Goal: Task Accomplishment & Management: Manage account settings

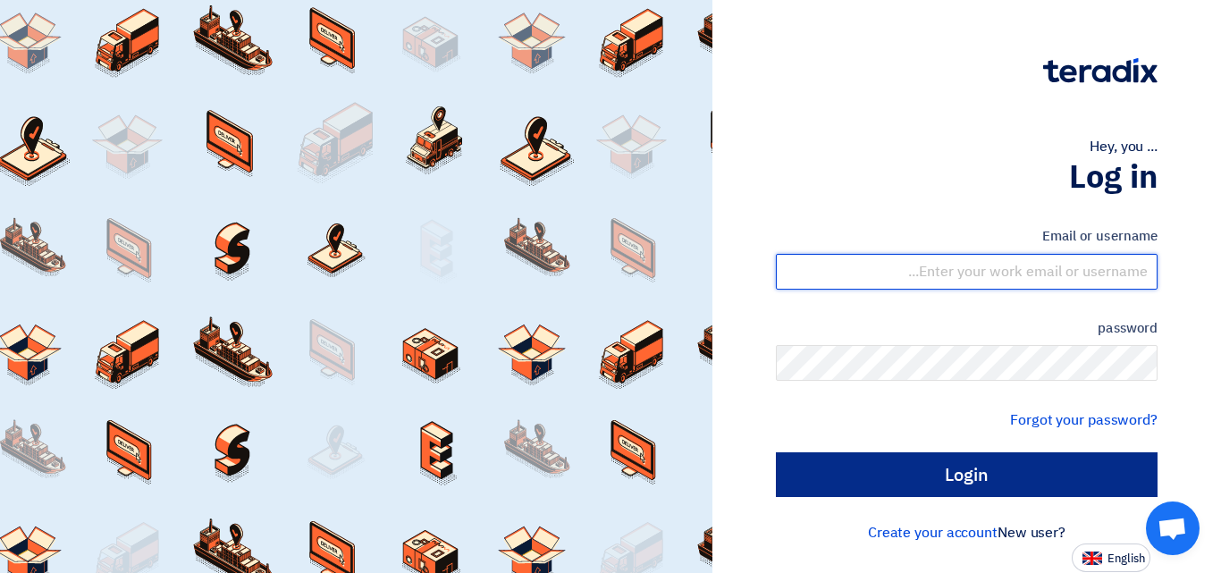
type input "[EMAIL_ADDRESS][DOMAIN_NAME]"
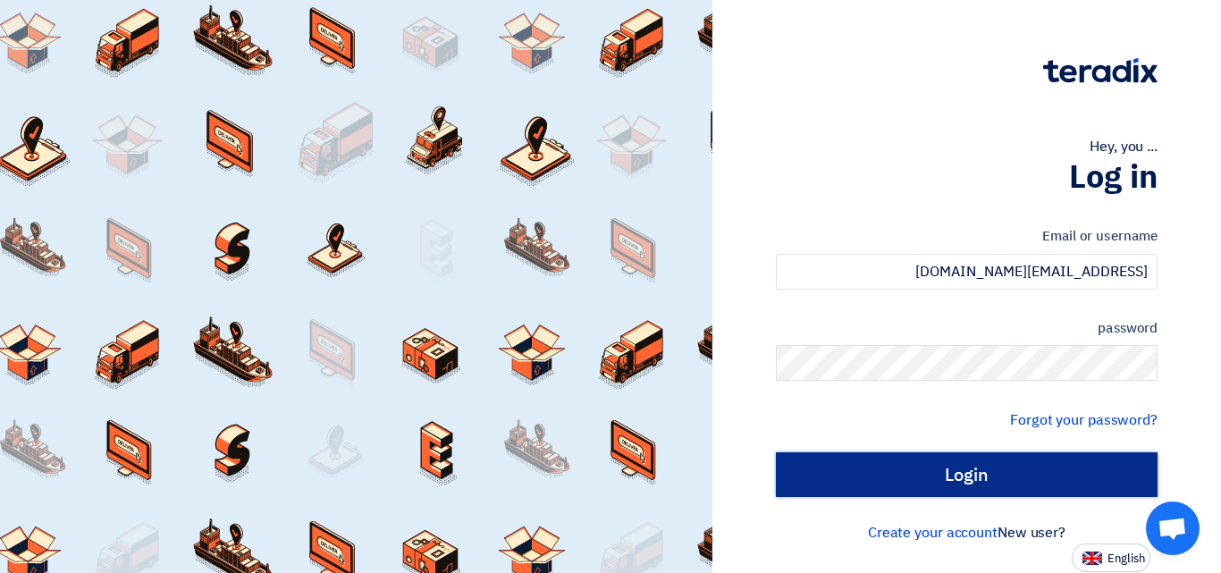
click at [981, 473] on input "Login" at bounding box center [967, 474] width 382 height 45
type input "Sign in"
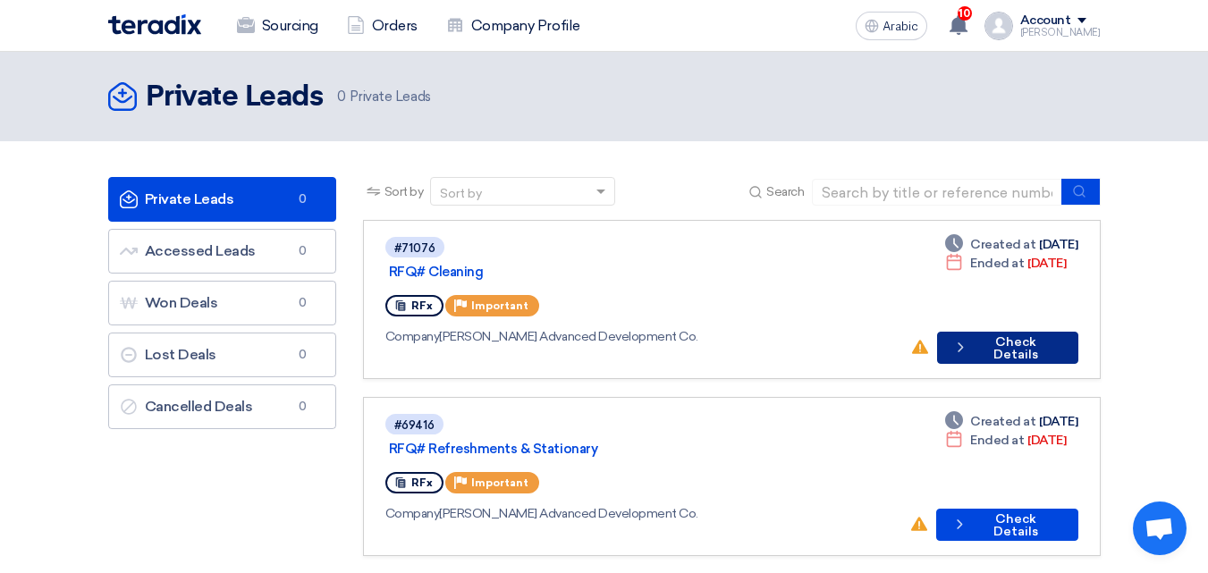
click at [1012, 332] on button "Check details Check Details" at bounding box center [1007, 348] width 141 height 32
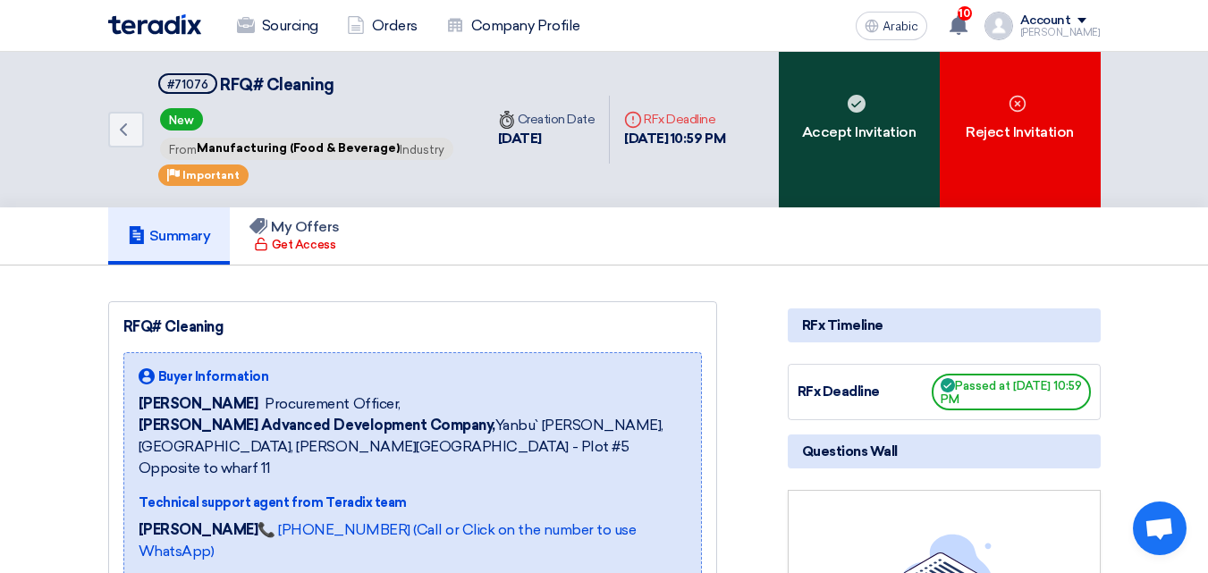
click at [824, 102] on div "Accept Invitation" at bounding box center [859, 130] width 161 height 156
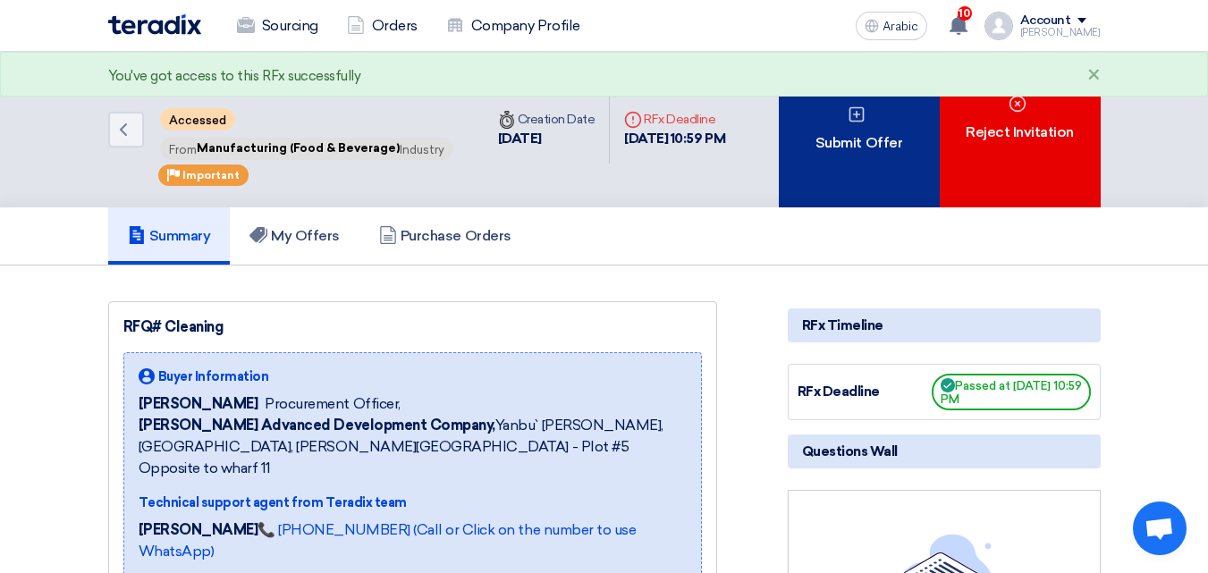
click at [829, 135] on font "Submit Offer" at bounding box center [858, 142] width 87 height 17
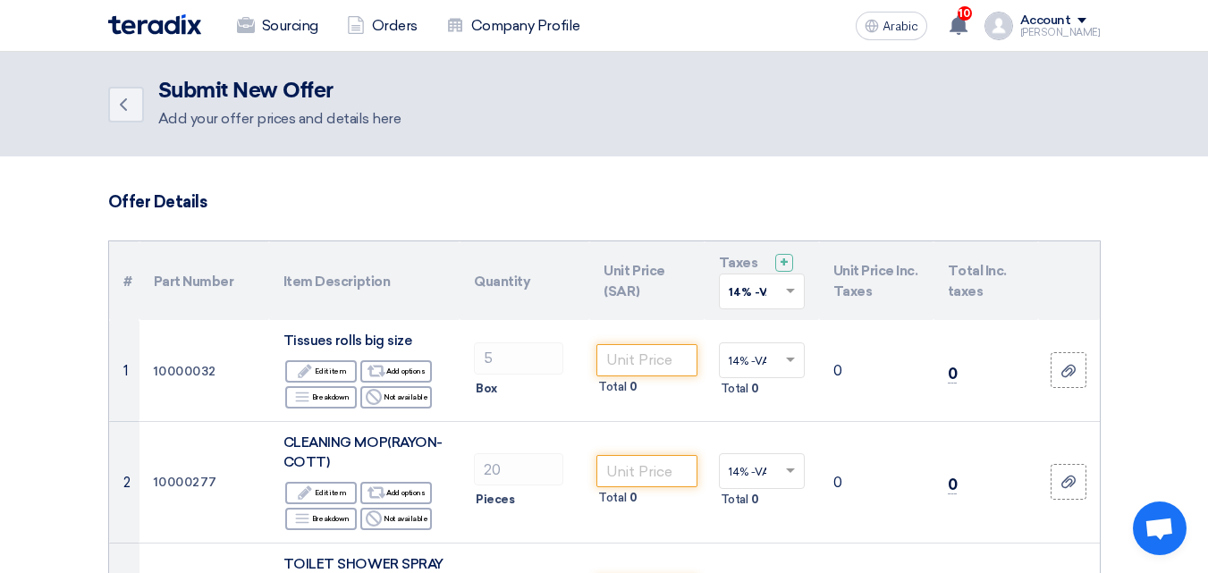
click at [801, 288] on span at bounding box center [793, 291] width 22 height 16
click at [756, 351] on span "15% -VAT" at bounding box center [754, 356] width 50 height 13
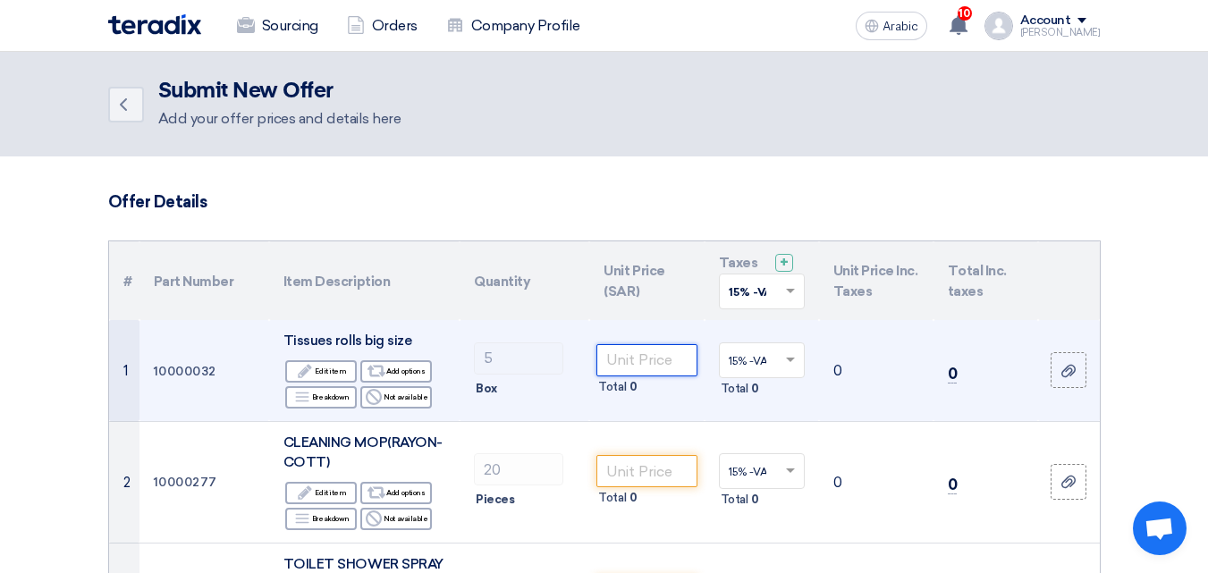
click at [651, 364] on input "number" at bounding box center [646, 360] width 100 height 32
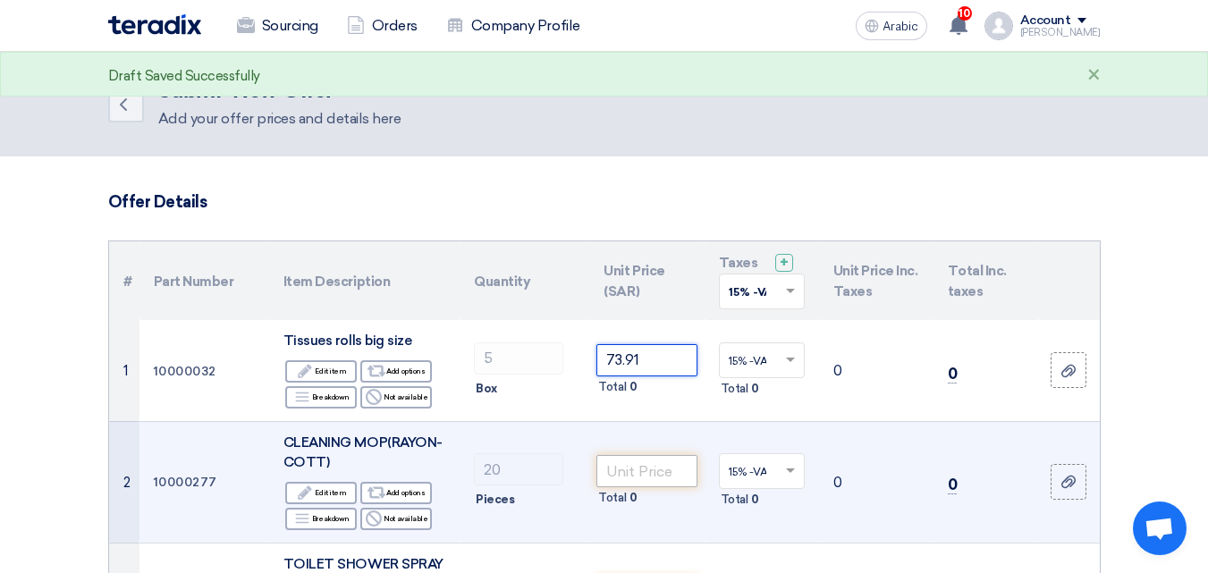
type input "73.91"
click at [657, 479] on input "number" at bounding box center [646, 471] width 100 height 32
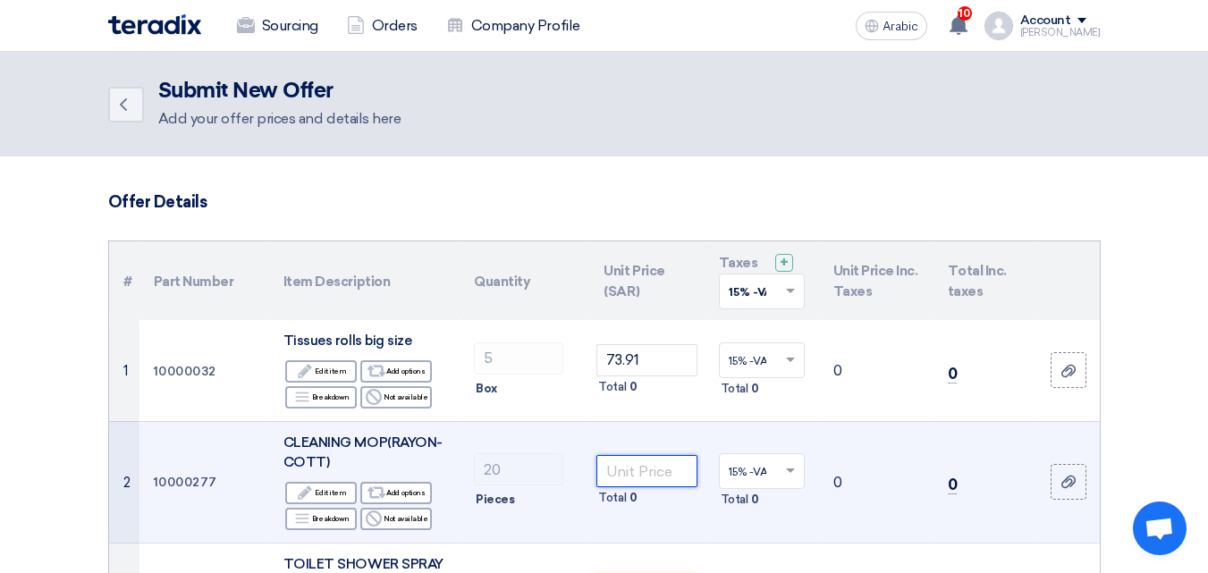
click at [646, 464] on input "number" at bounding box center [646, 471] width 100 height 32
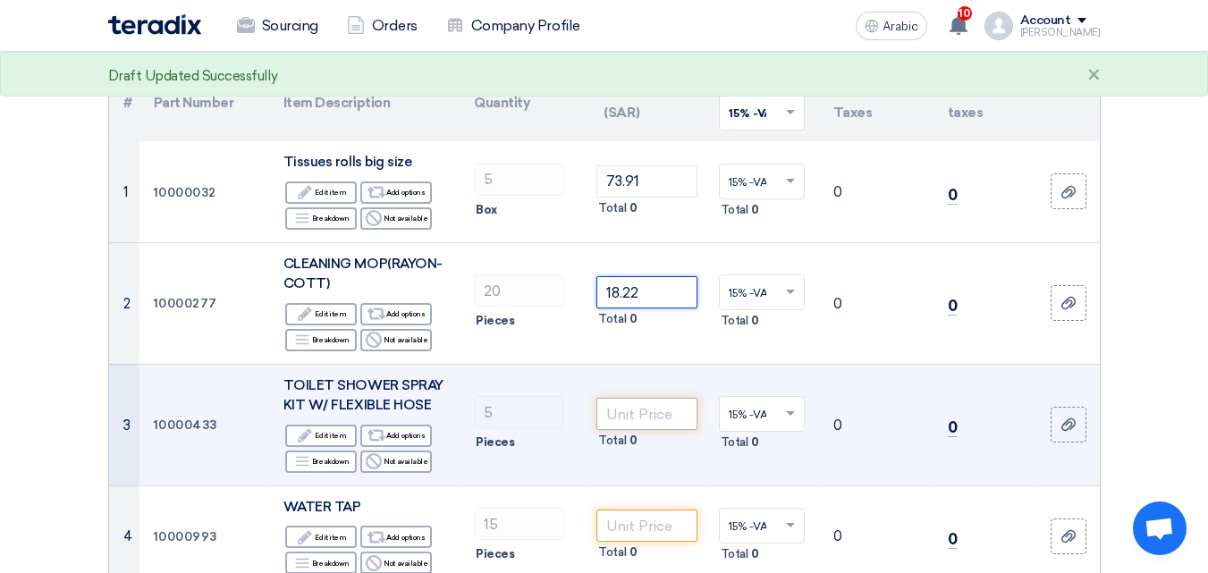
type input "18.22"
click at [649, 416] on input "number" at bounding box center [646, 414] width 100 height 32
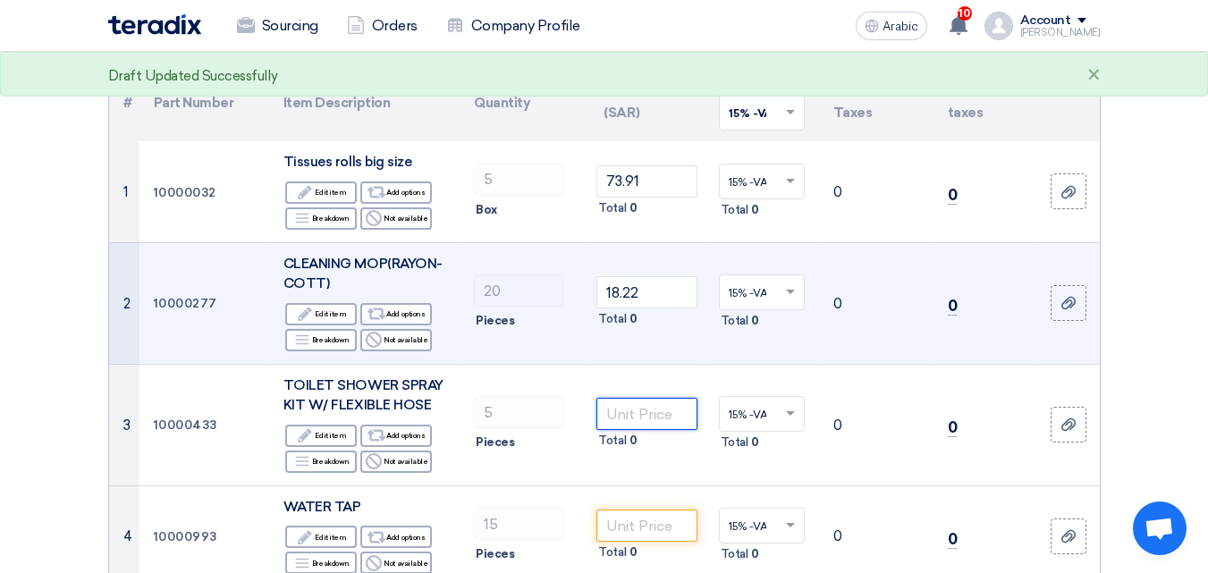
scroll to position [358, 0]
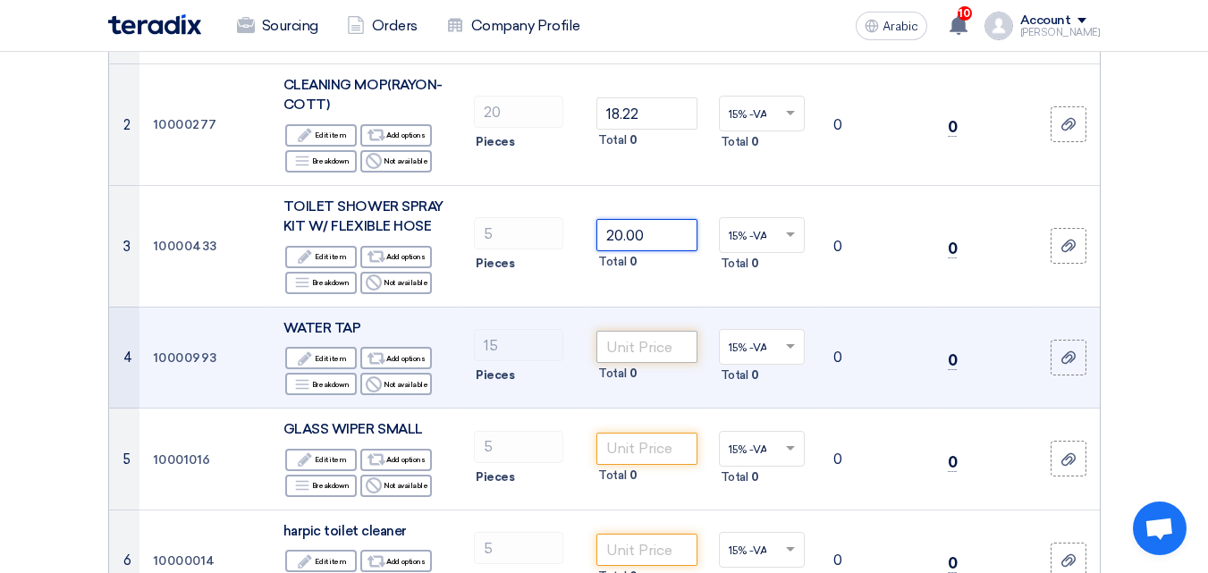
type input "20.00"
click at [662, 343] on input "number" at bounding box center [646, 347] width 100 height 32
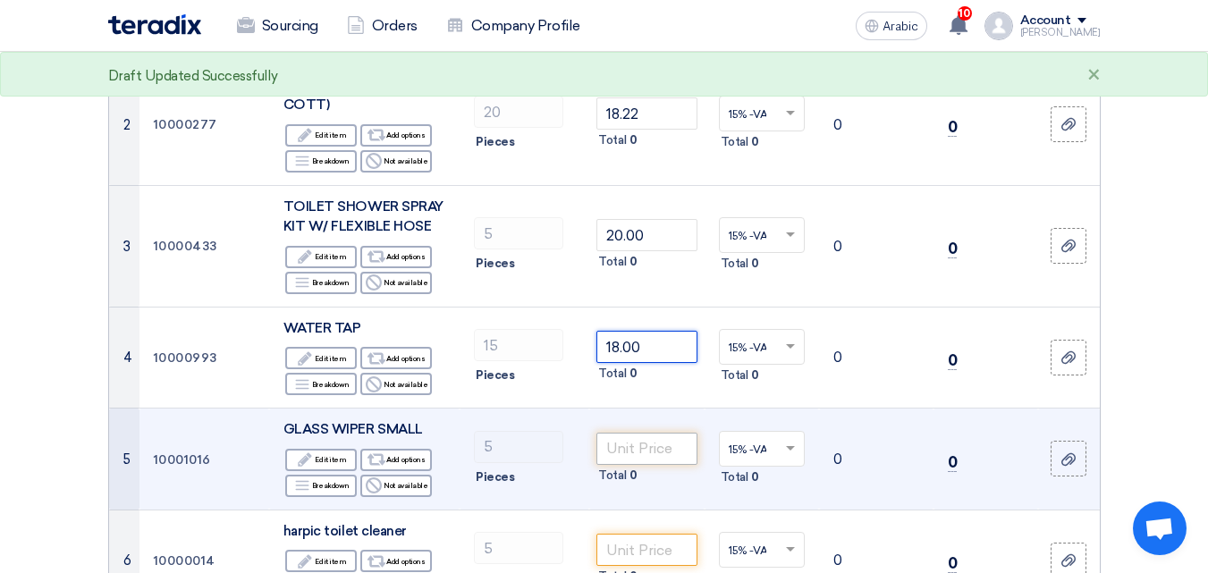
type input "18.00"
click at [634, 461] on input "number" at bounding box center [646, 449] width 100 height 32
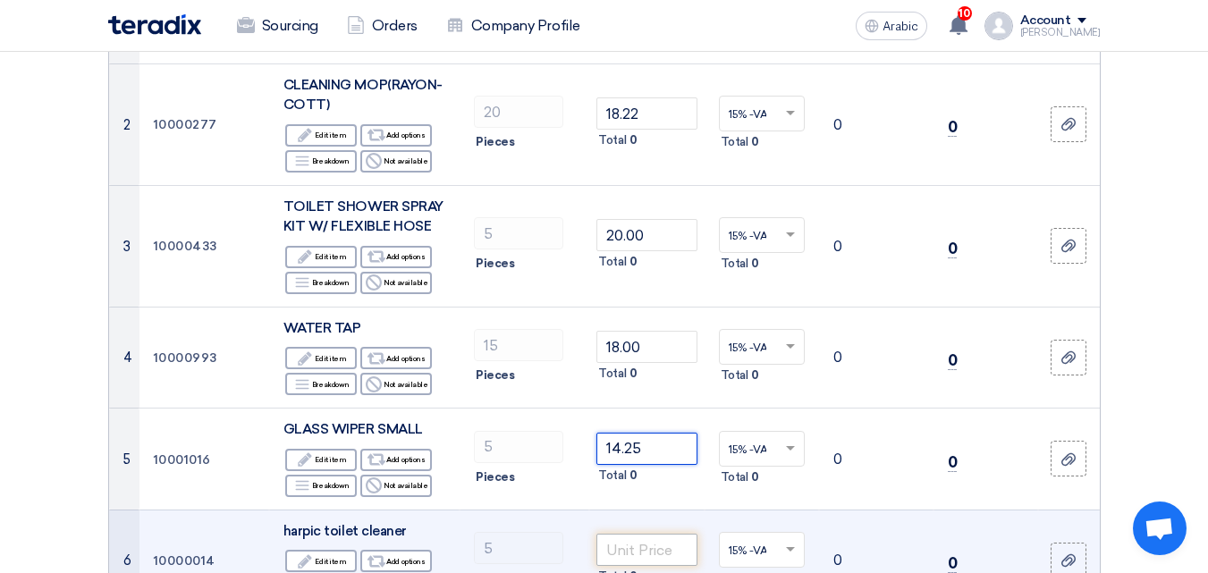
type input "14.25"
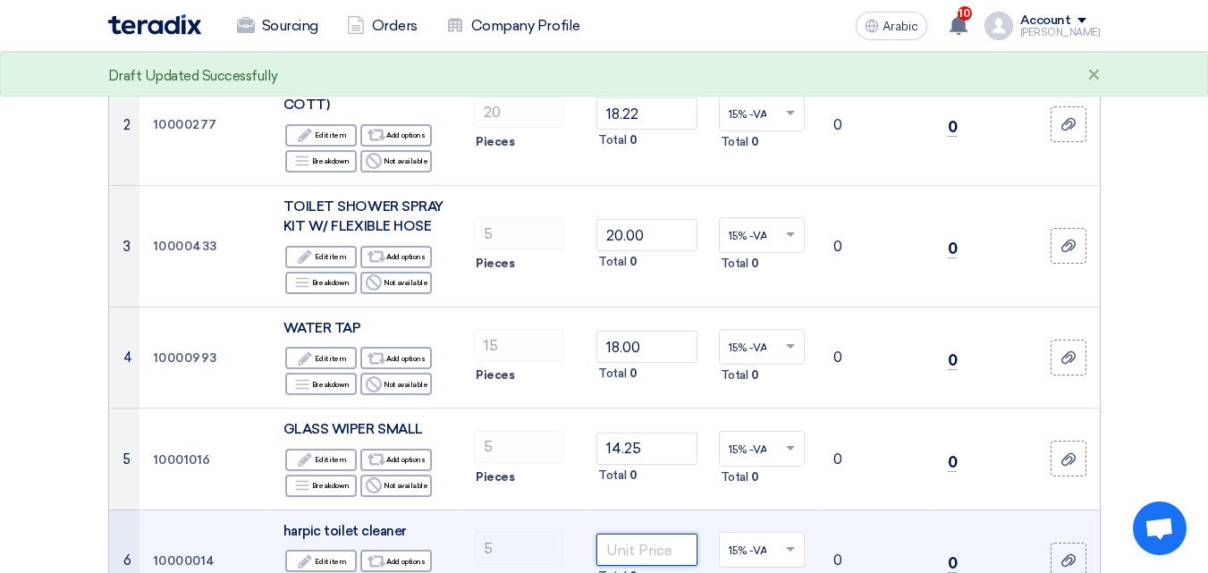
click at [655, 542] on input "number" at bounding box center [646, 550] width 100 height 32
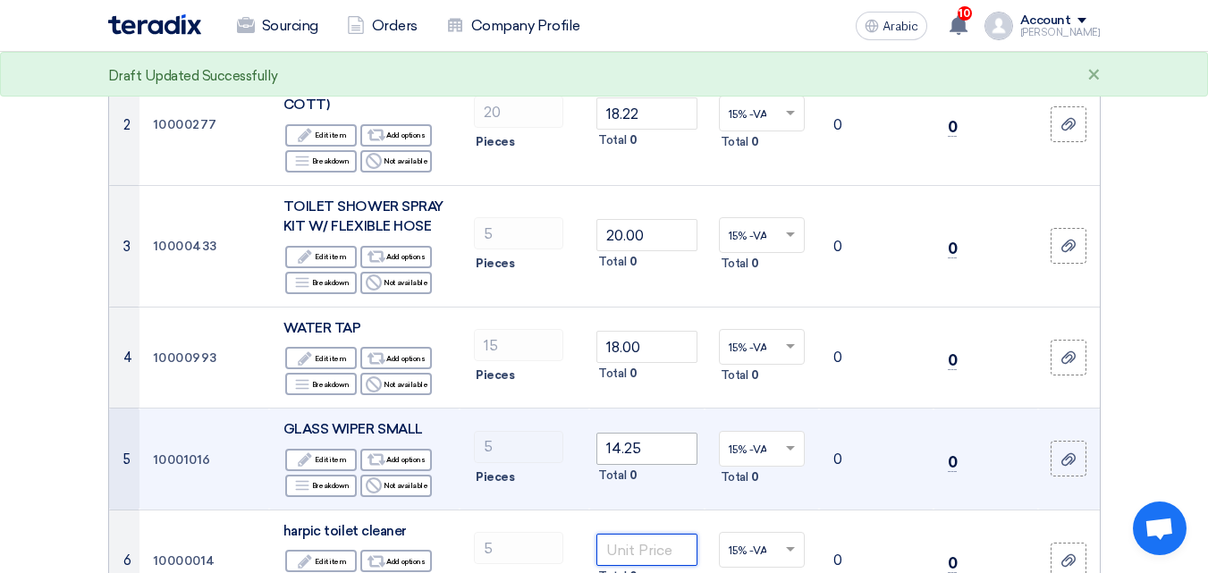
scroll to position [537, 0]
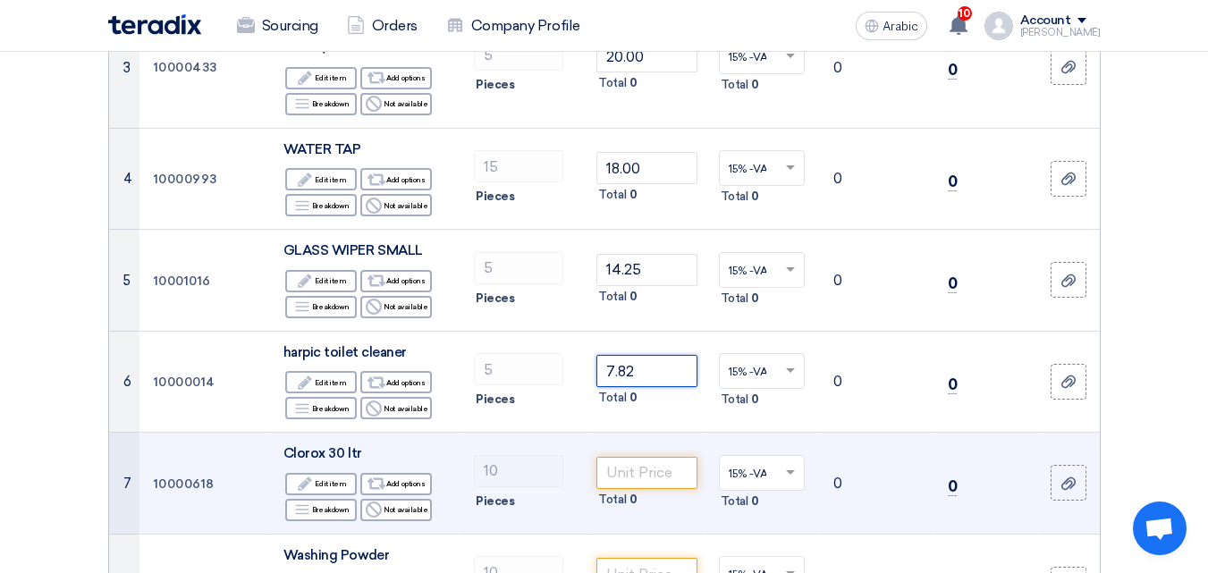
type input "7.82"
click at [647, 478] on input "number" at bounding box center [646, 473] width 100 height 32
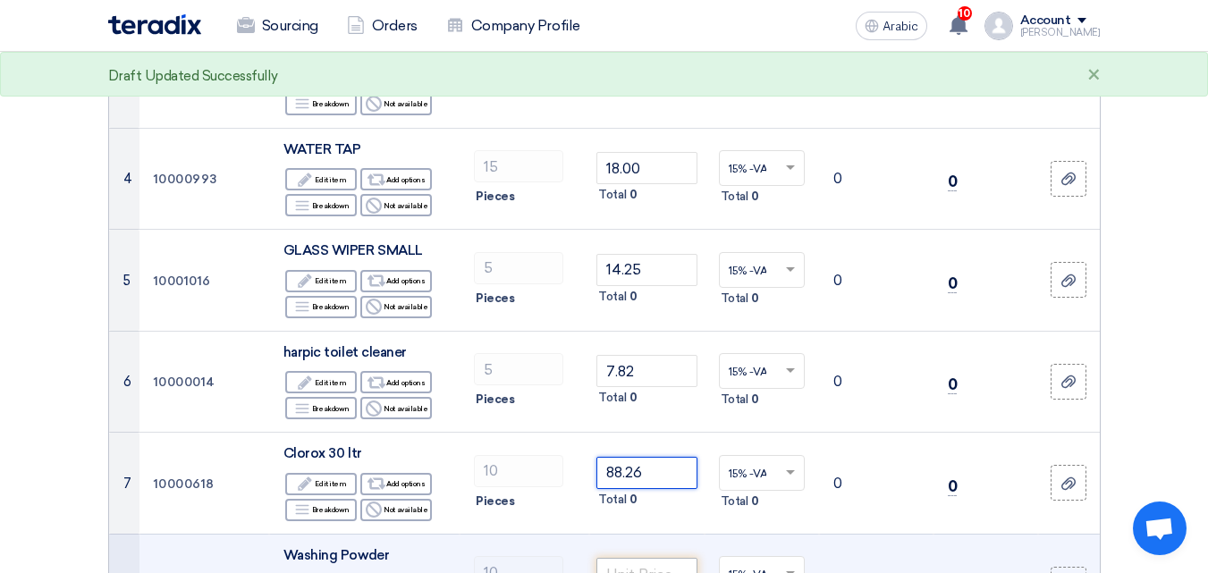
type input "88.26"
click at [638, 561] on input "number" at bounding box center [646, 574] width 100 height 32
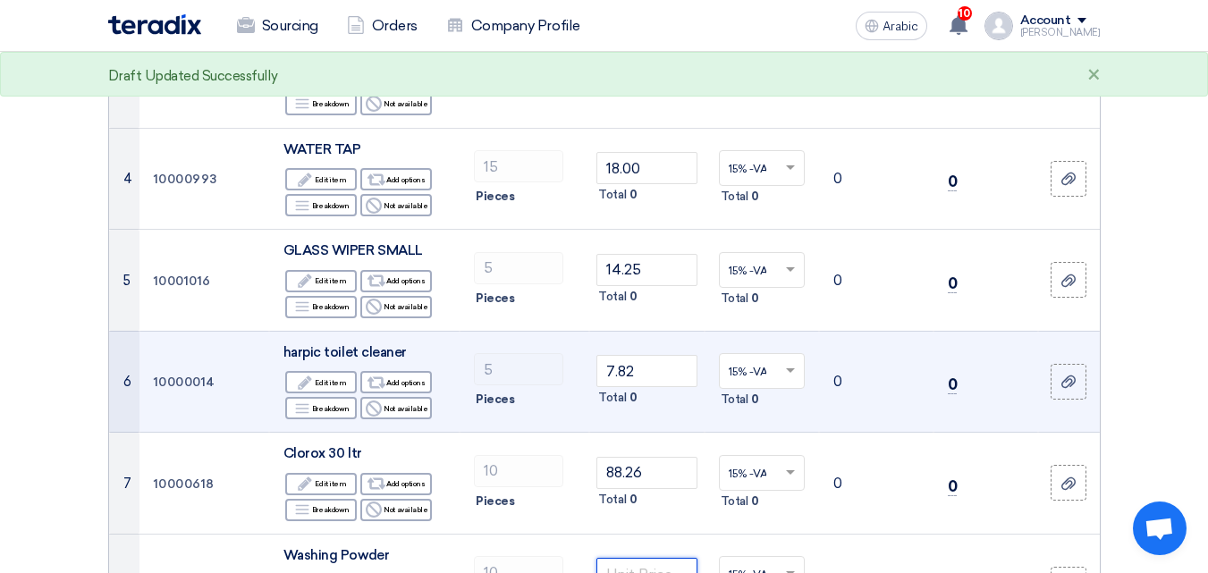
scroll to position [715, 0]
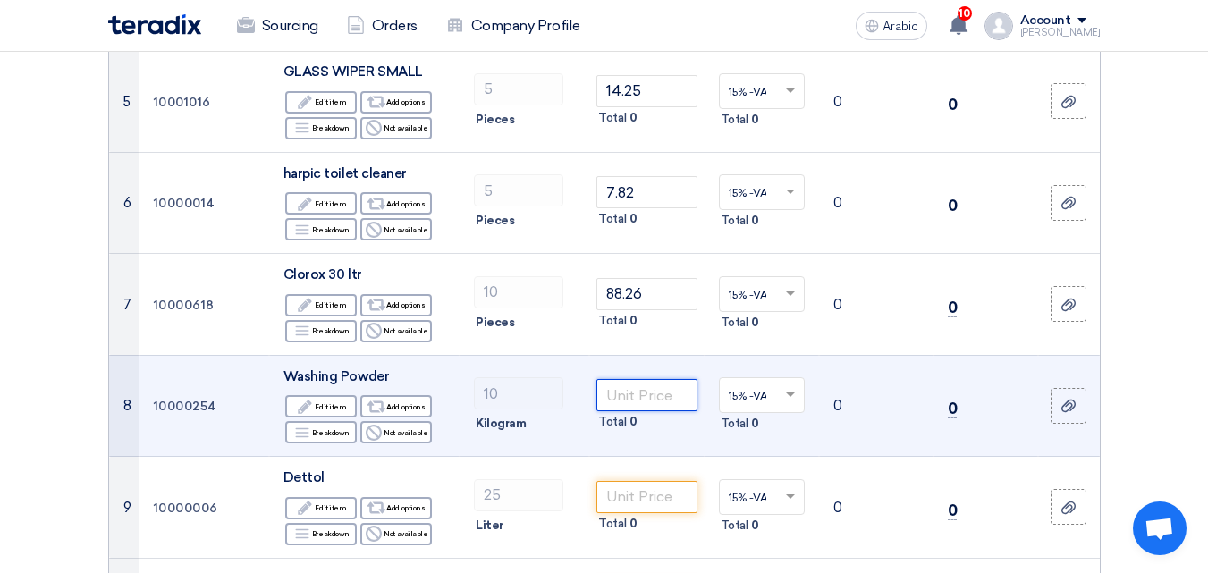
click at [634, 393] on input "number" at bounding box center [646, 395] width 100 height 32
type input "4.34"
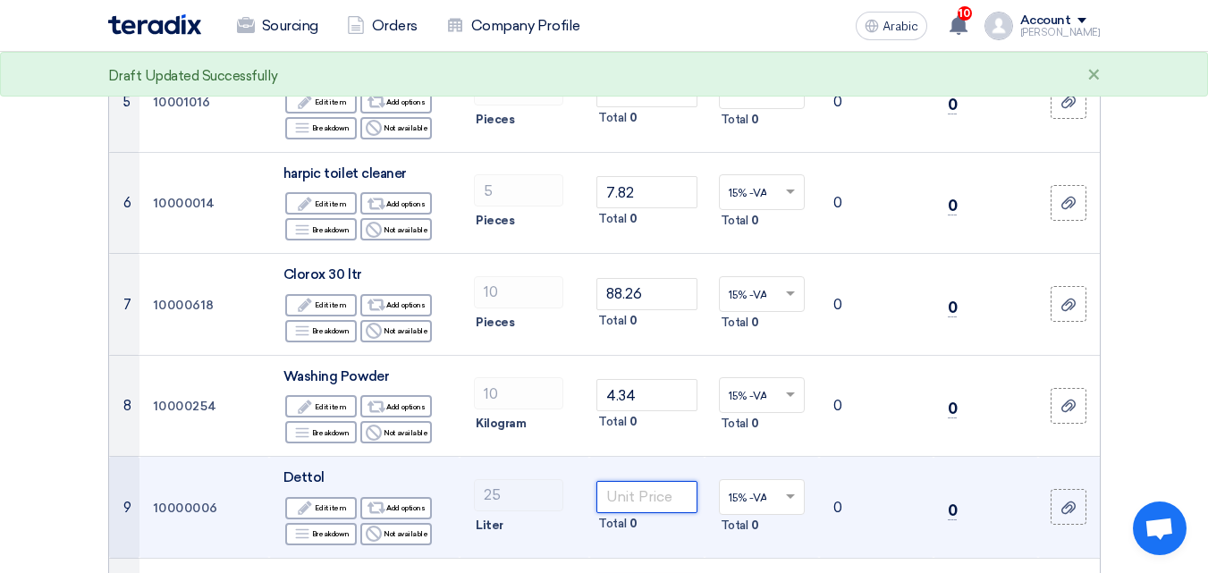
click at [644, 497] on input "number" at bounding box center [646, 497] width 100 height 32
click at [655, 494] on input "number" at bounding box center [646, 497] width 100 height 32
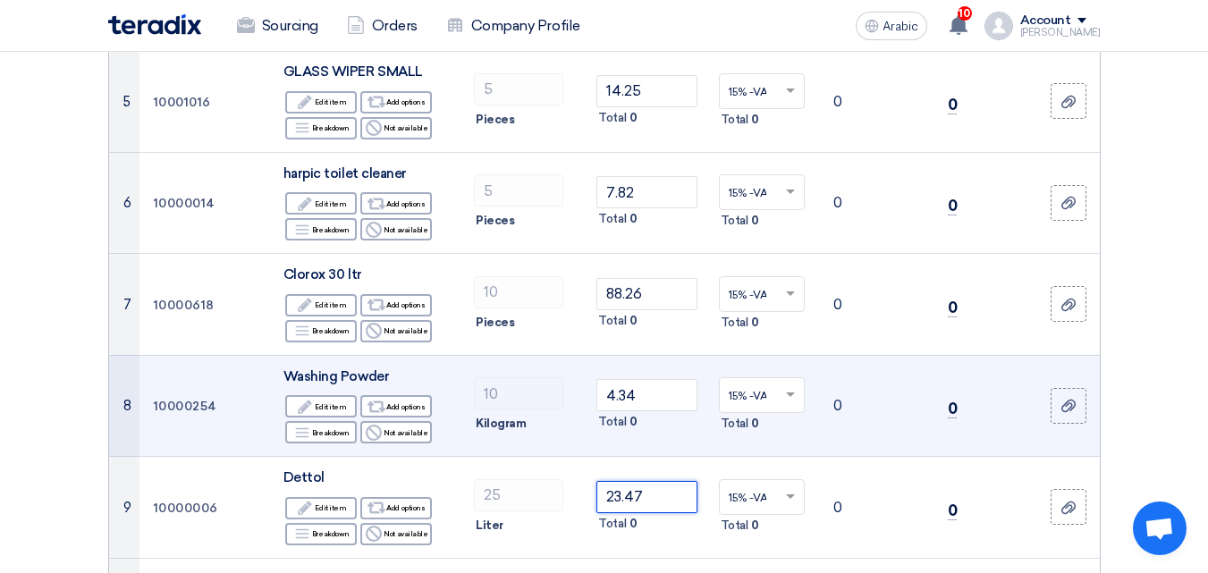
scroll to position [984, 0]
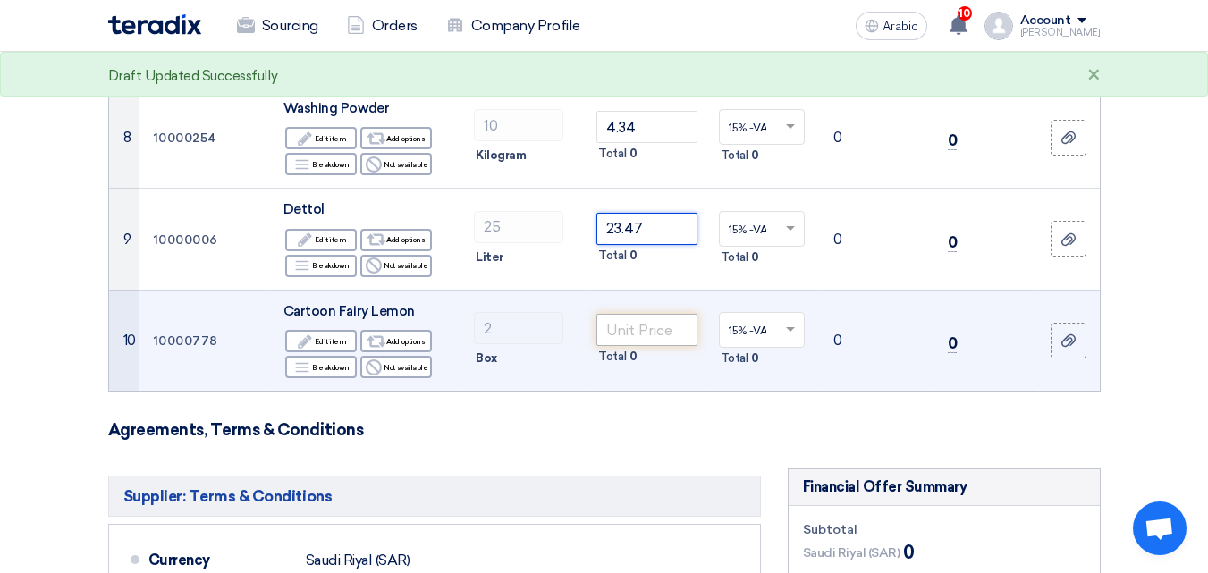
type input "23.47"
click at [641, 334] on input "number" at bounding box center [646, 330] width 100 height 32
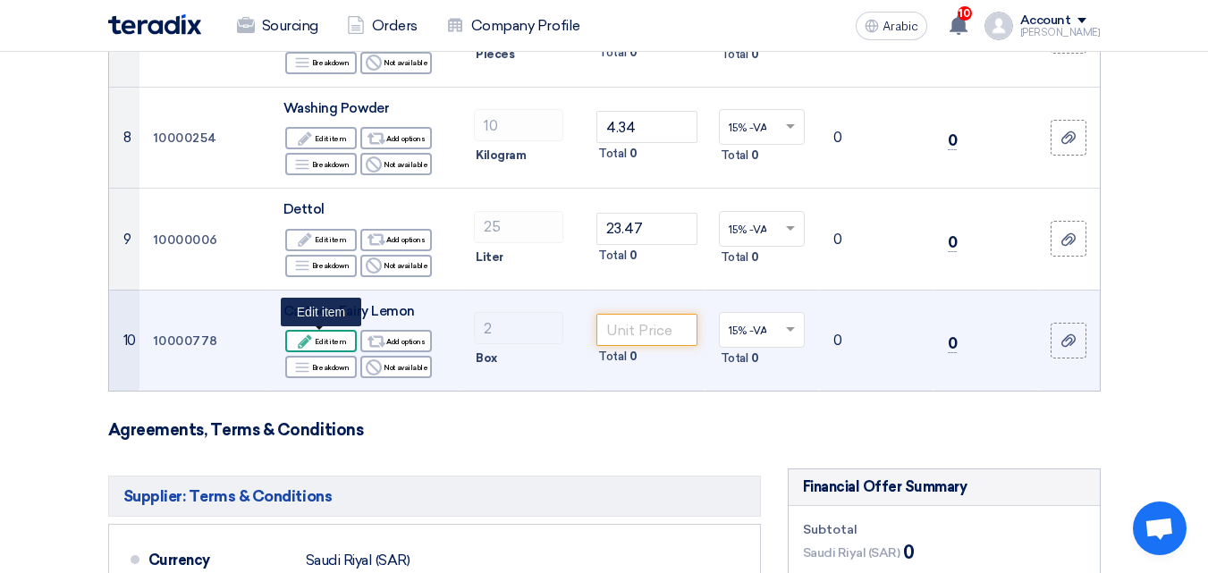
click at [316, 347] on div "Edit Edit item" at bounding box center [321, 341] width 72 height 22
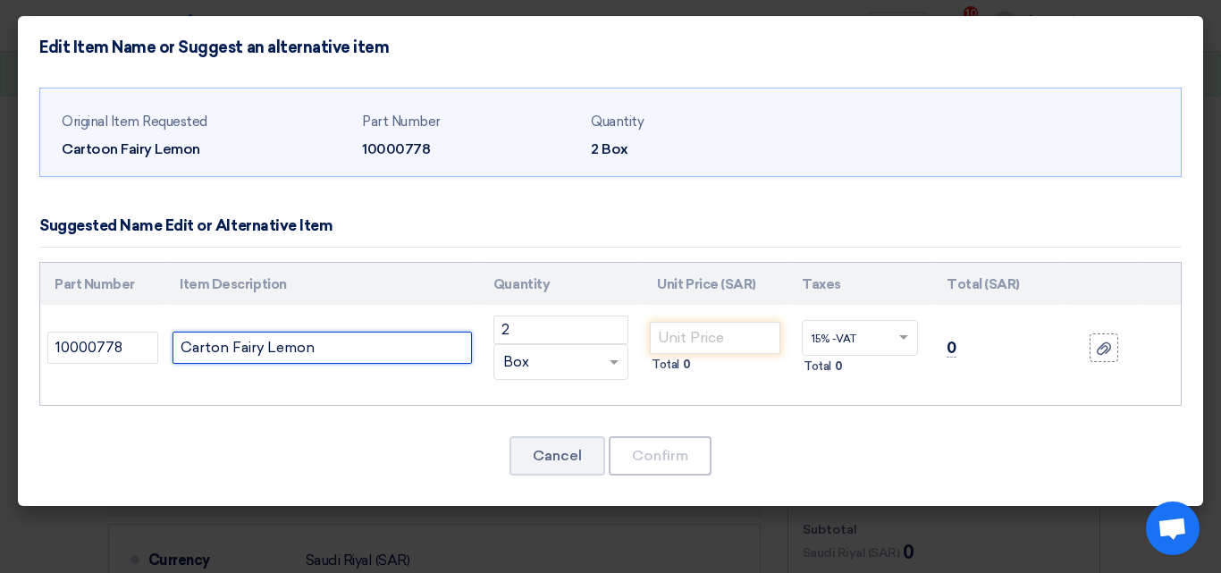
click at [341, 346] on input "Carton Fairy Lemon" at bounding box center [323, 348] width 300 height 32
type input "Carton Fairy Lemon 1L"
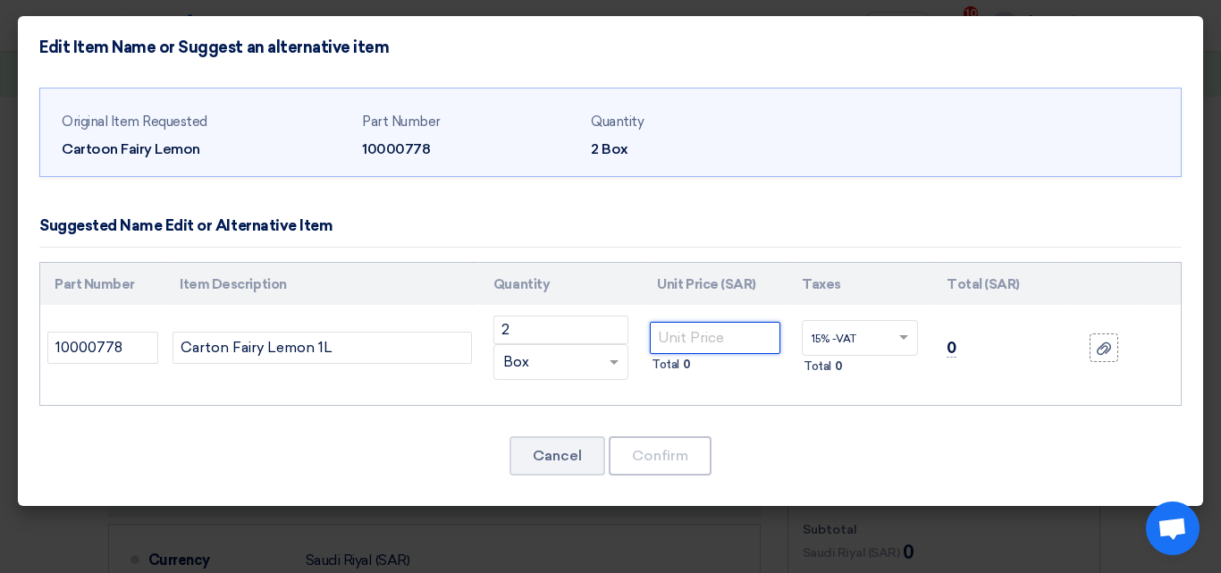
click at [708, 343] on input "number" at bounding box center [715, 338] width 131 height 32
type input "166.95"
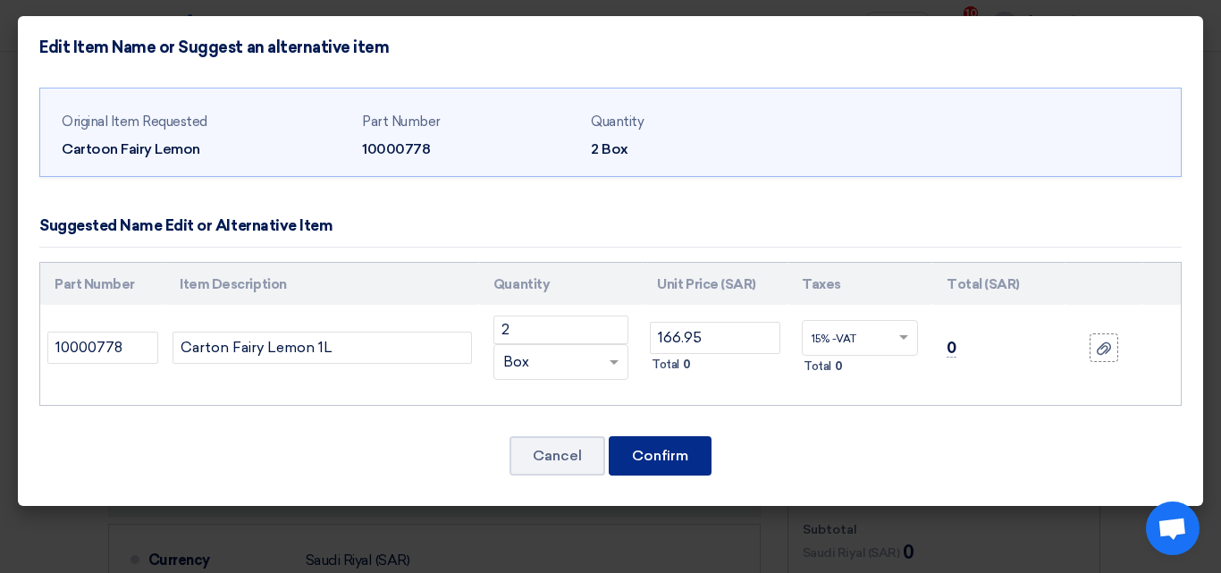
click at [678, 455] on font "Confirm" at bounding box center [660, 455] width 56 height 17
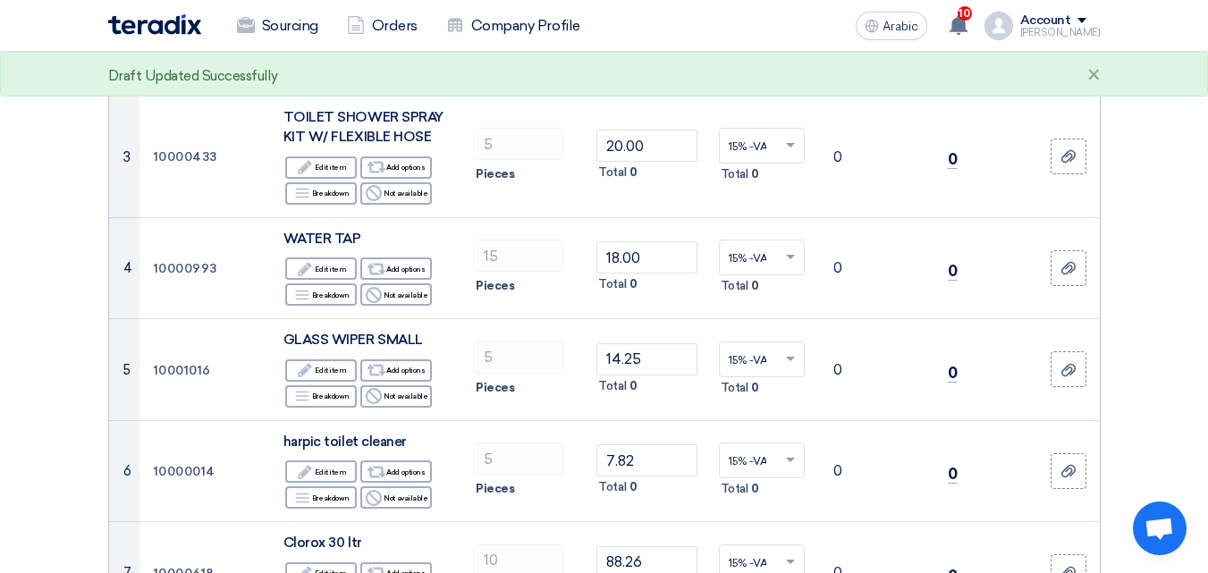
scroll to position [537, 0]
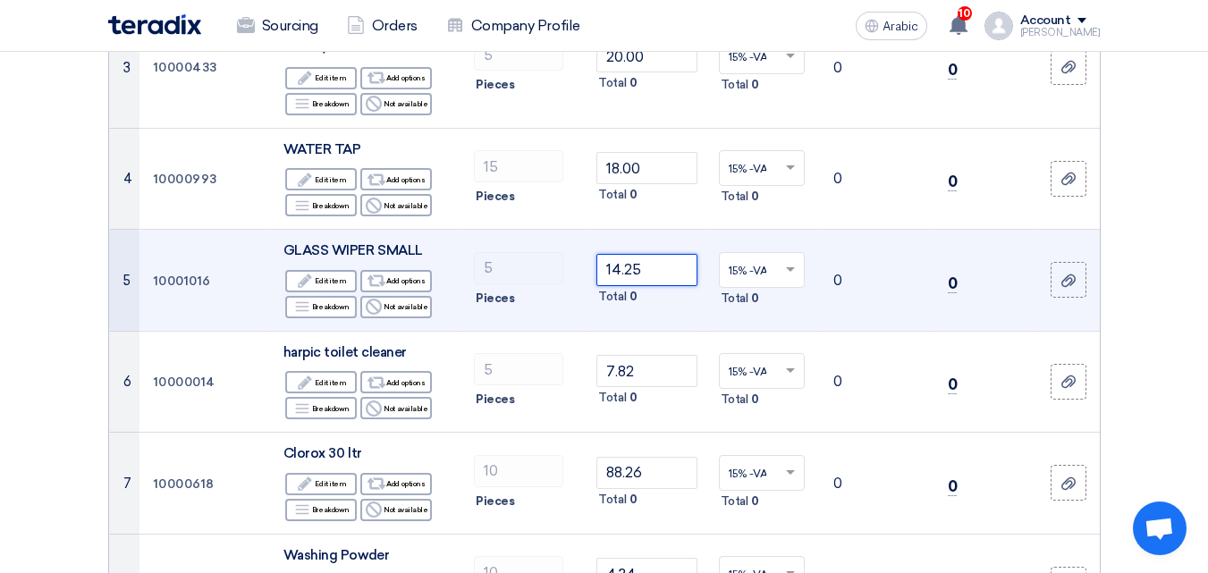
drag, startPoint x: 639, startPoint y: 269, endPoint x: 614, endPoint y: 278, distance: 26.6
click at [614, 278] on input "14.25" at bounding box center [646, 270] width 100 height 32
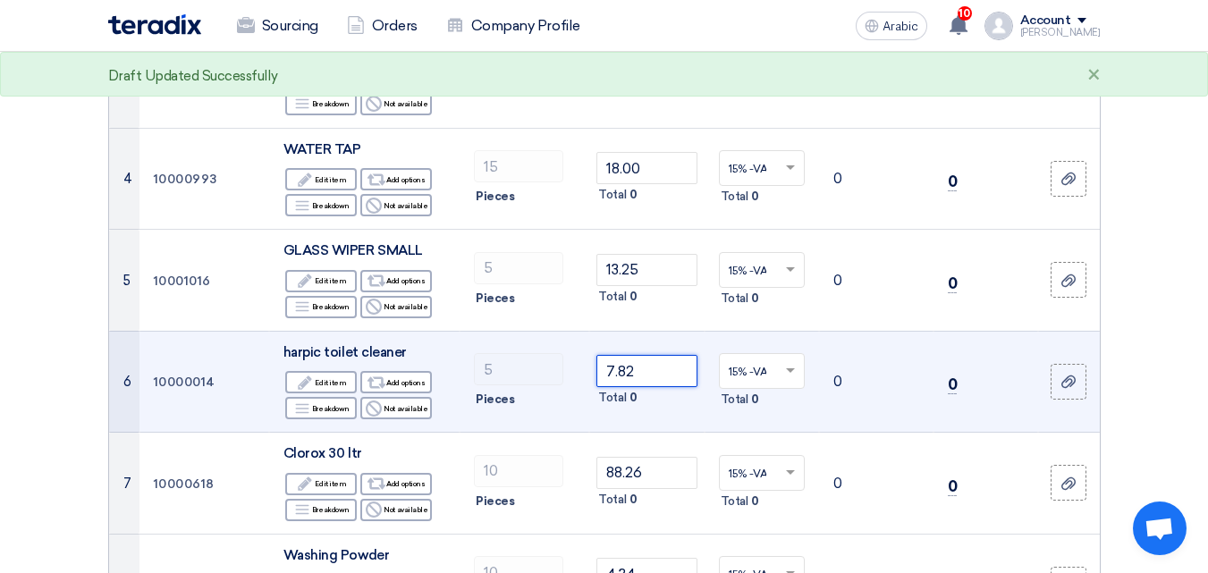
click at [632, 374] on input "7.82" at bounding box center [646, 371] width 100 height 32
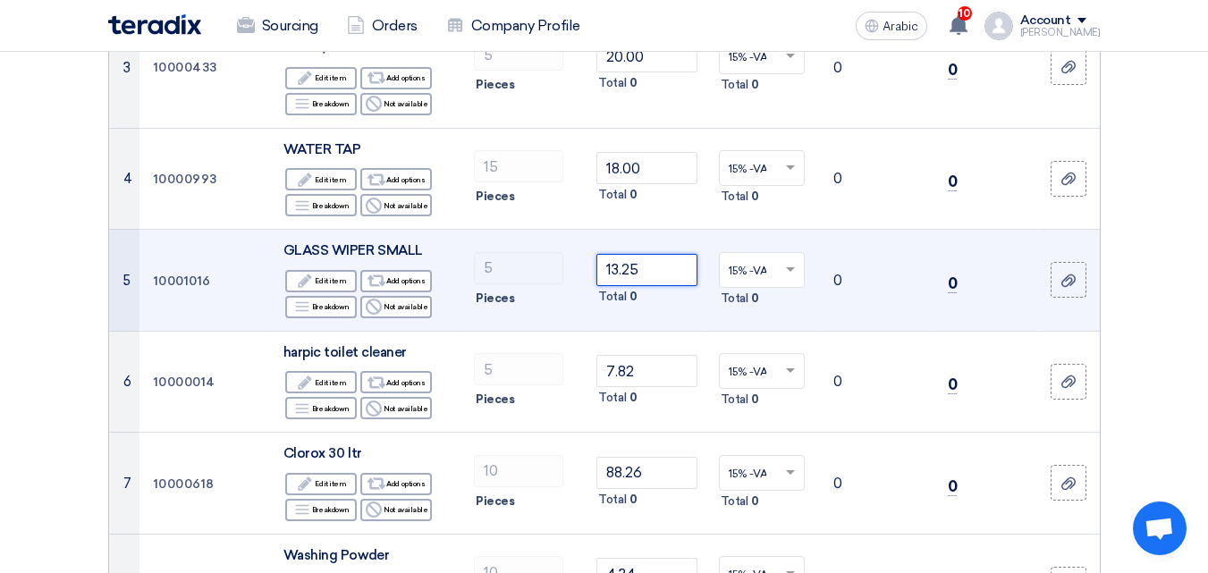
drag, startPoint x: 660, startPoint y: 274, endPoint x: 611, endPoint y: 254, distance: 53.0
click at [618, 256] on input "13.25" at bounding box center [646, 270] width 100 height 32
click at [651, 282] on input "13.25" at bounding box center [646, 270] width 100 height 32
click at [651, 274] on input "13.25" at bounding box center [646, 270] width 100 height 32
drag, startPoint x: 650, startPoint y: 274, endPoint x: 581, endPoint y: 283, distance: 69.6
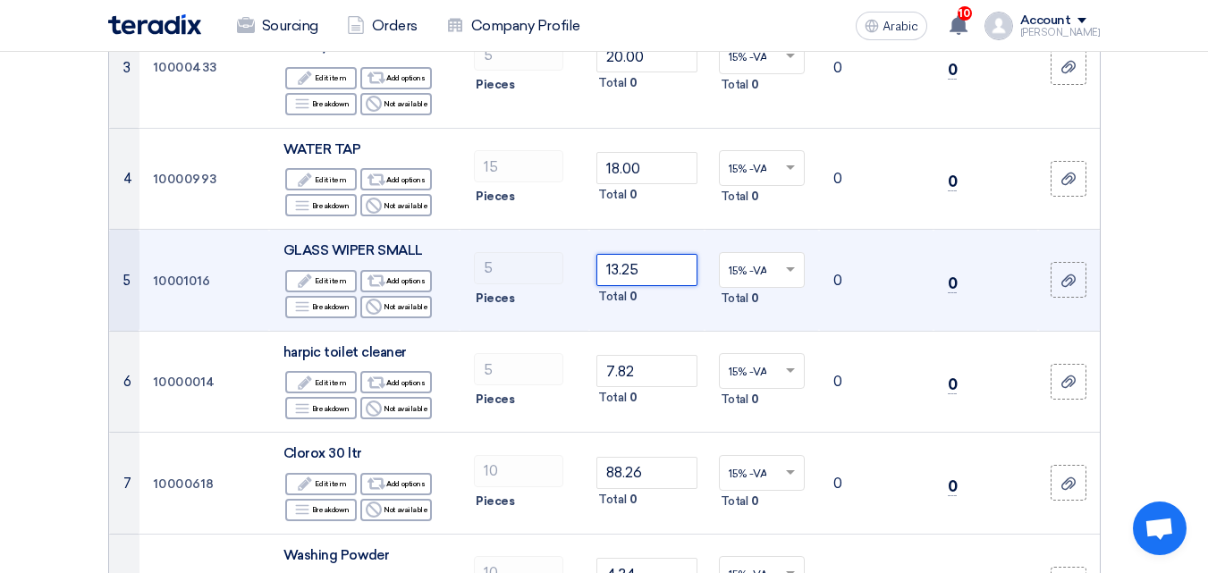
click at [581, 283] on tr "5 10001016 GLASS WIPER SMALL Edit Edit item Alternative Add options Breakdown R…" at bounding box center [604, 281] width 991 height 102
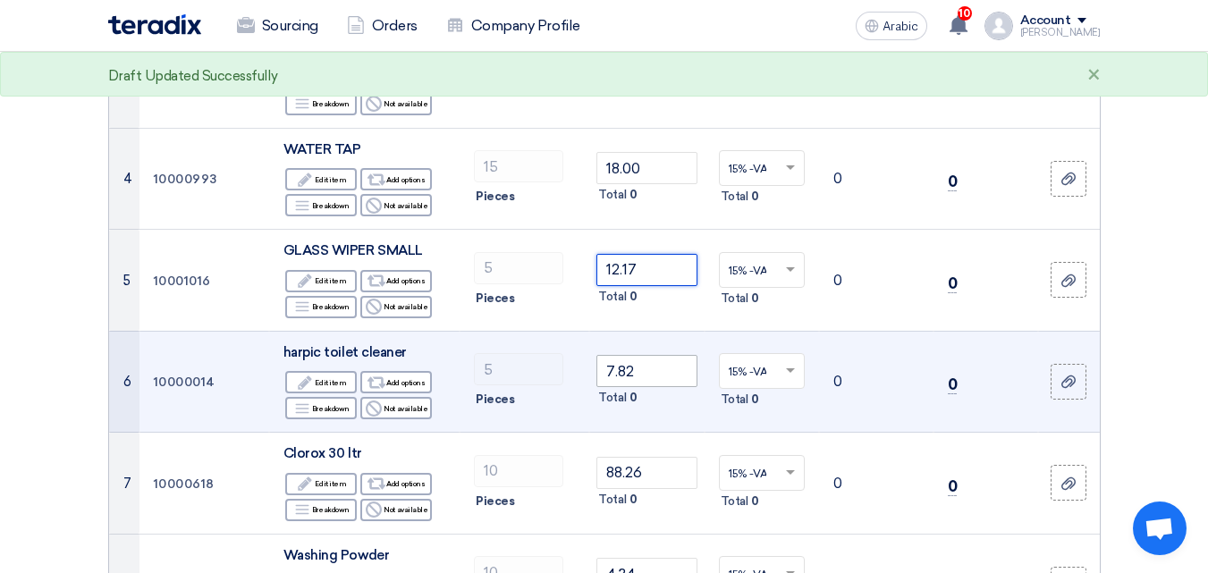
type input "12.17"
click at [669, 384] on input "7.82" at bounding box center [646, 371] width 100 height 32
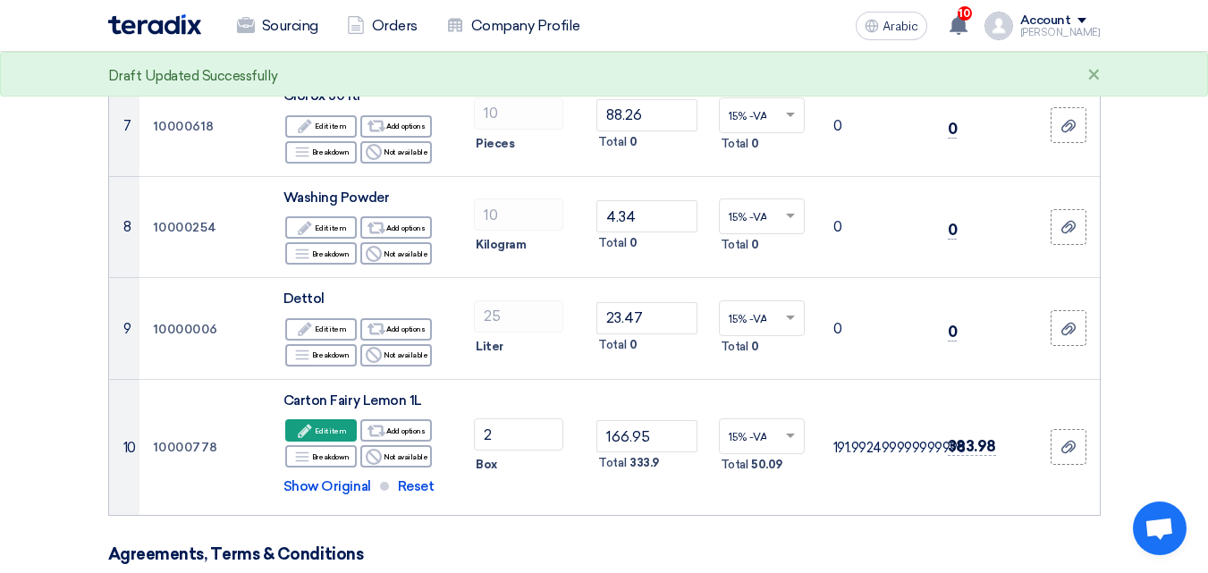
scroll to position [1341, 0]
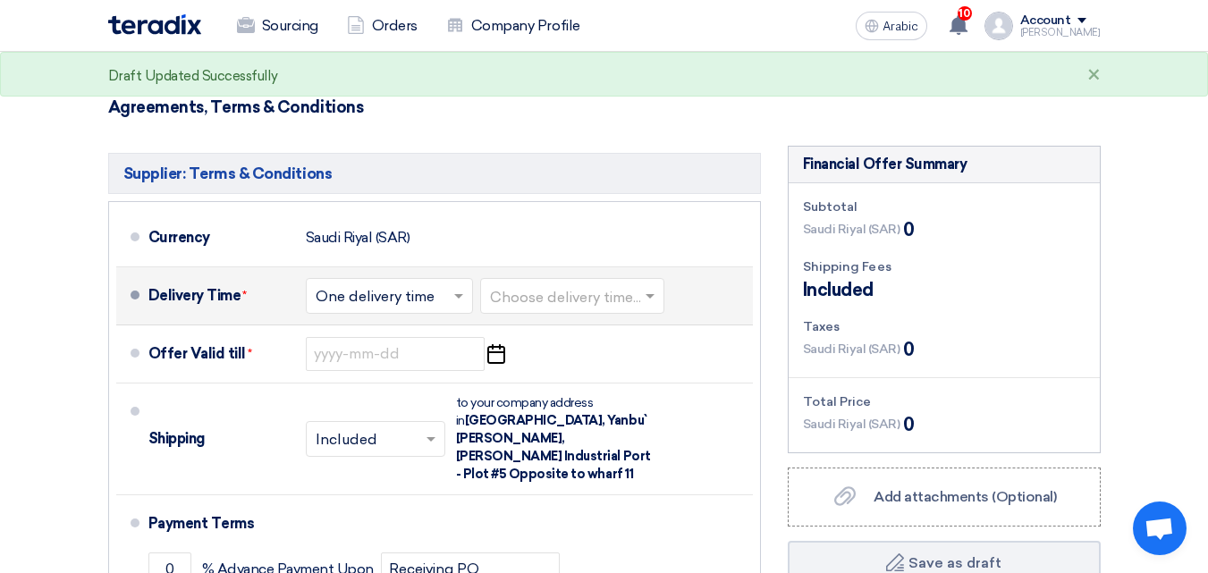
click at [444, 303] on input "text" at bounding box center [390, 297] width 149 height 26
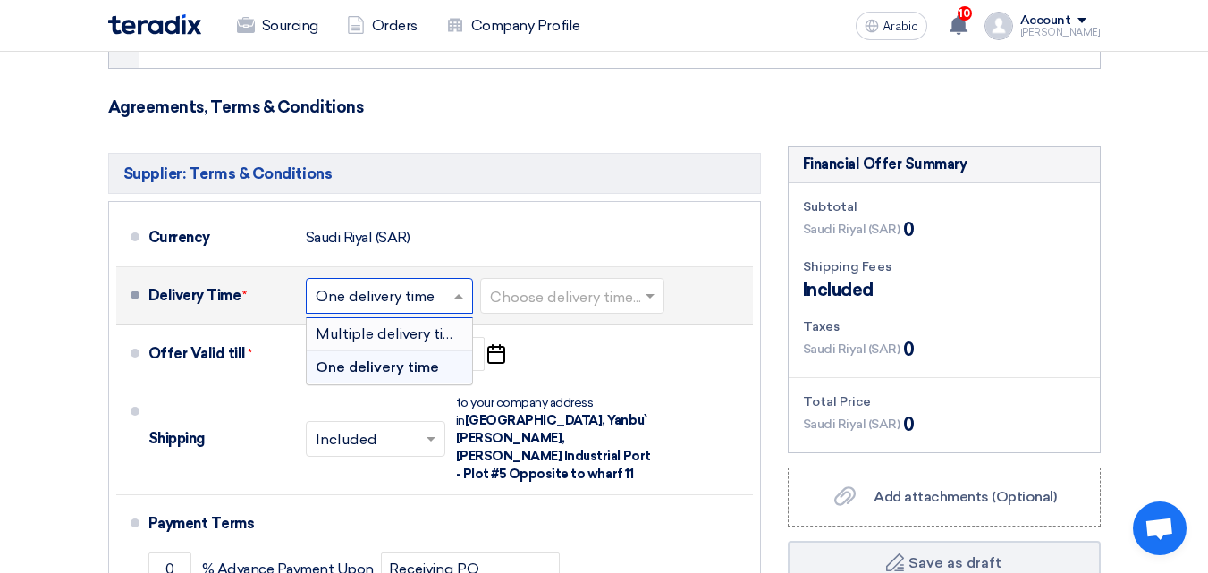
click at [553, 292] on input "text" at bounding box center [573, 297] width 166 height 26
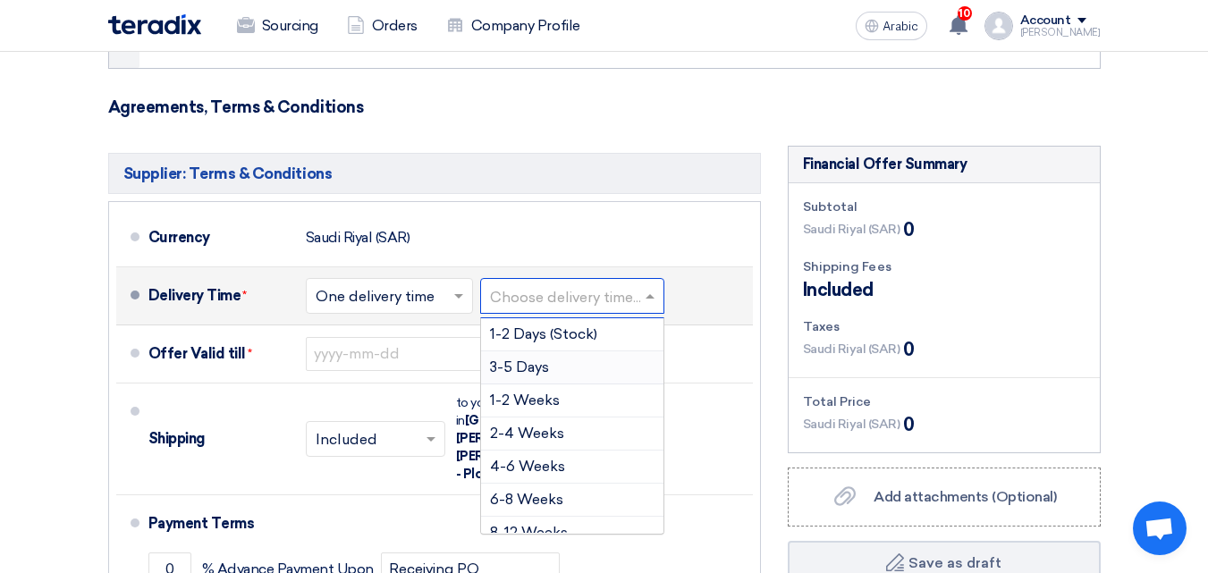
click at [553, 368] on div "3-5 Days" at bounding box center [572, 367] width 182 height 33
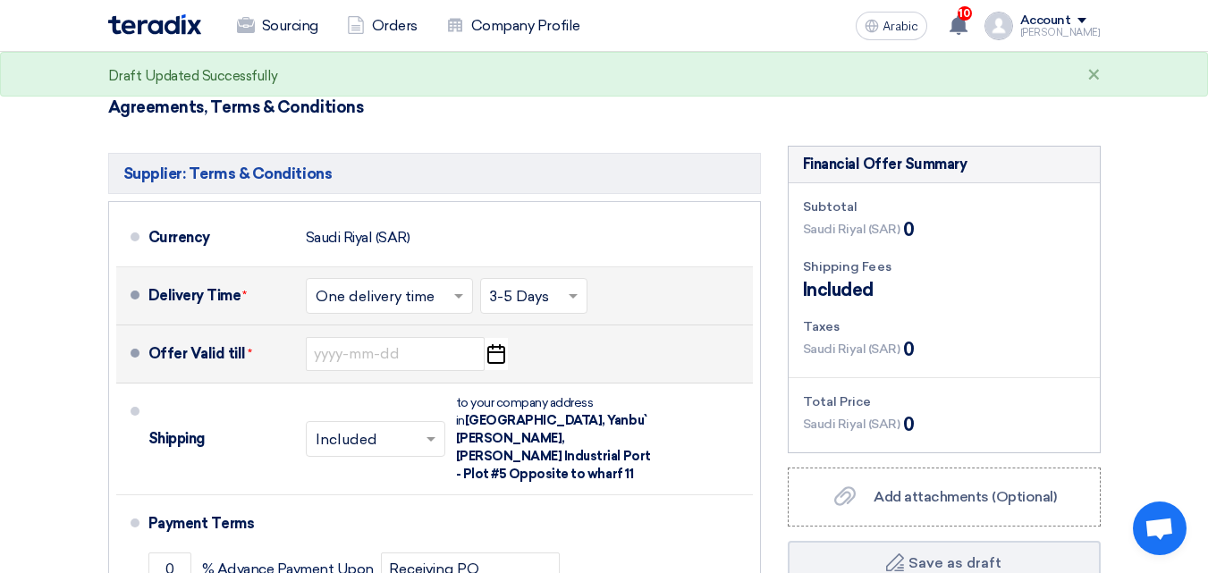
click at [491, 356] on icon "Pick a date" at bounding box center [496, 354] width 24 height 32
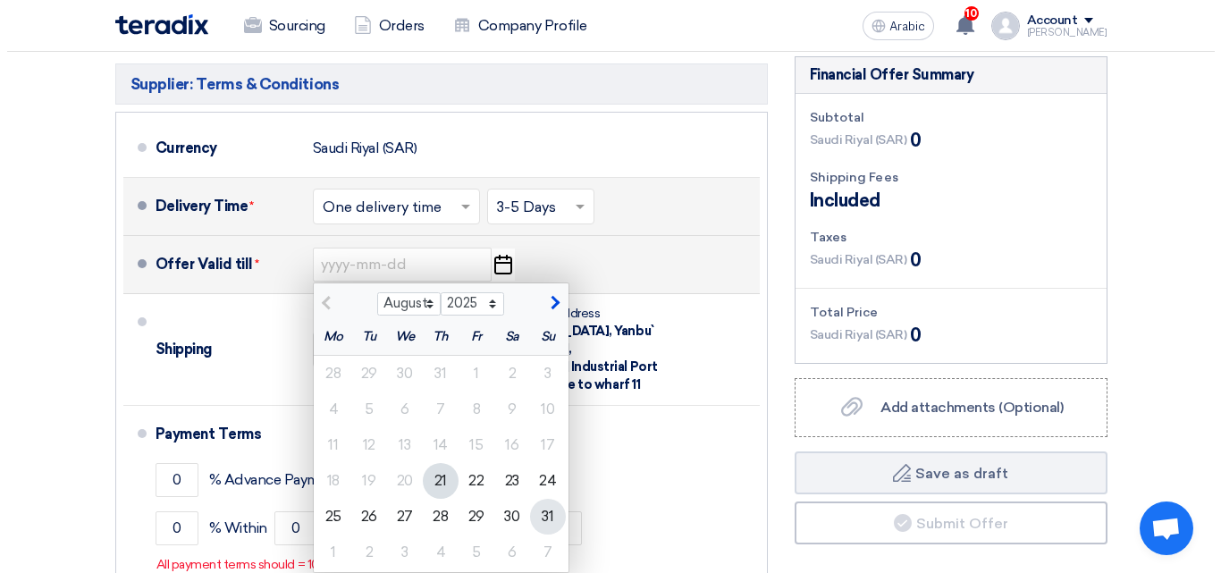
scroll to position [1520, 0]
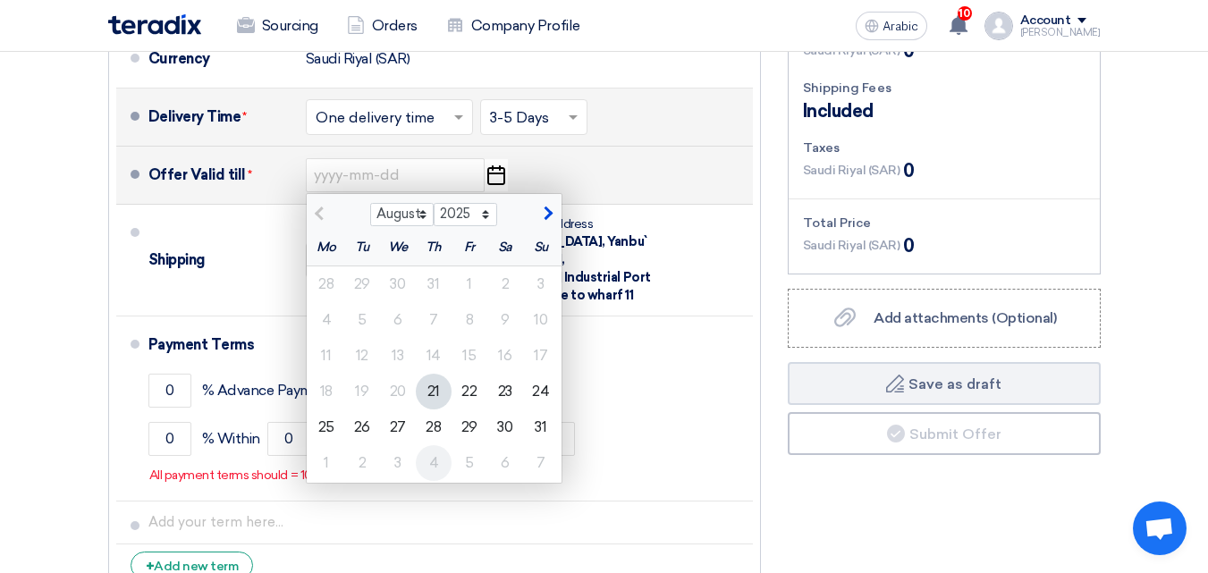
click at [432, 465] on font "4" at bounding box center [434, 462] width 10 height 17
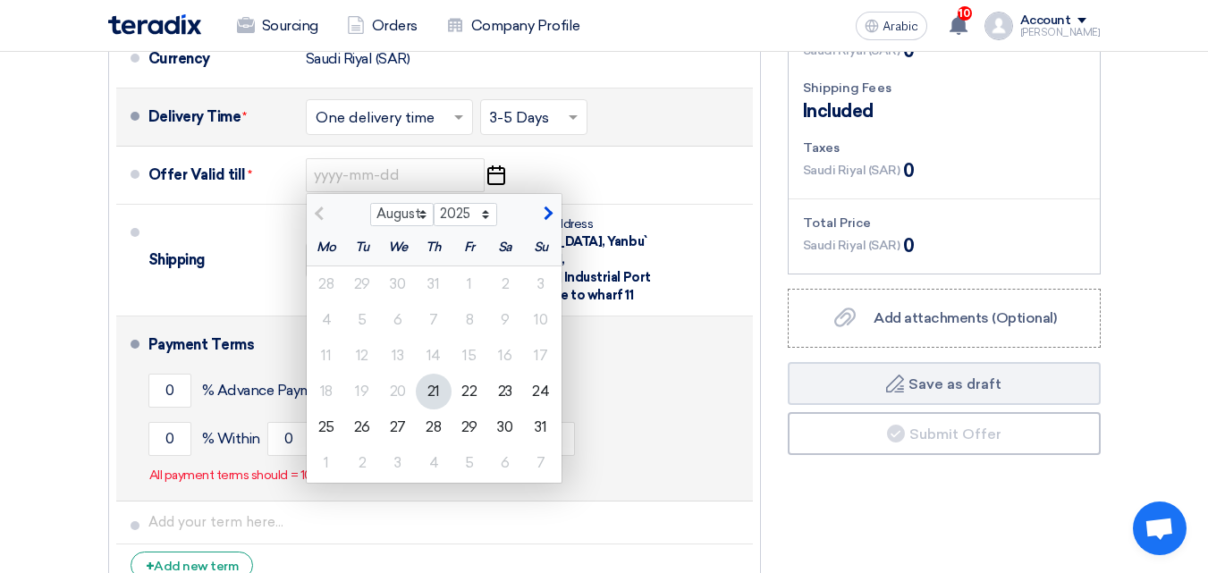
type input "[DATE]"
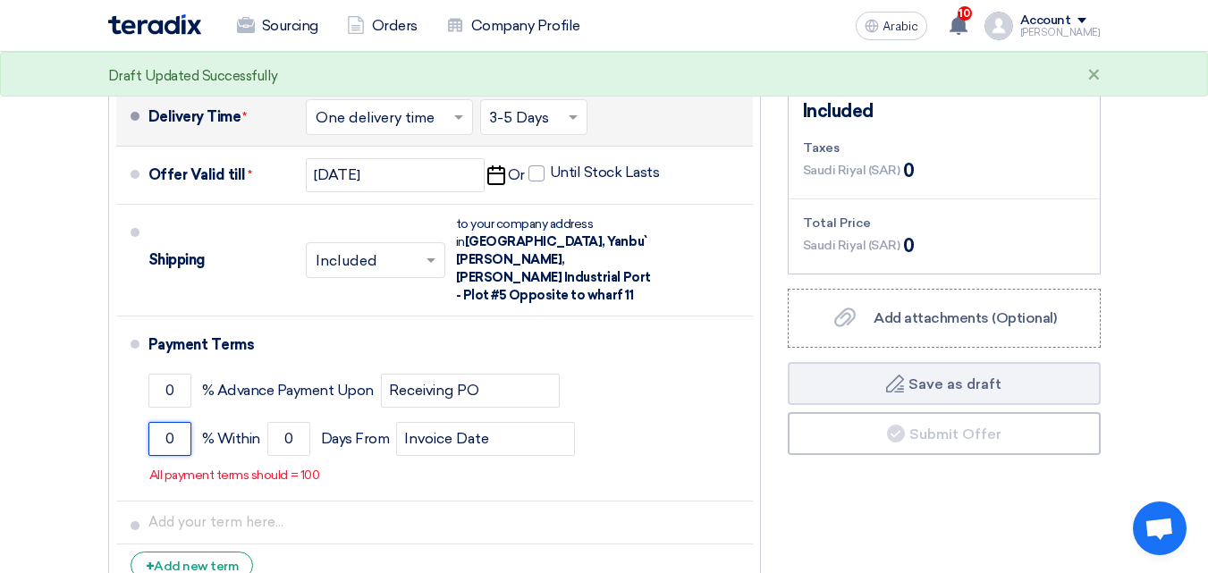
drag, startPoint x: 171, startPoint y: 420, endPoint x: 0, endPoint y: 387, distance: 174.0
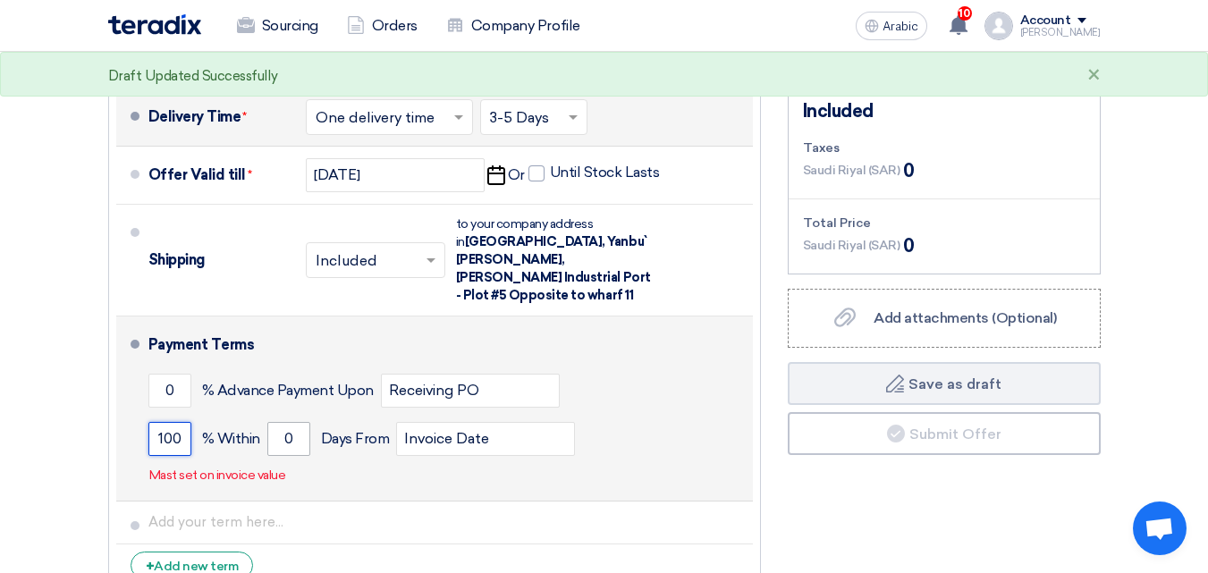
type input "100"
drag, startPoint x: 273, startPoint y: 426, endPoint x: 293, endPoint y: 426, distance: 20.6
click at [293, 426] on input "0" at bounding box center [288, 439] width 43 height 34
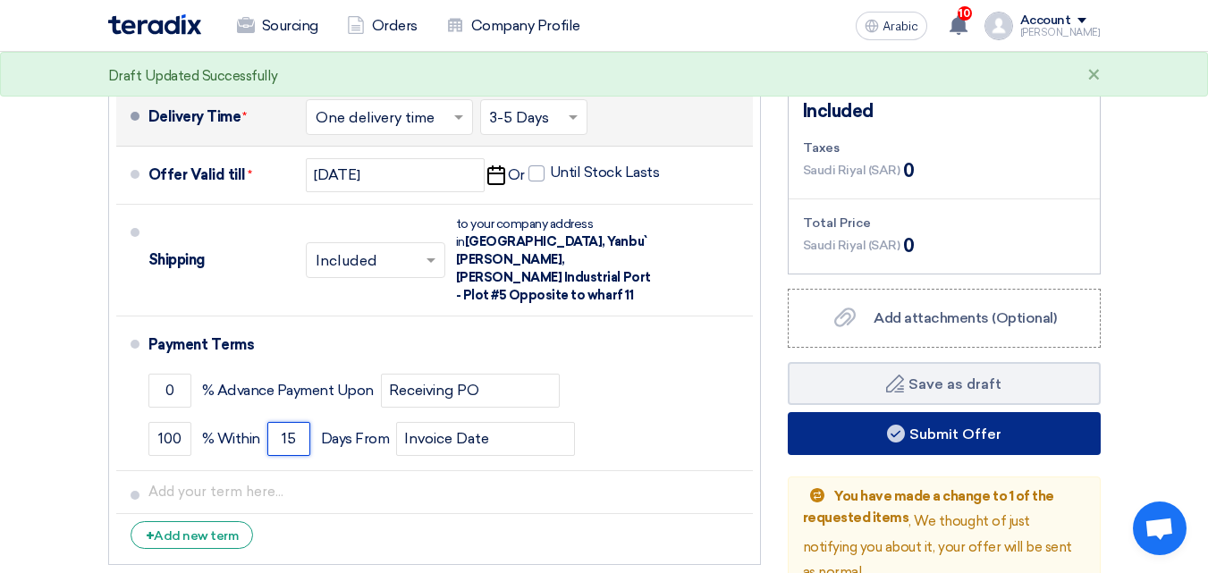
type input "15"
click at [894, 433] on use at bounding box center [896, 434] width 18 height 18
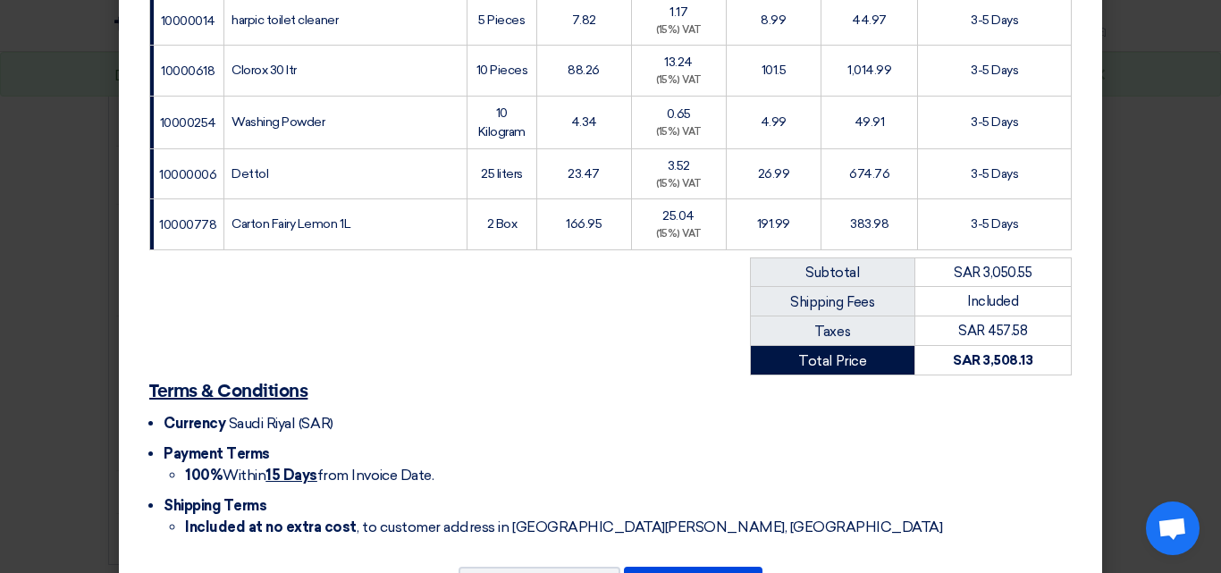
scroll to position [691, 0]
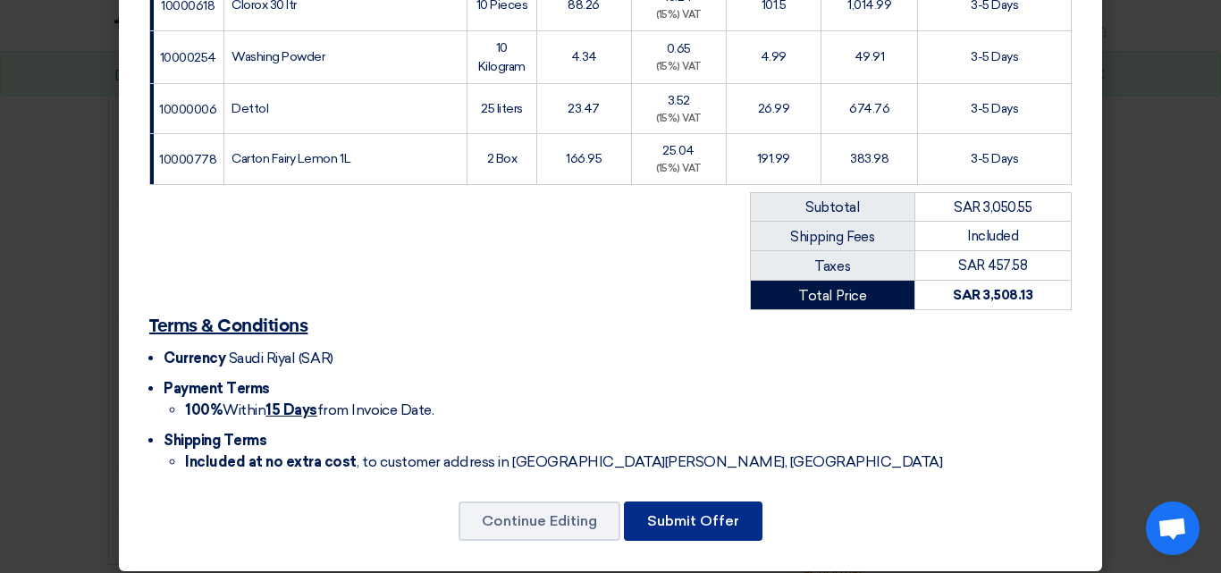
click at [682, 517] on button "Submit Offer" at bounding box center [693, 521] width 139 height 39
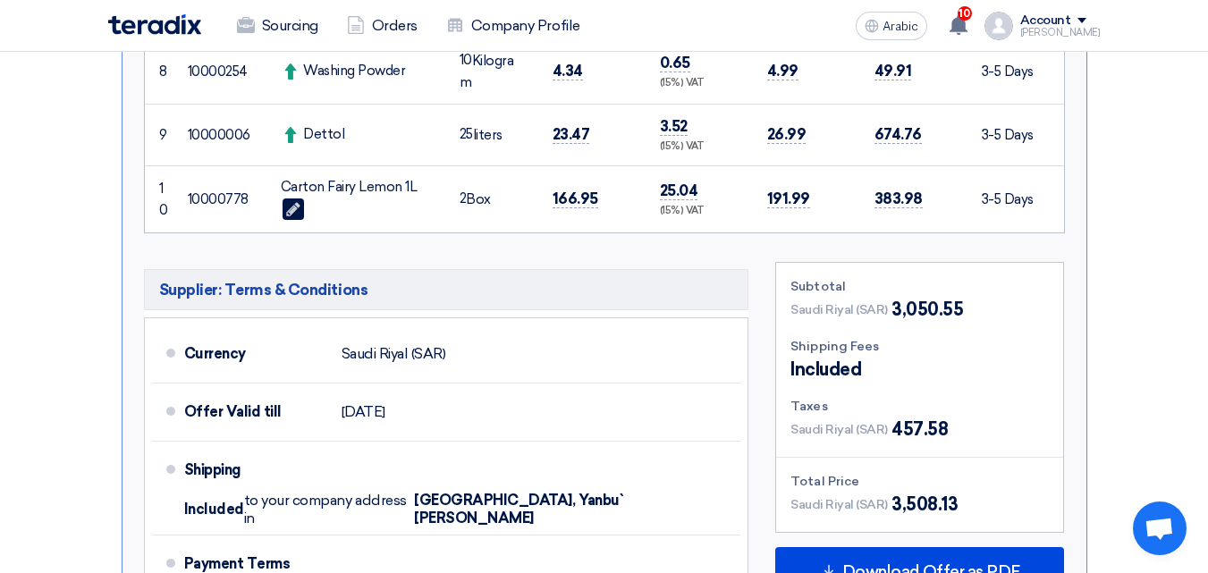
scroll to position [1254, 0]
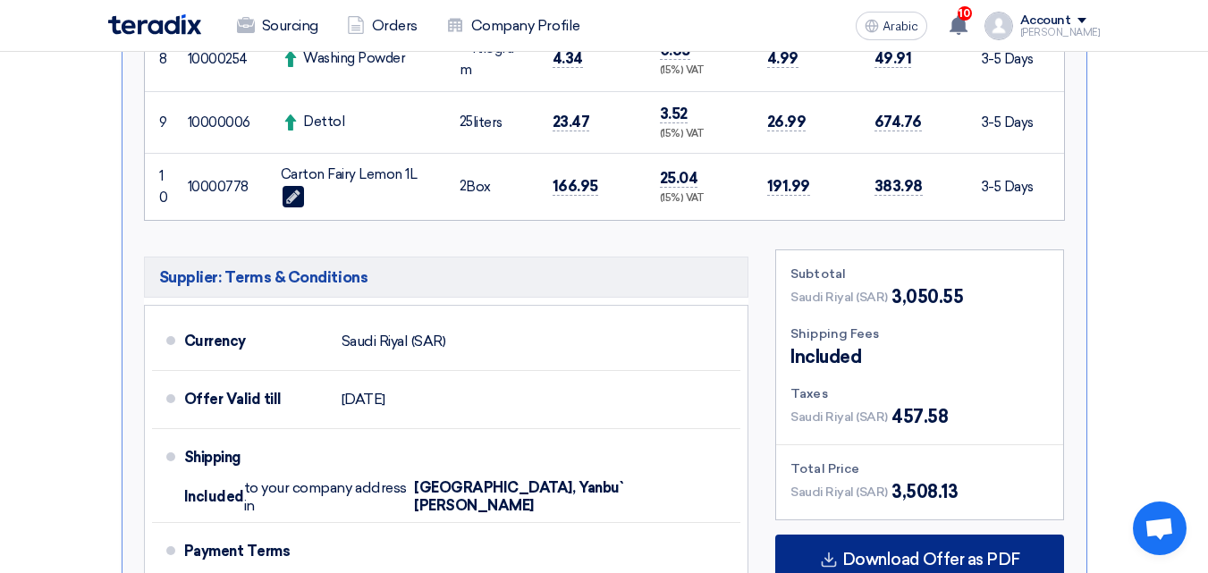
click at [892, 556] on font "Download Offer as PDF" at bounding box center [931, 560] width 178 height 20
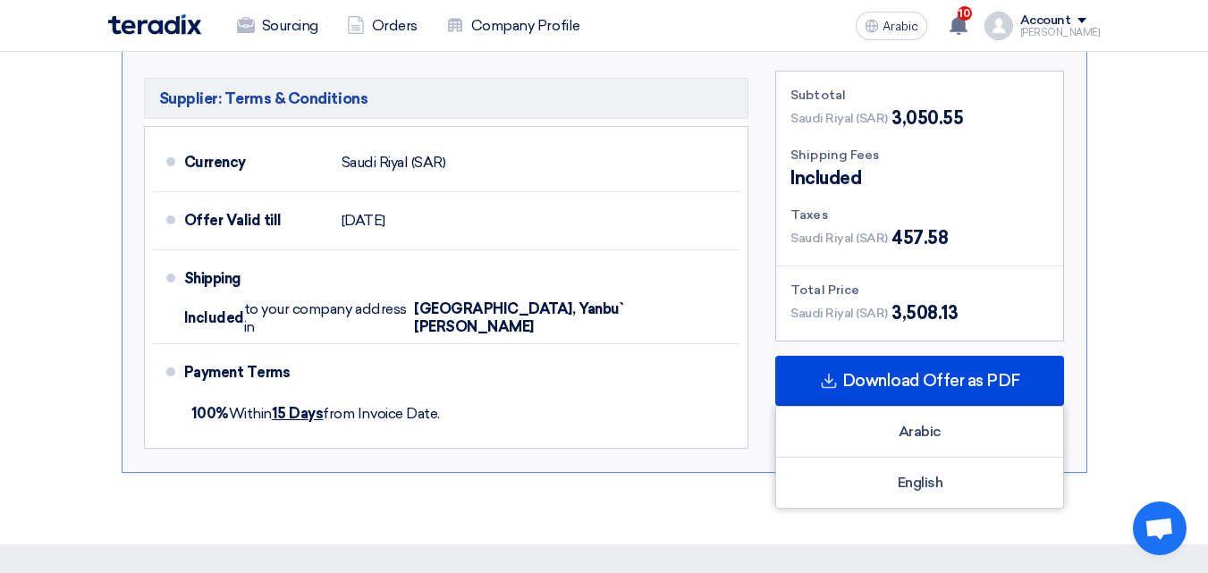
scroll to position [1522, 0]
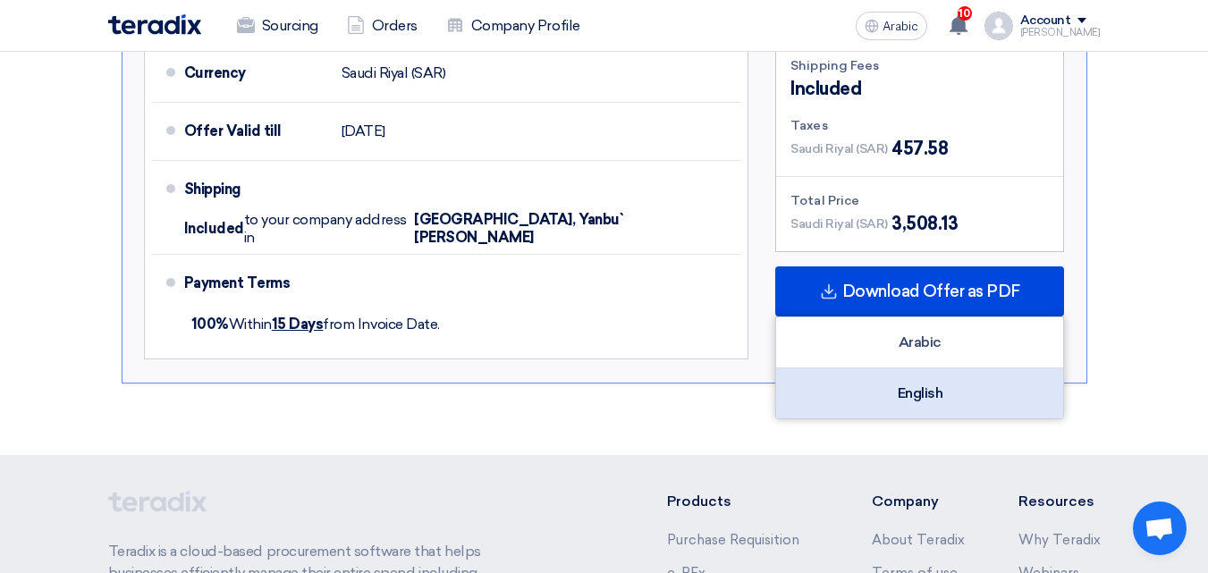
click at [964, 402] on div "English" at bounding box center [919, 393] width 287 height 50
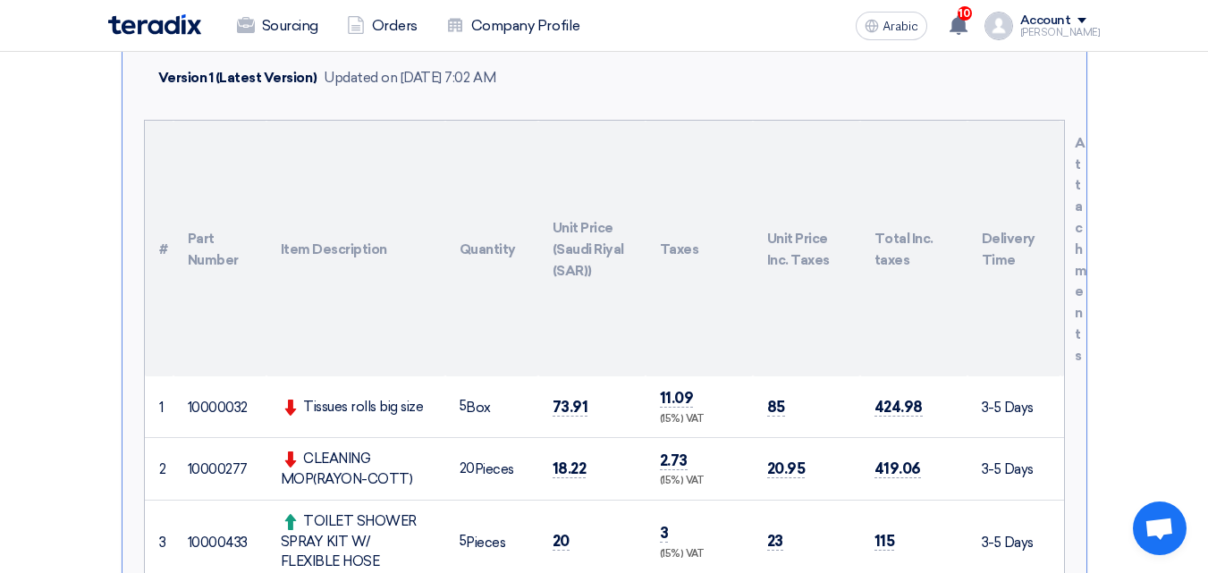
scroll to position [0, 0]
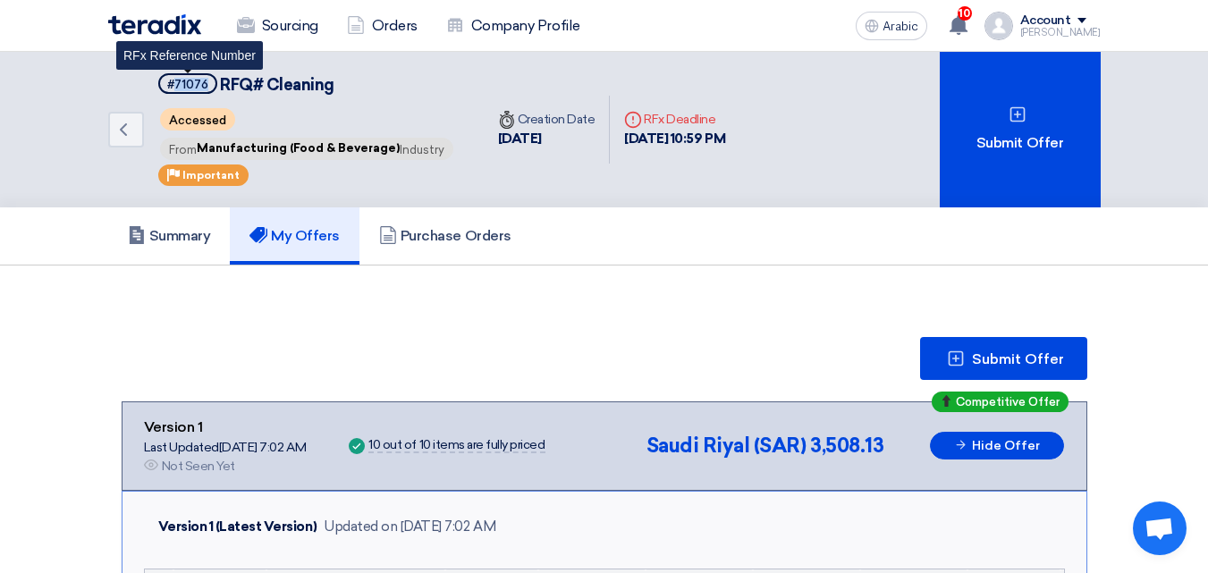
drag, startPoint x: 206, startPoint y: 82, endPoint x: 173, endPoint y: 91, distance: 34.3
click at [173, 91] on span "#71076" at bounding box center [187, 83] width 59 height 21
copy font "71076"
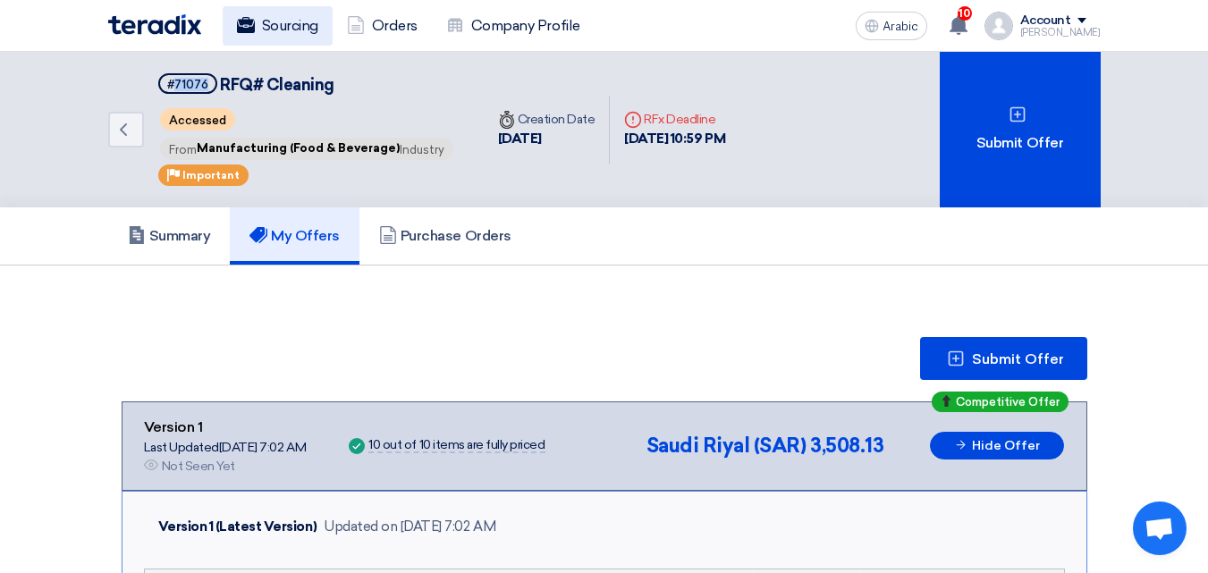
click at [306, 35] on font "Sourcing" at bounding box center [290, 25] width 56 height 21
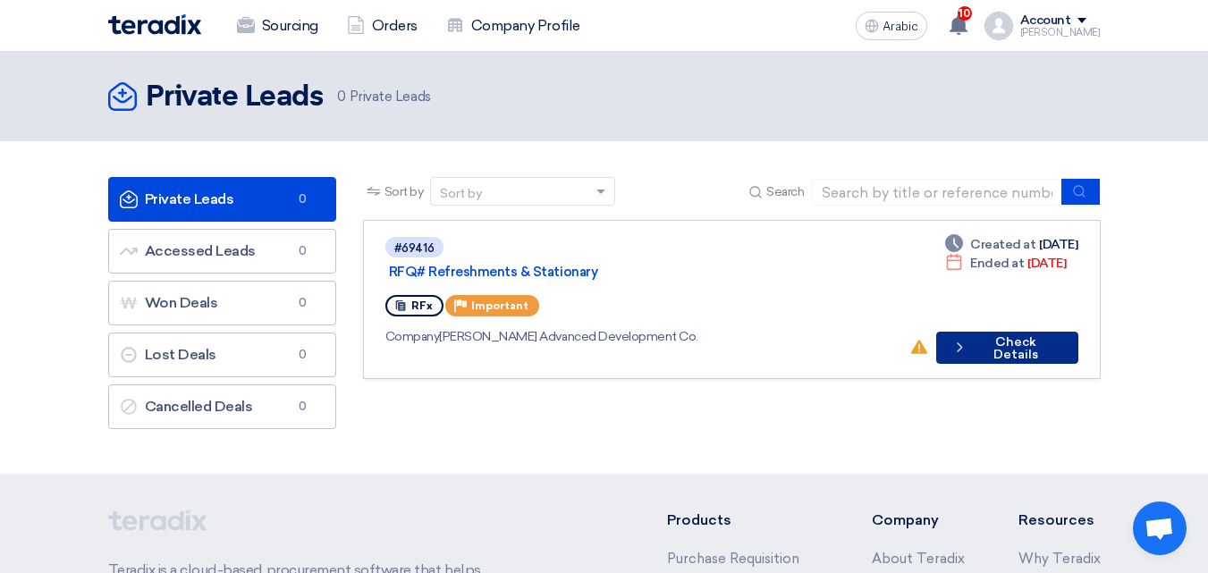
click at [1020, 337] on button "Check details Check Details" at bounding box center [1006, 348] width 141 height 32
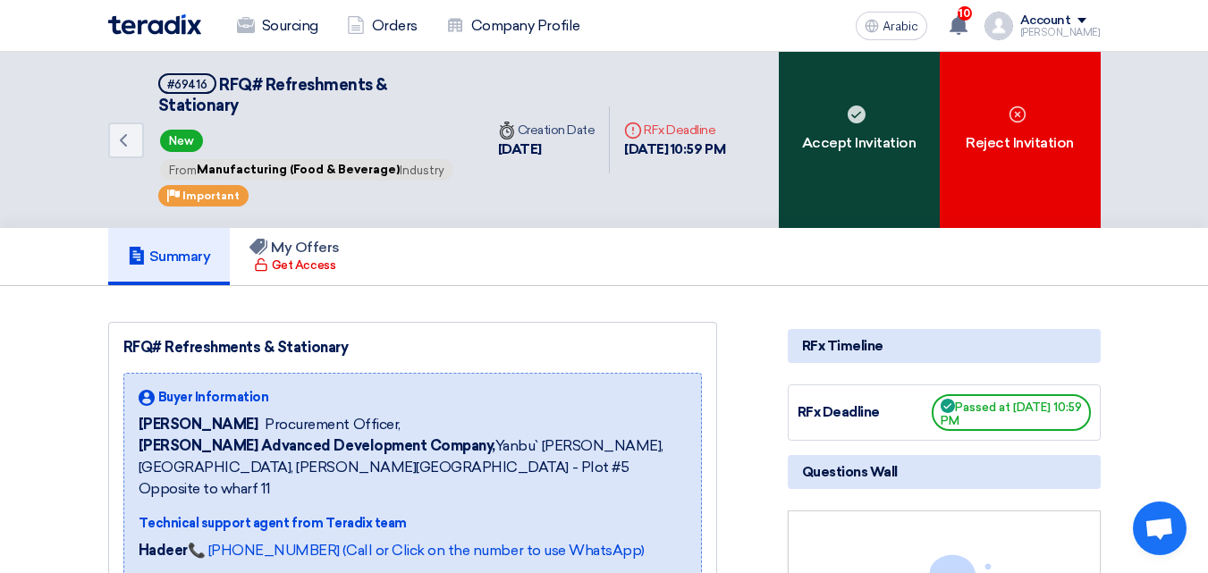
click at [844, 118] on div "Accept Invitation" at bounding box center [859, 140] width 161 height 176
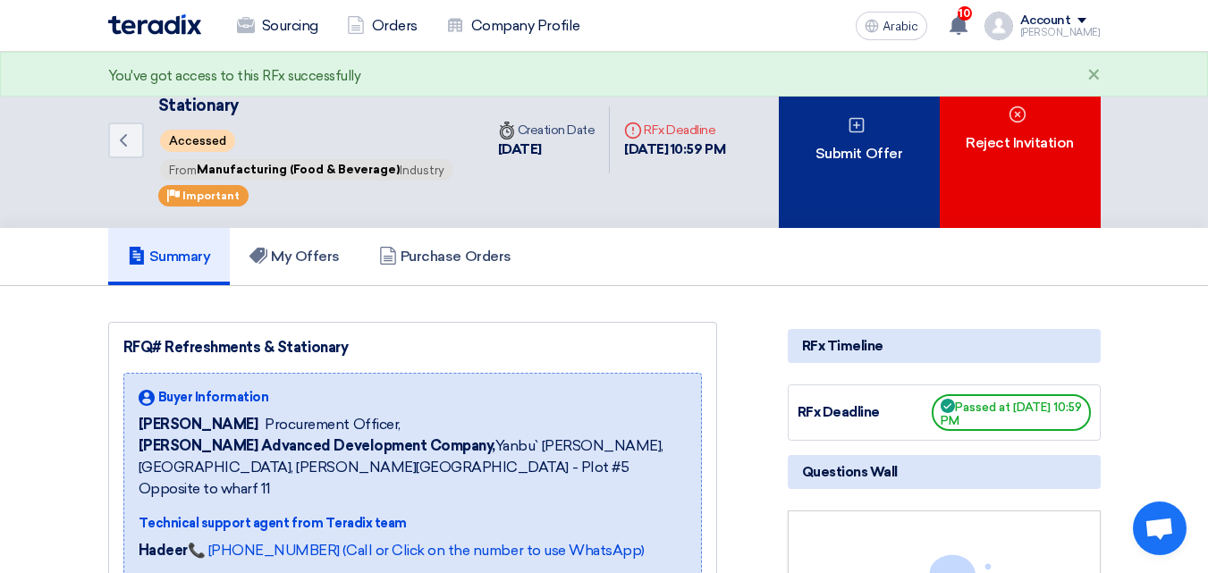
click at [822, 143] on font "Submit Offer" at bounding box center [858, 153] width 87 height 21
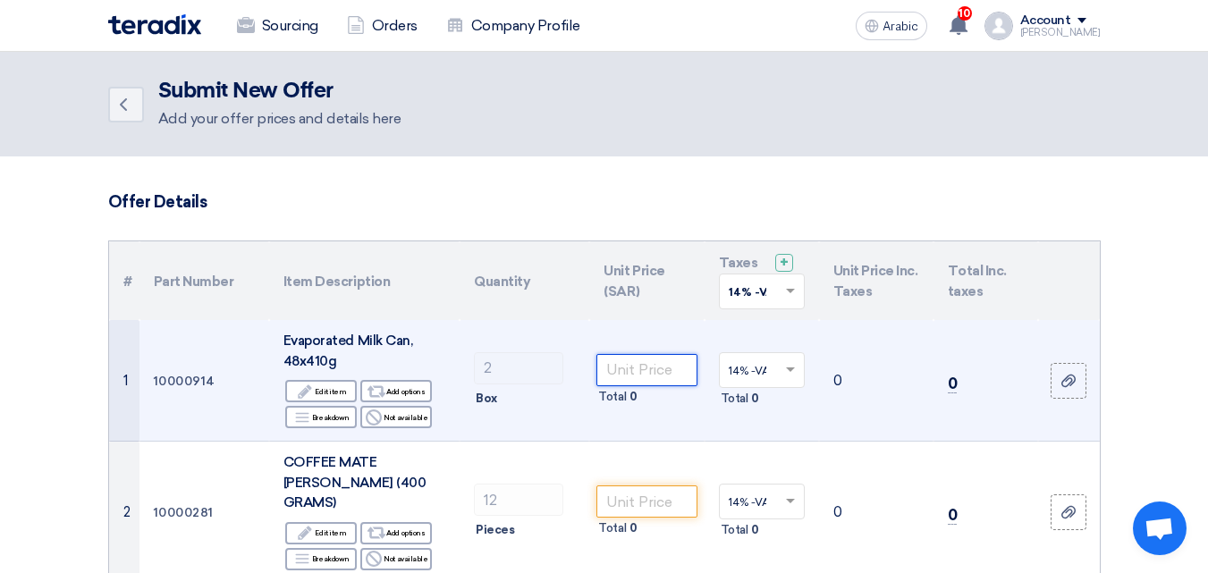
click at [621, 374] on input "number" at bounding box center [646, 370] width 100 height 32
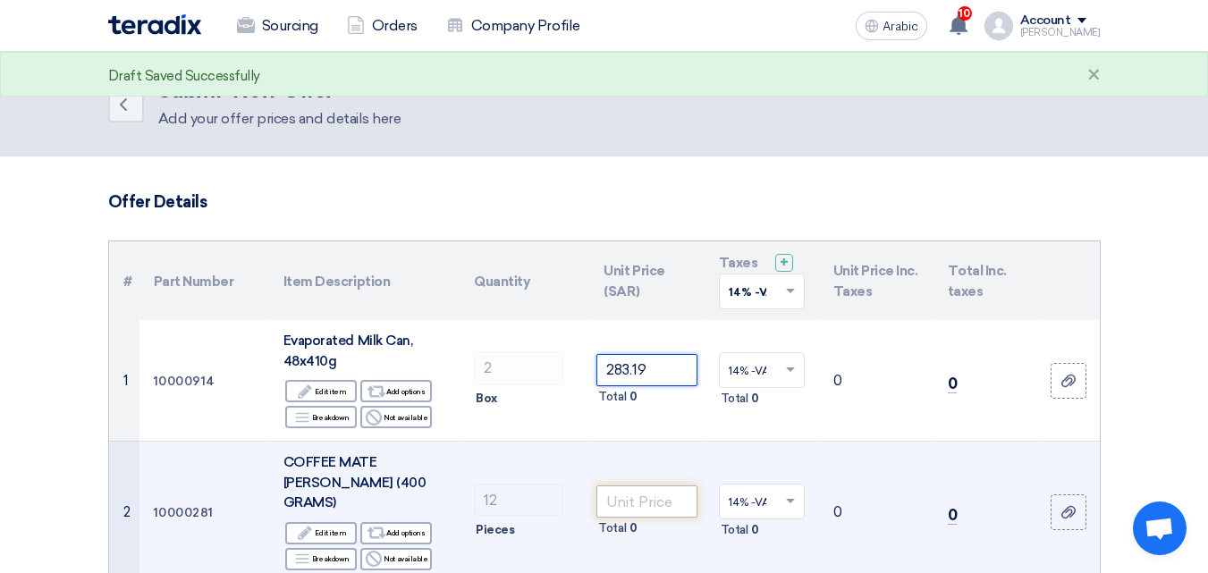
type input "283.19"
click at [642, 486] on input "number" at bounding box center [646, 502] width 100 height 32
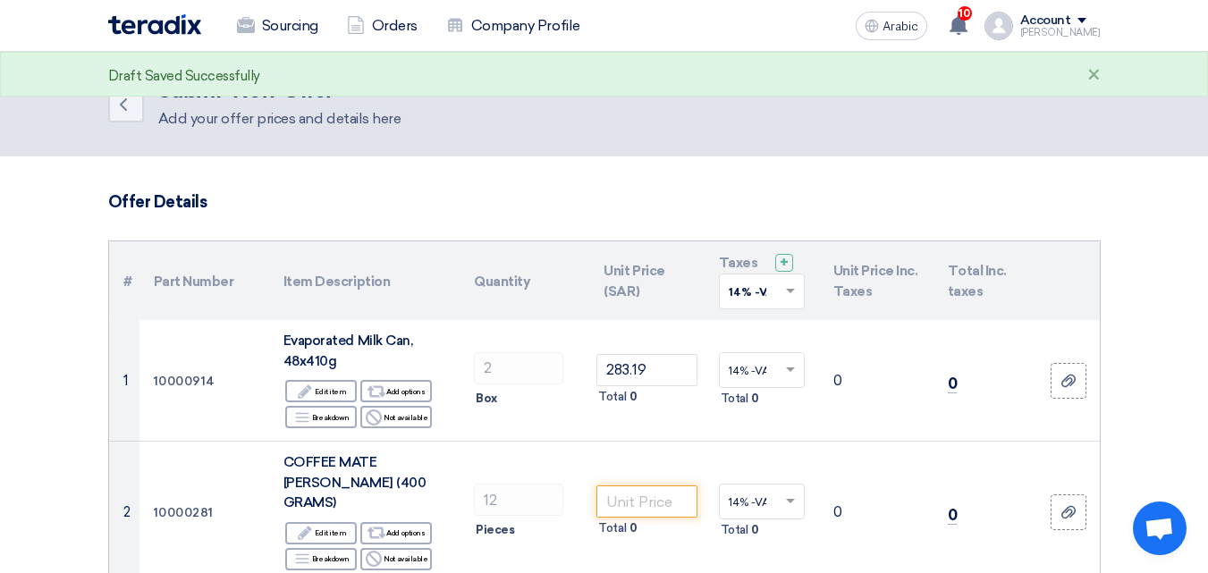
click at [787, 295] on span at bounding box center [793, 291] width 22 height 16
click at [754, 351] on span "15% -VAT" at bounding box center [754, 356] width 50 height 13
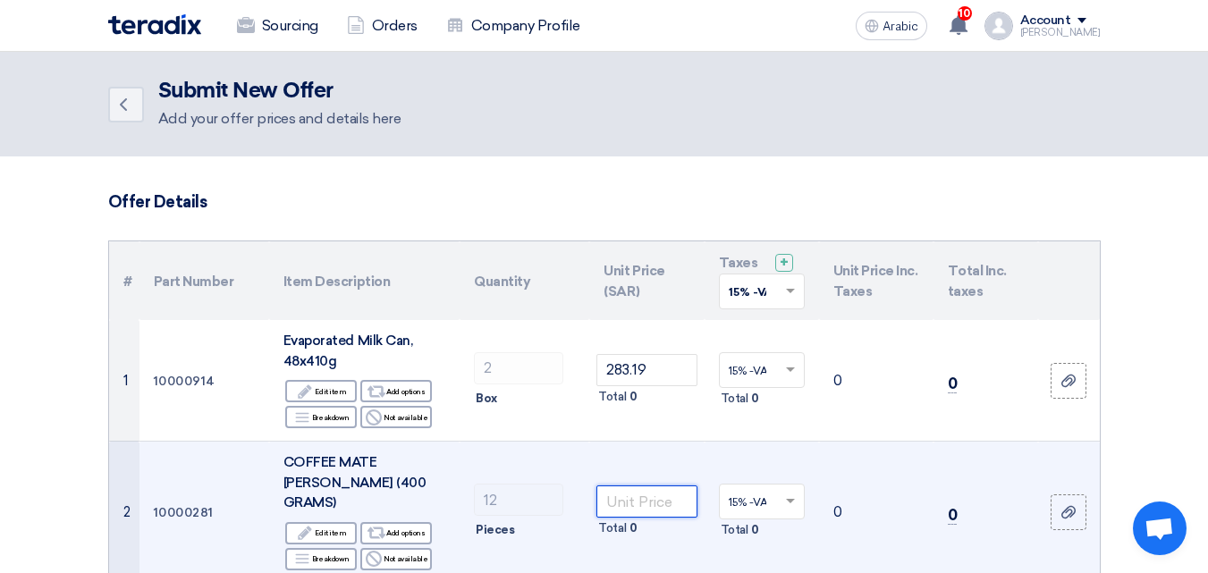
click at [608, 486] on input "number" at bounding box center [646, 502] width 100 height 32
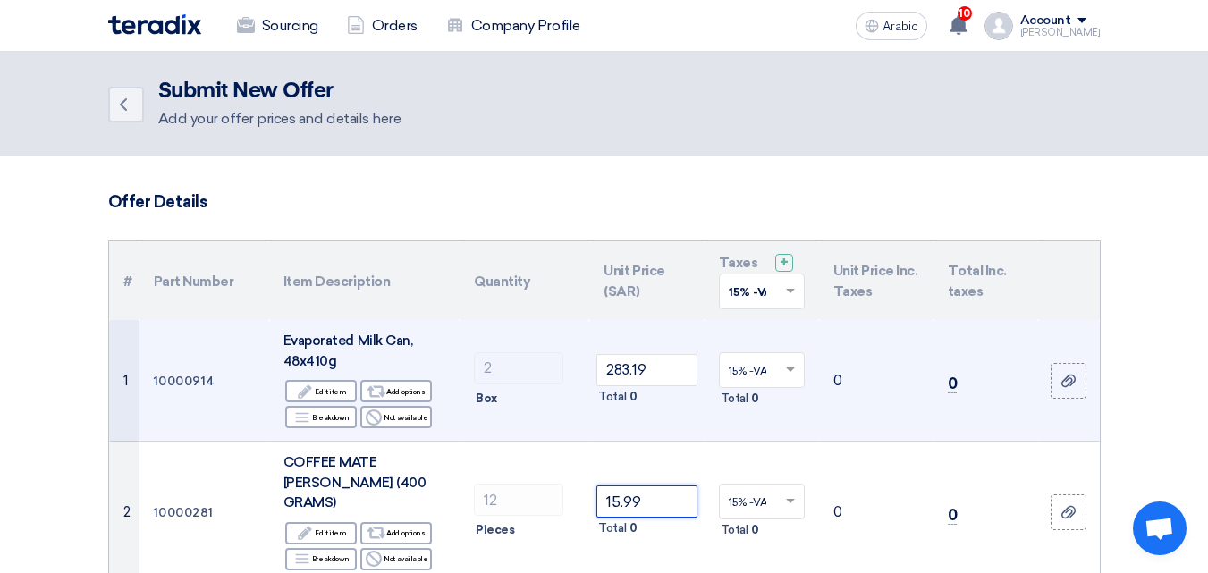
scroll to position [89, 0]
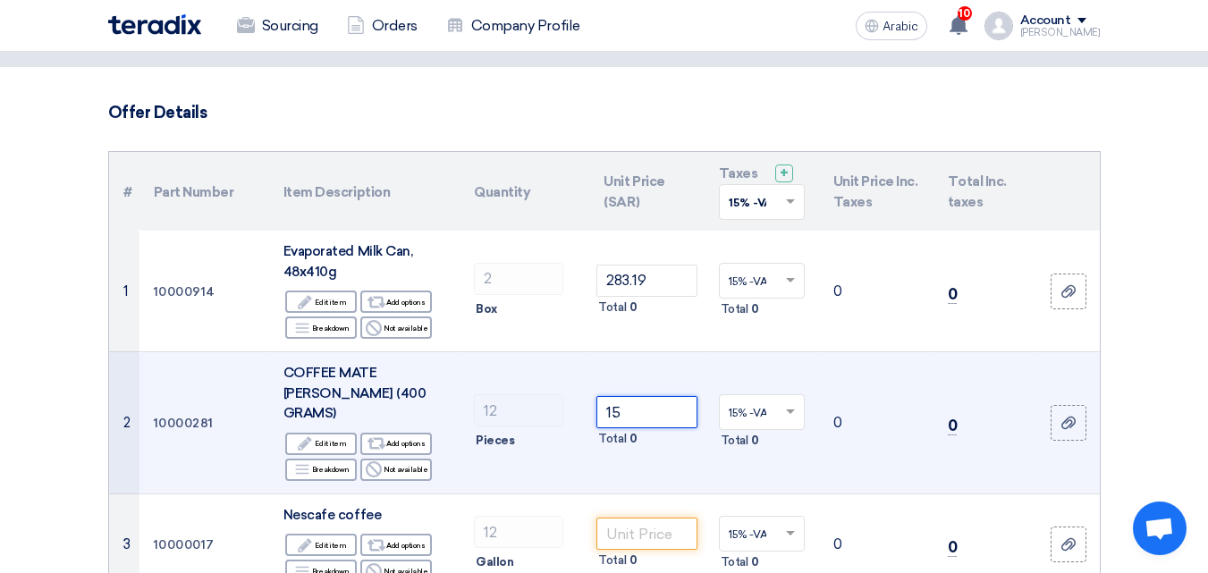
type input "1"
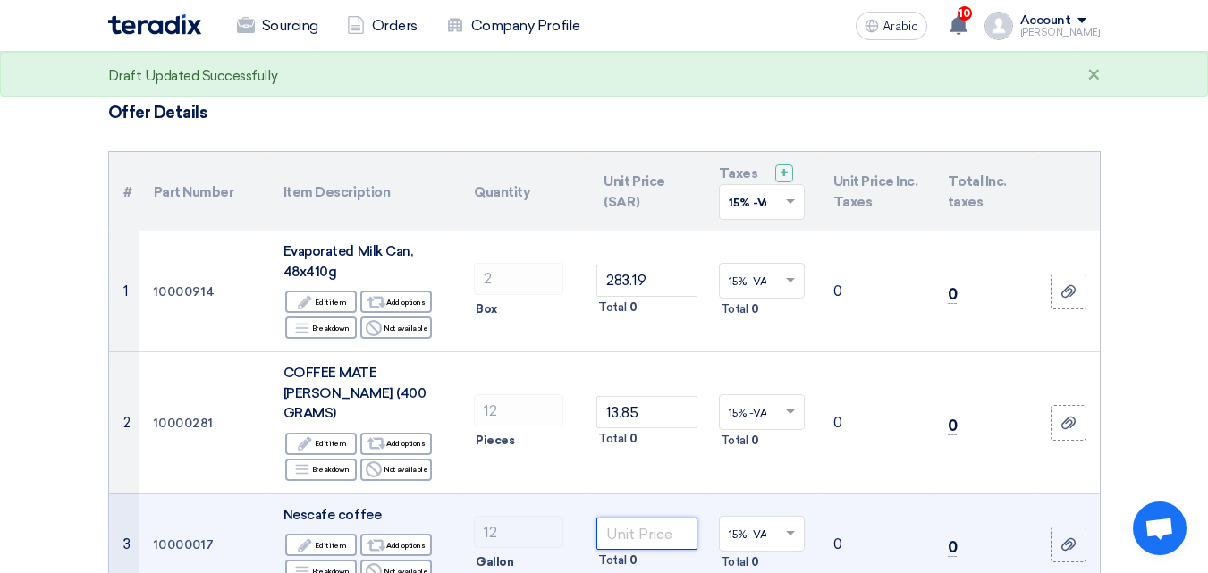
click at [636, 518] on input "number" at bounding box center [646, 534] width 100 height 32
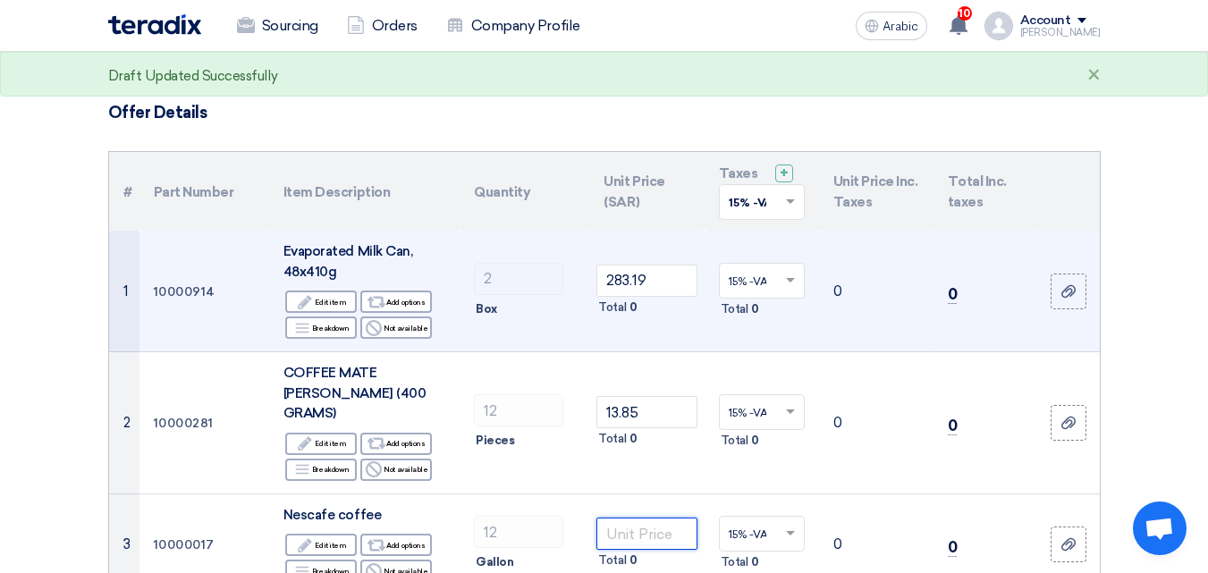
scroll to position [179, 0]
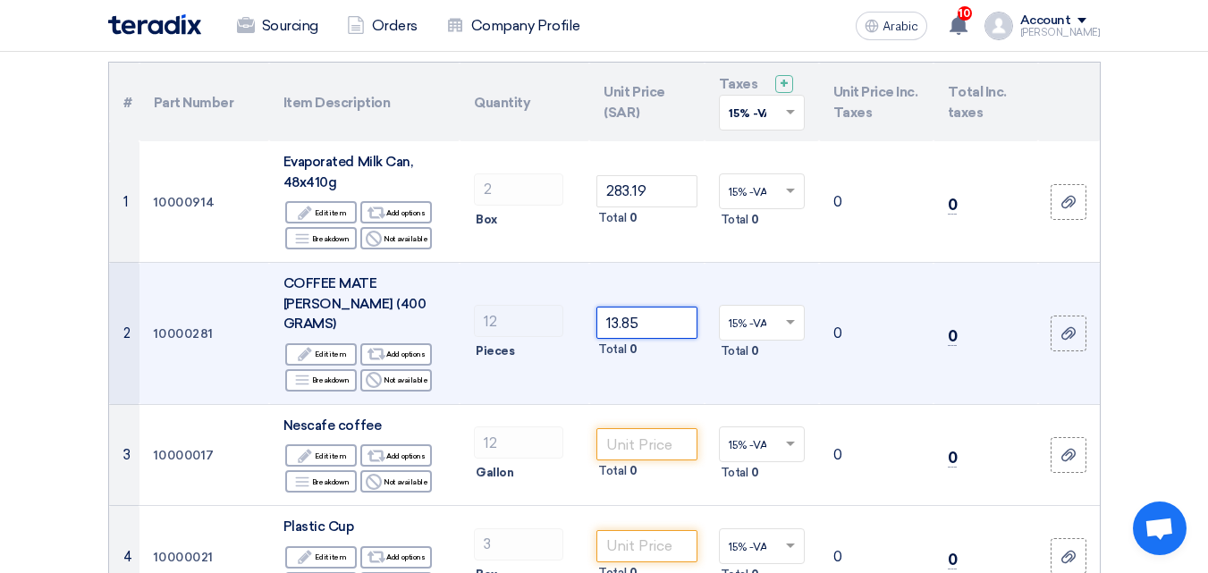
click at [646, 321] on input "13.85" at bounding box center [646, 323] width 100 height 32
type input "1"
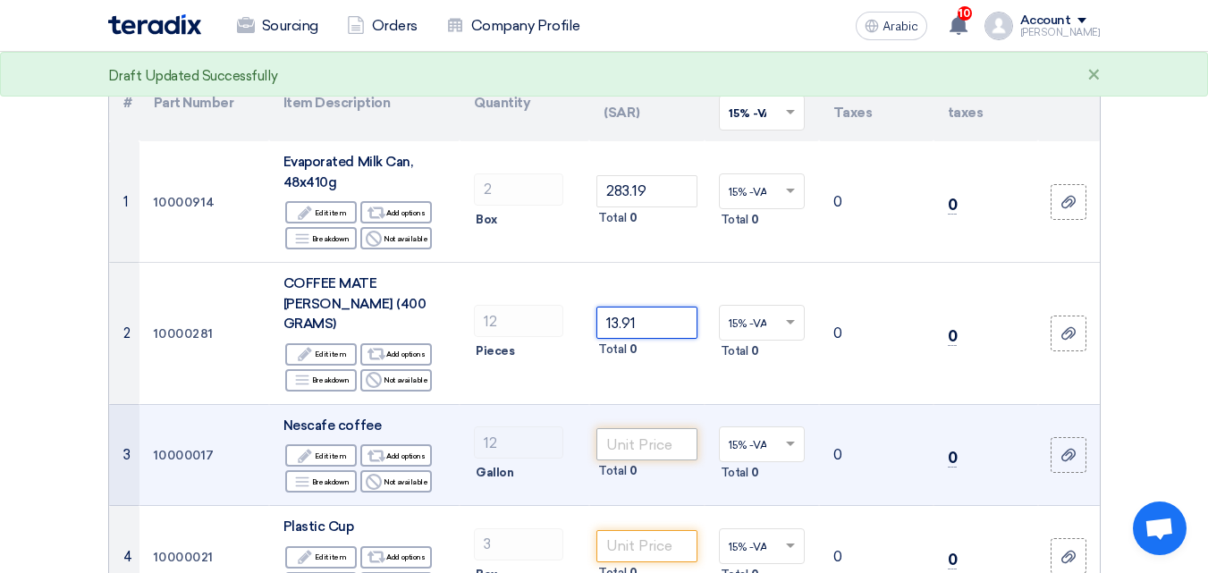
type input "13.91"
click at [642, 428] on input "number" at bounding box center [646, 444] width 100 height 32
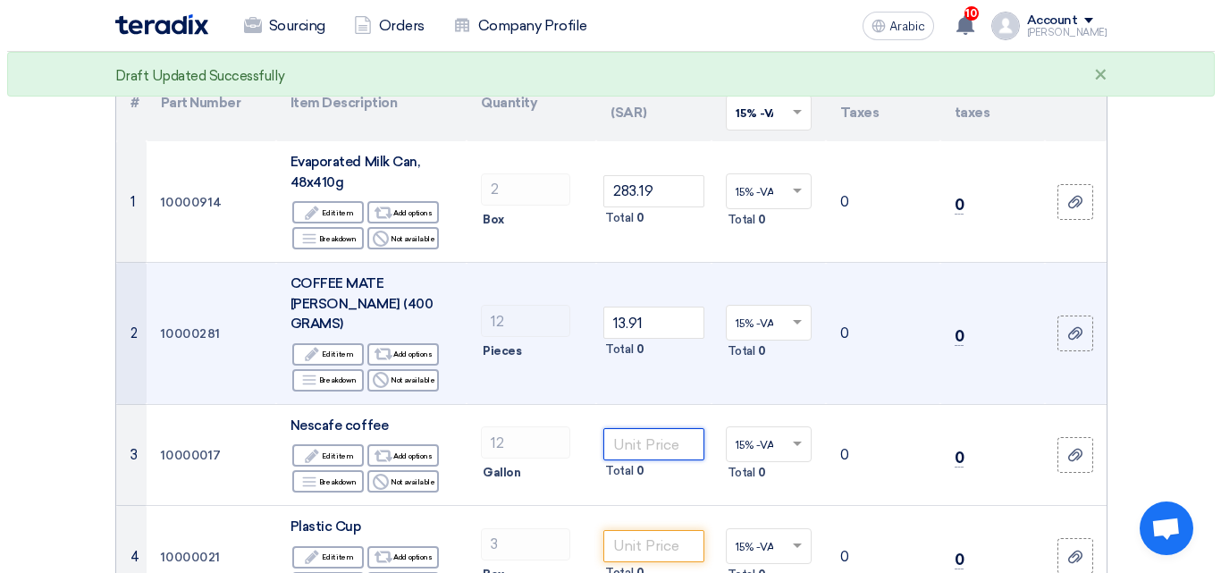
scroll to position [358, 0]
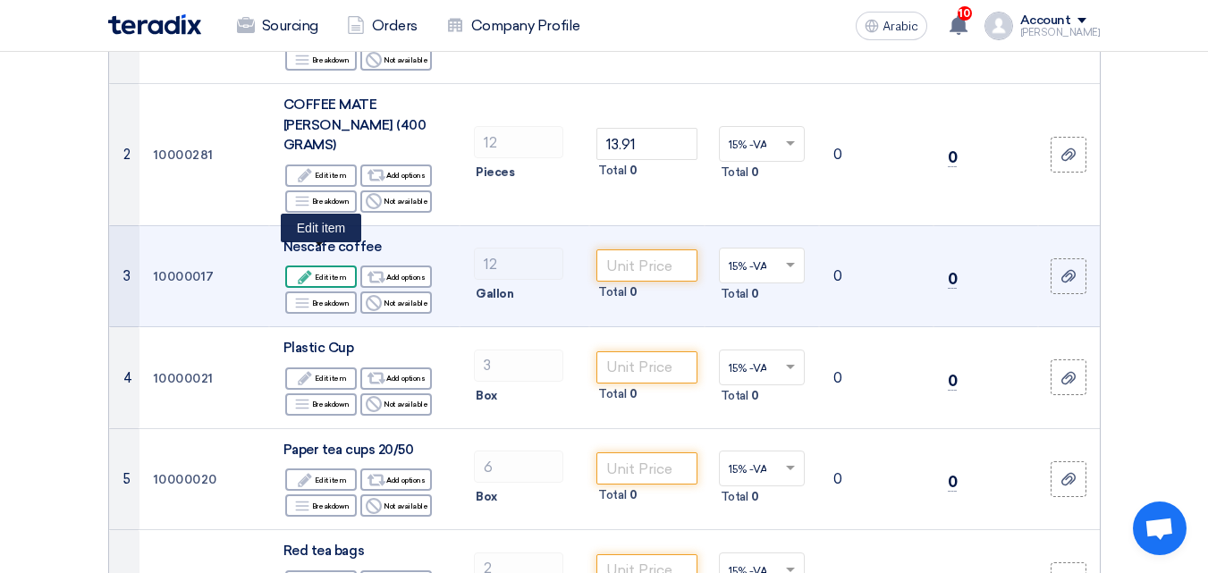
click at [324, 273] on font "Edit item" at bounding box center [330, 277] width 31 height 9
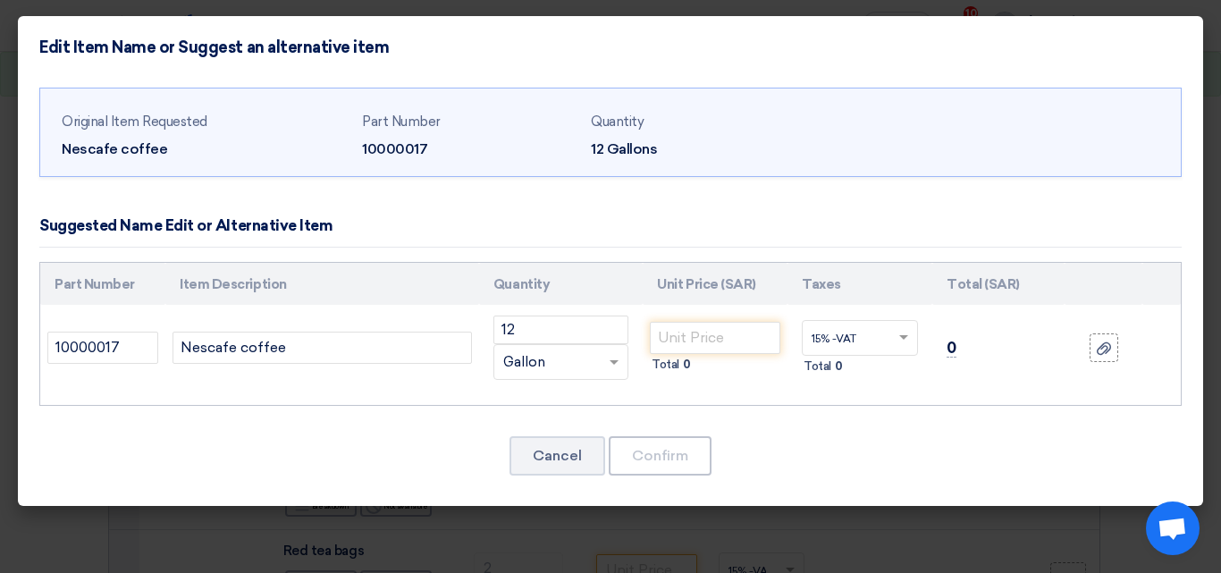
click at [571, 358] on div "RFQ_STEP1.ITEMS.2.TYPE_PLACEHOLDER × Gallon" at bounding box center [549, 362] width 111 height 21
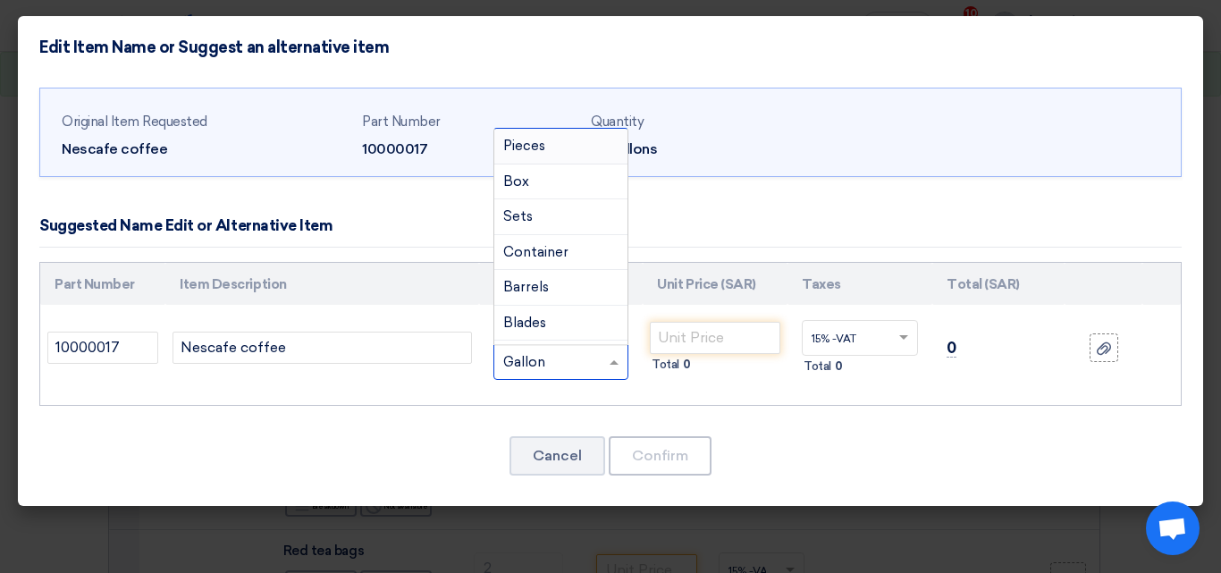
click at [540, 147] on font "Pieces" at bounding box center [524, 146] width 42 height 16
click at [597, 374] on div "RFQ_STEP1.ITEMS.2.TYPE_PLACEHOLDER × Pieces" at bounding box center [561, 362] width 135 height 36
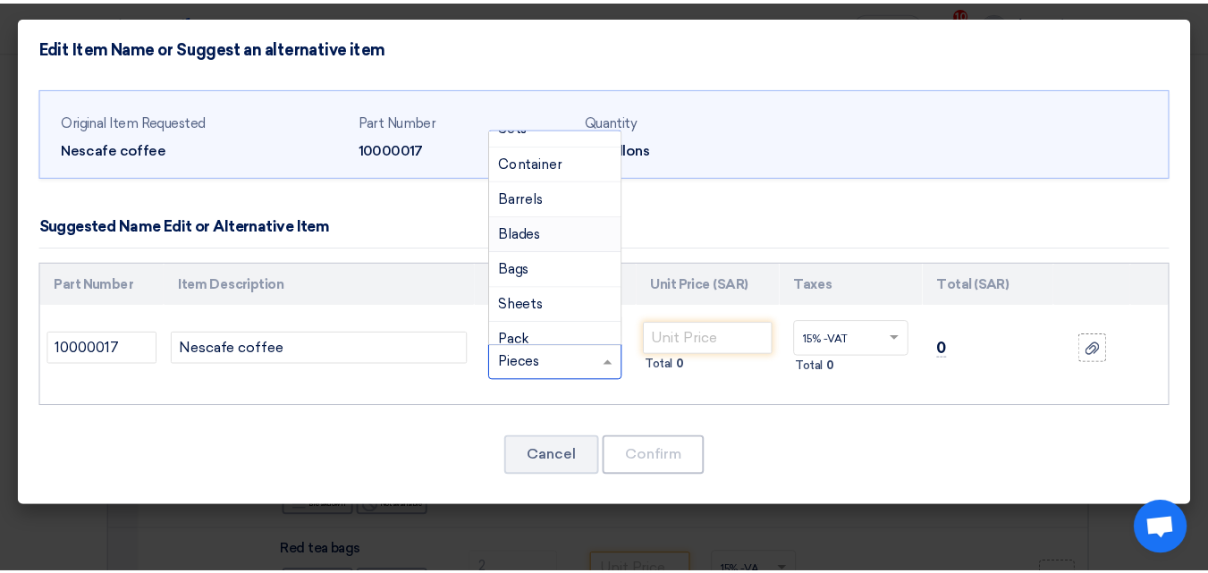
scroll to position [0, 0]
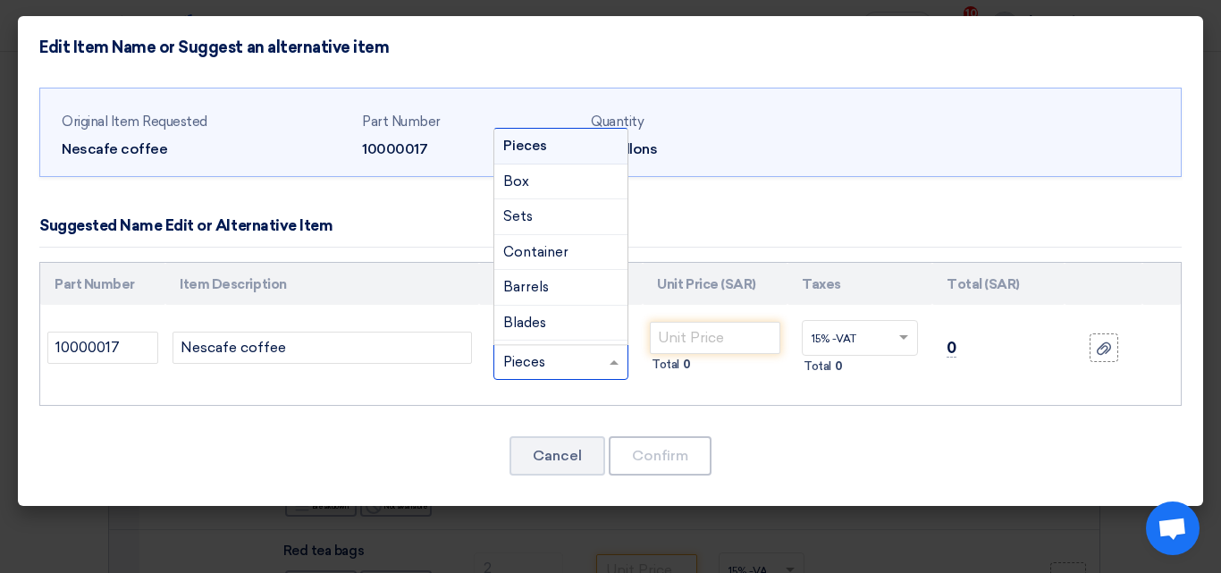
click at [511, 134] on div "Pieces" at bounding box center [560, 147] width 133 height 36
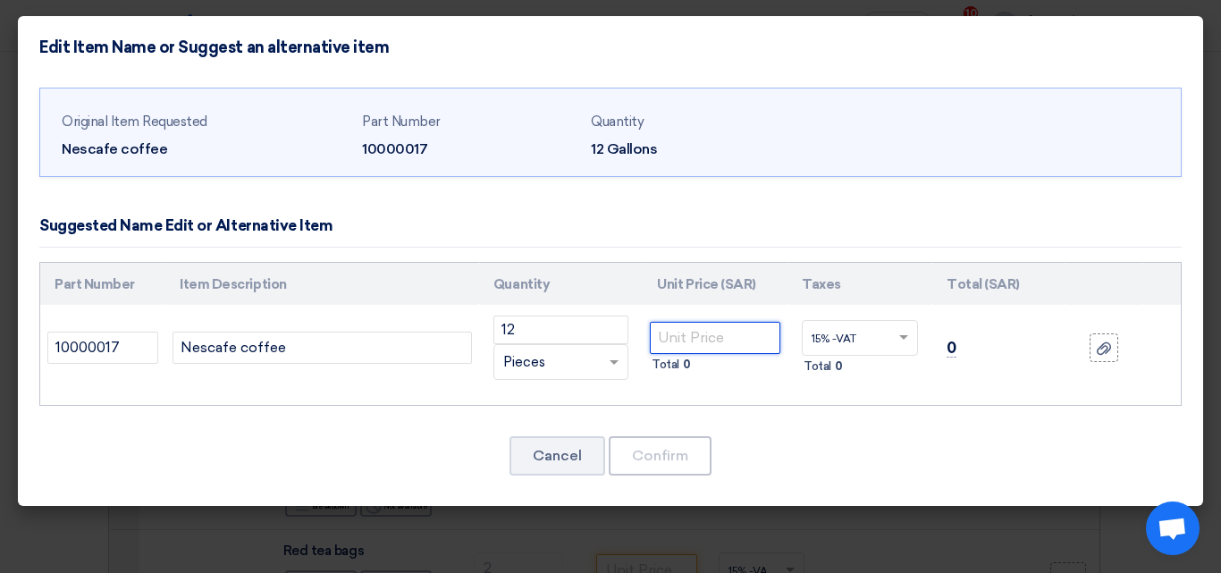
click at [691, 346] on input "number" at bounding box center [715, 338] width 131 height 32
type input "2"
type input "19.24"
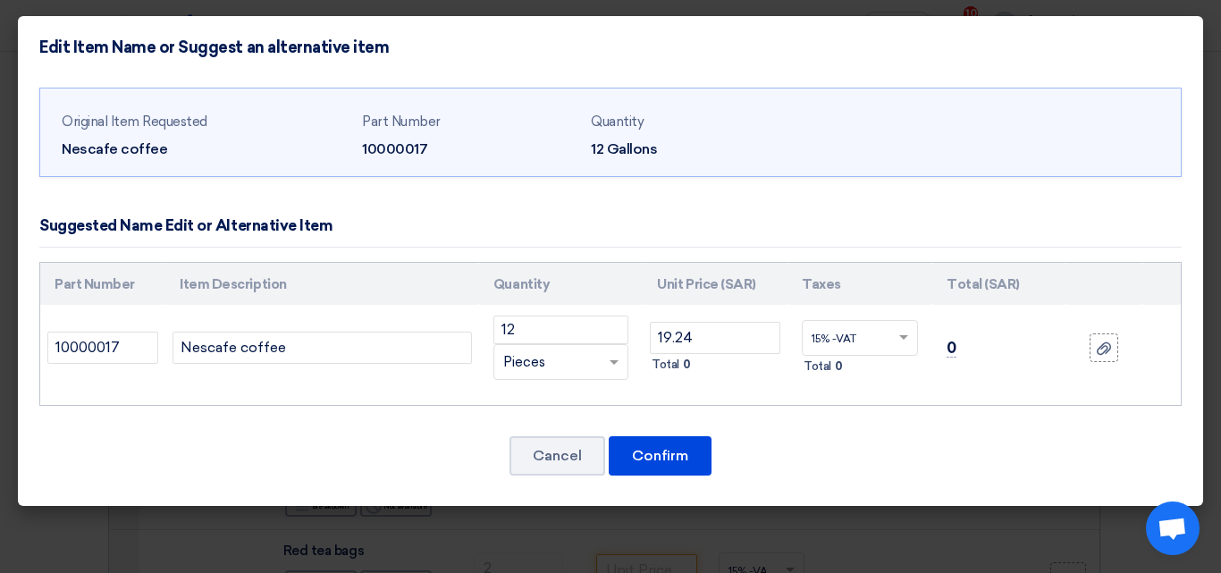
click at [781, 371] on div "Total 0" at bounding box center [715, 364] width 131 height 21
click at [647, 458] on font "Confirm" at bounding box center [660, 455] width 56 height 17
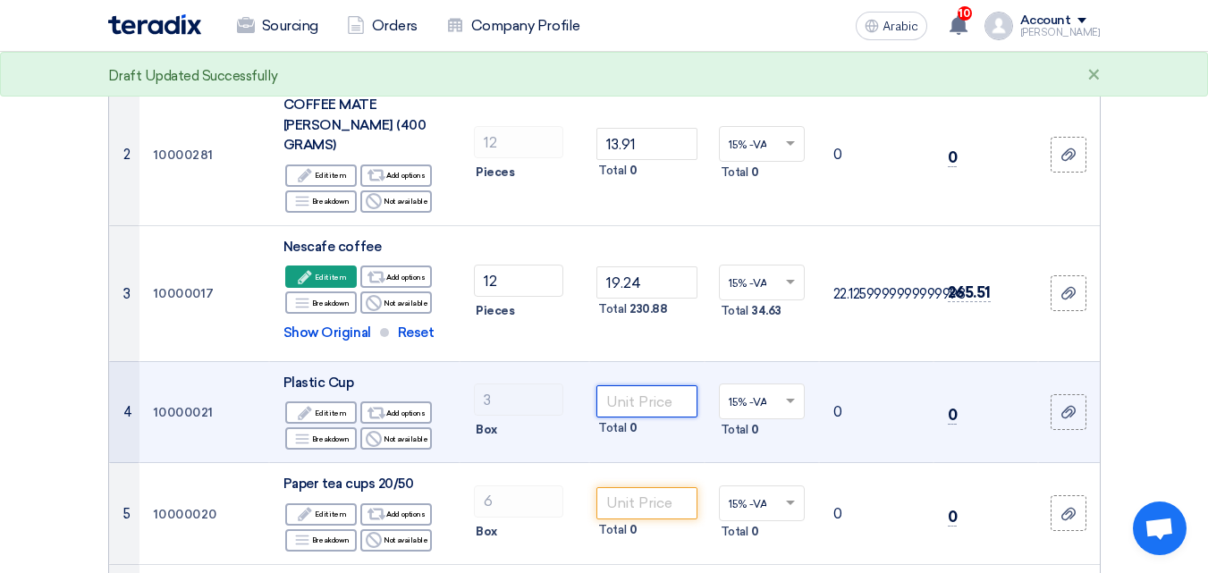
click at [630, 385] on input "number" at bounding box center [646, 401] width 100 height 32
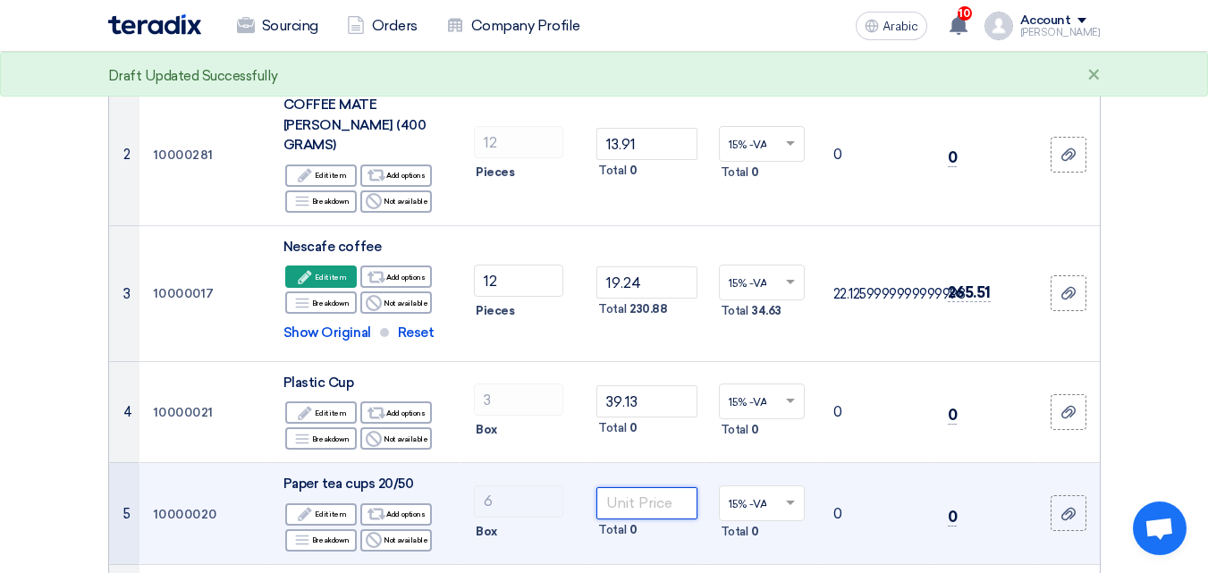
click at [641, 487] on input "number" at bounding box center [646, 503] width 100 height 32
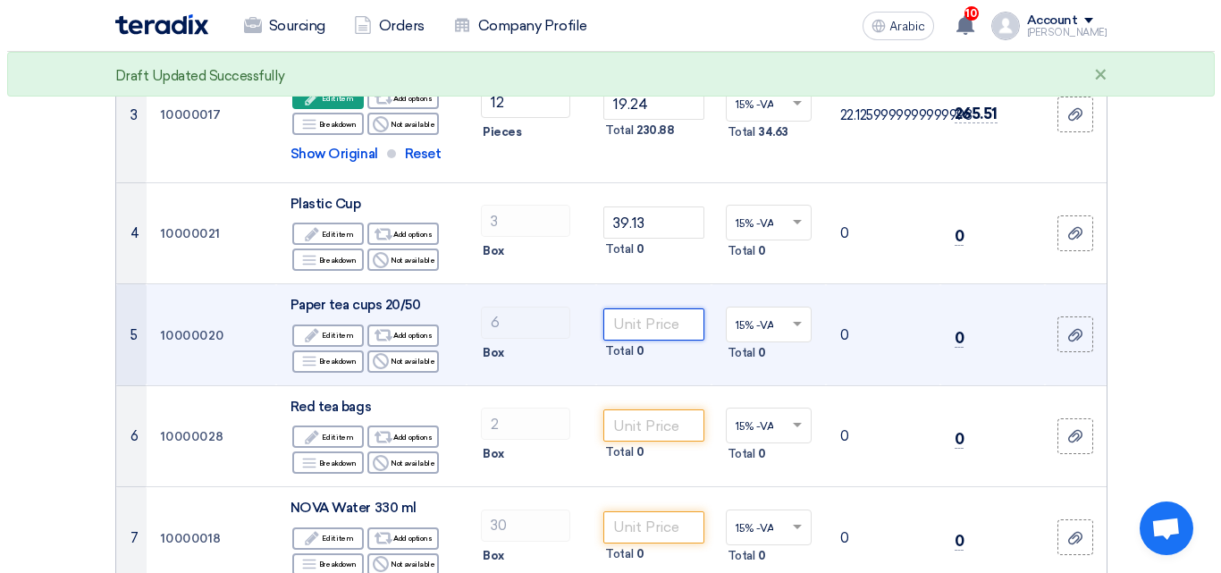
scroll to position [626, 0]
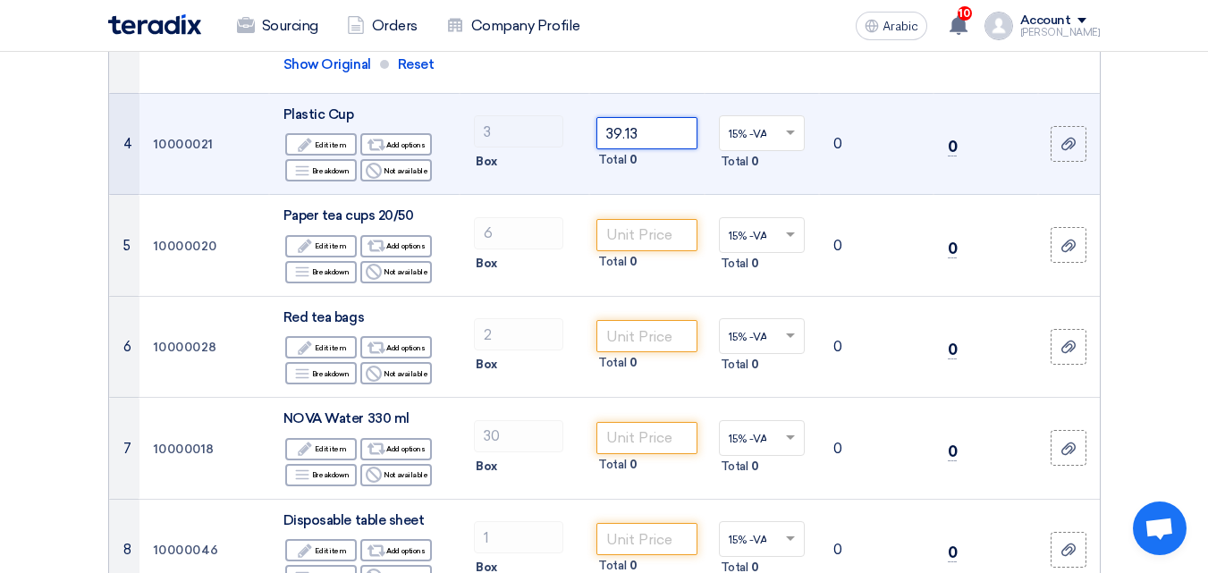
click at [553, 105] on tr "4 10000021 Plastic Cup Edit Edit item Alternative Add options Breakdown 3" at bounding box center [604, 144] width 991 height 102
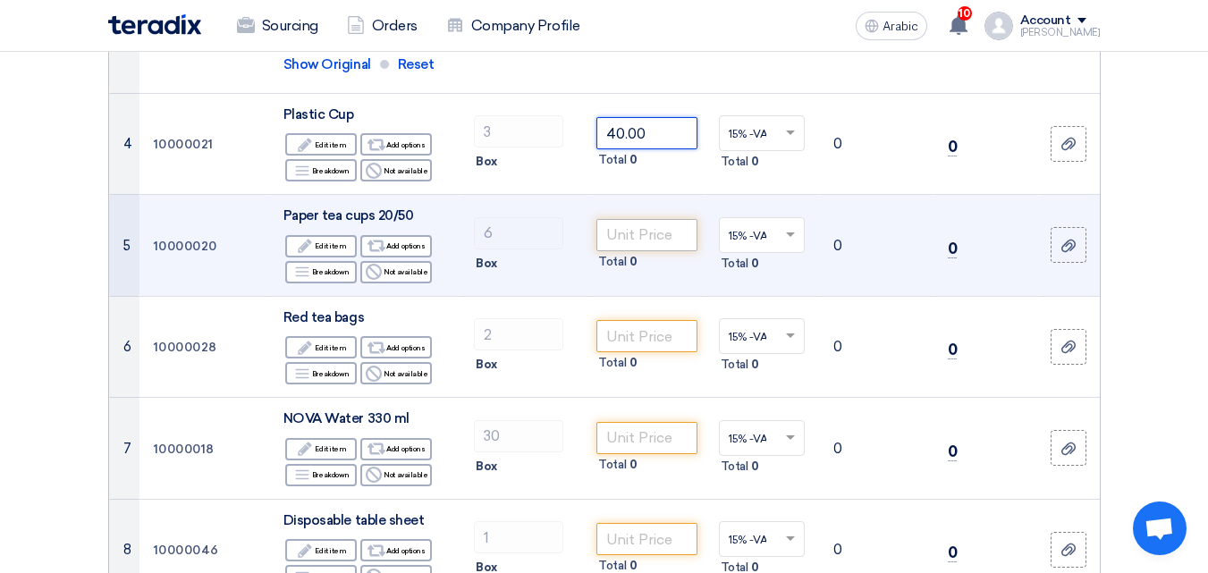
type input "40.00"
click at [634, 219] on input "number" at bounding box center [646, 235] width 100 height 32
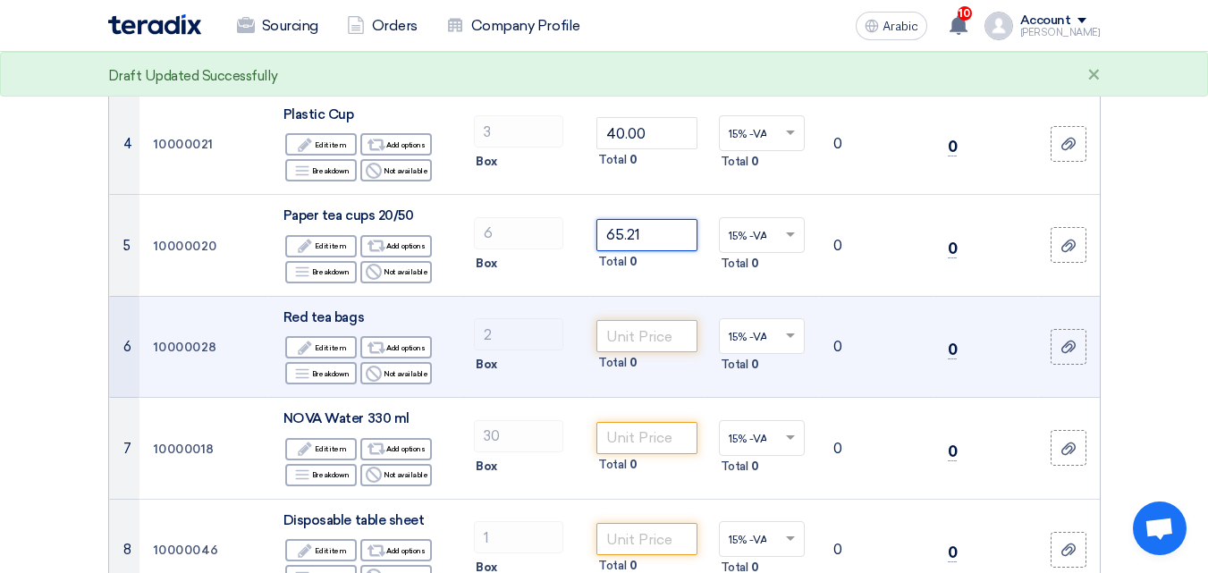
type input "65.21"
click at [654, 320] on input "number" at bounding box center [646, 336] width 100 height 32
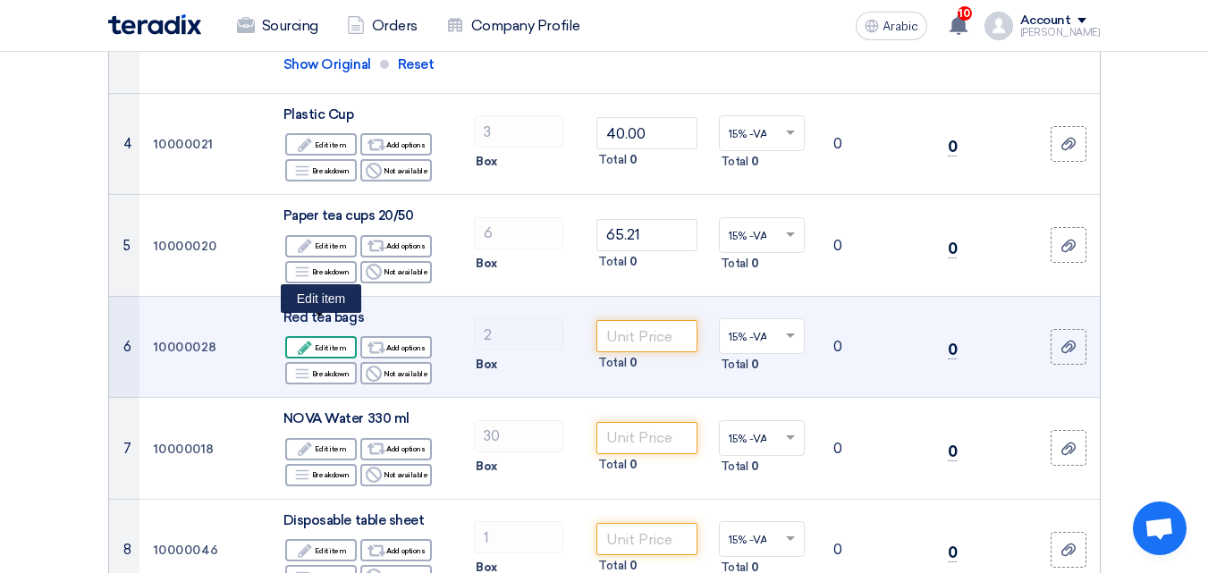
click at [330, 343] on font "Edit item" at bounding box center [330, 347] width 31 height 9
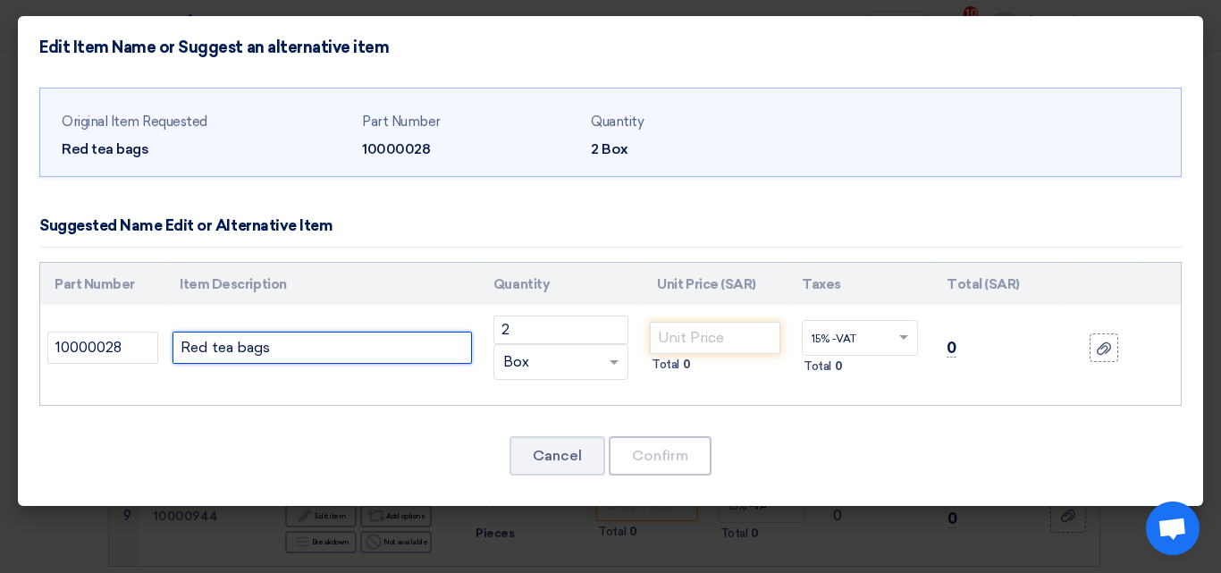
click at [300, 349] on input "Red tea bags" at bounding box center [323, 348] width 300 height 32
type input "Red tea bags 24PCS/CRT"
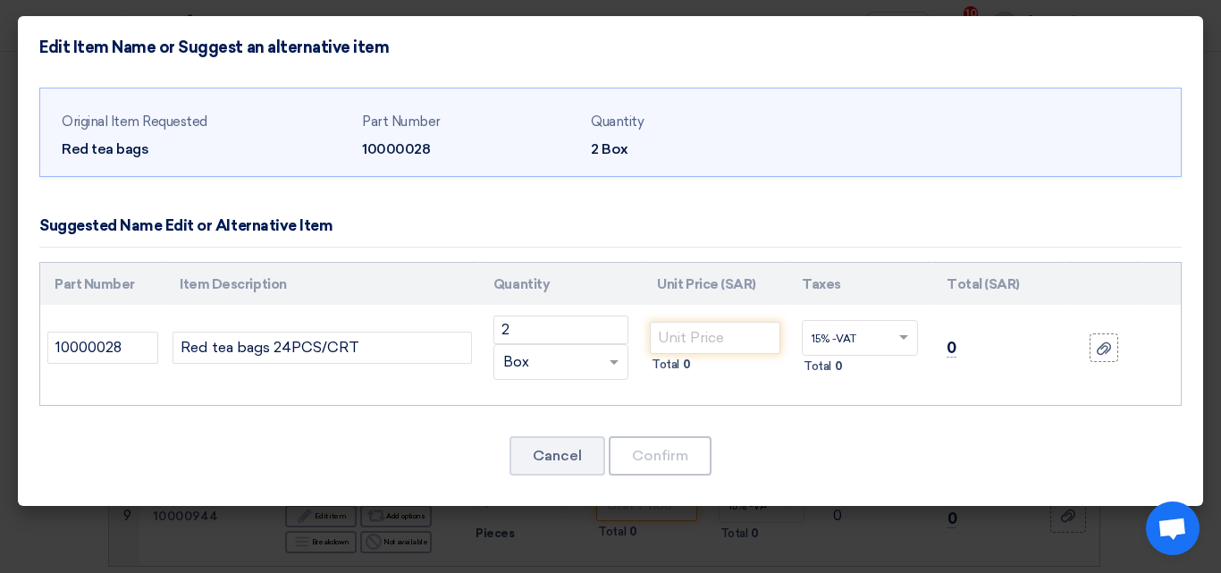
click at [609, 375] on div "RFQ_STEP1.ITEMS.2.TYPE_PLACEHOLDER × Box" at bounding box center [561, 362] width 135 height 36
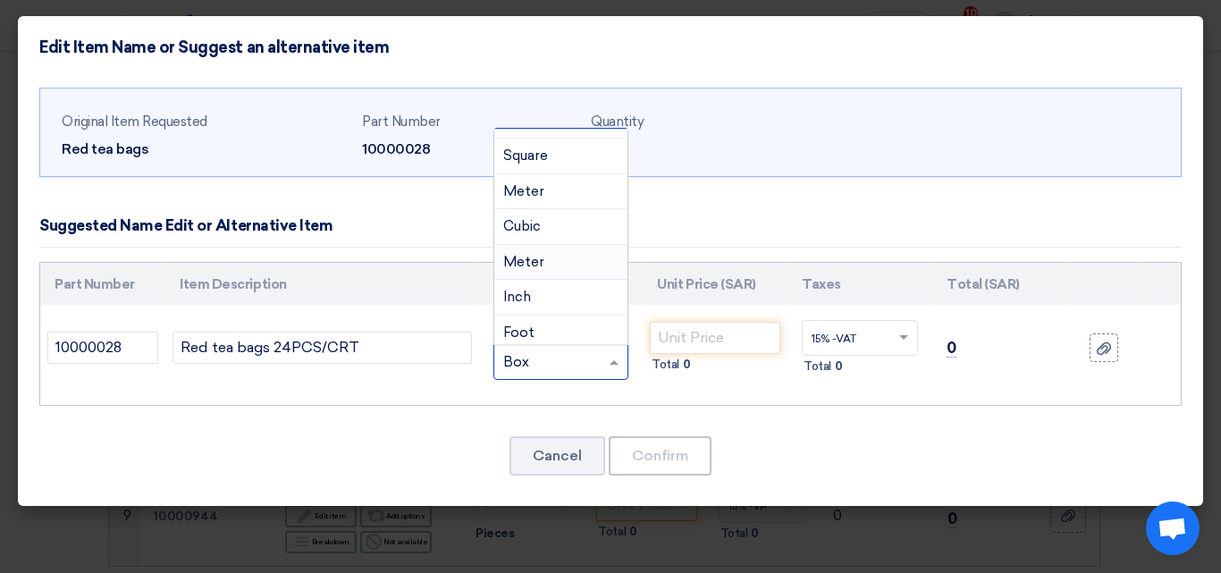
scroll to position [0, 0]
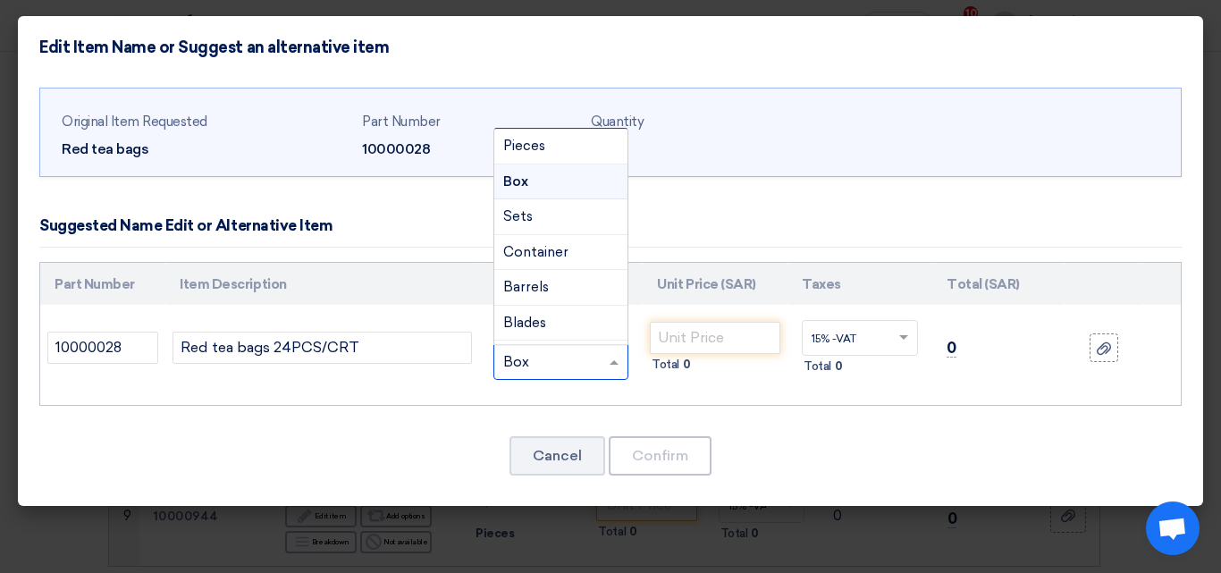
click at [541, 181] on div "Box" at bounding box center [560, 183] width 133 height 36
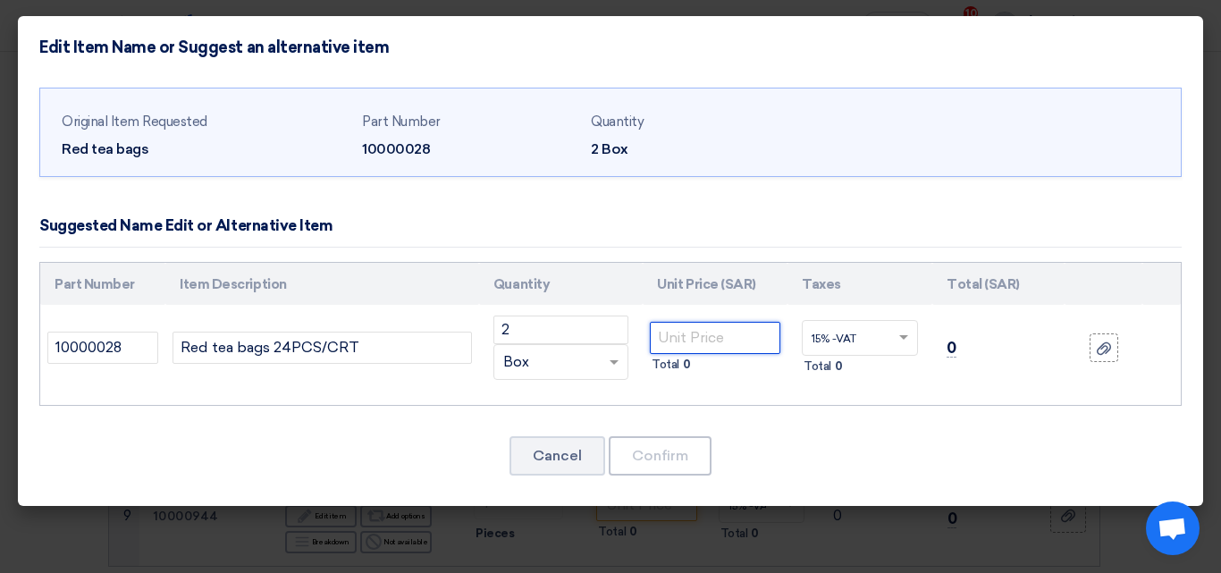
click at [707, 342] on input "number" at bounding box center [715, 338] width 131 height 32
type input "333.91"
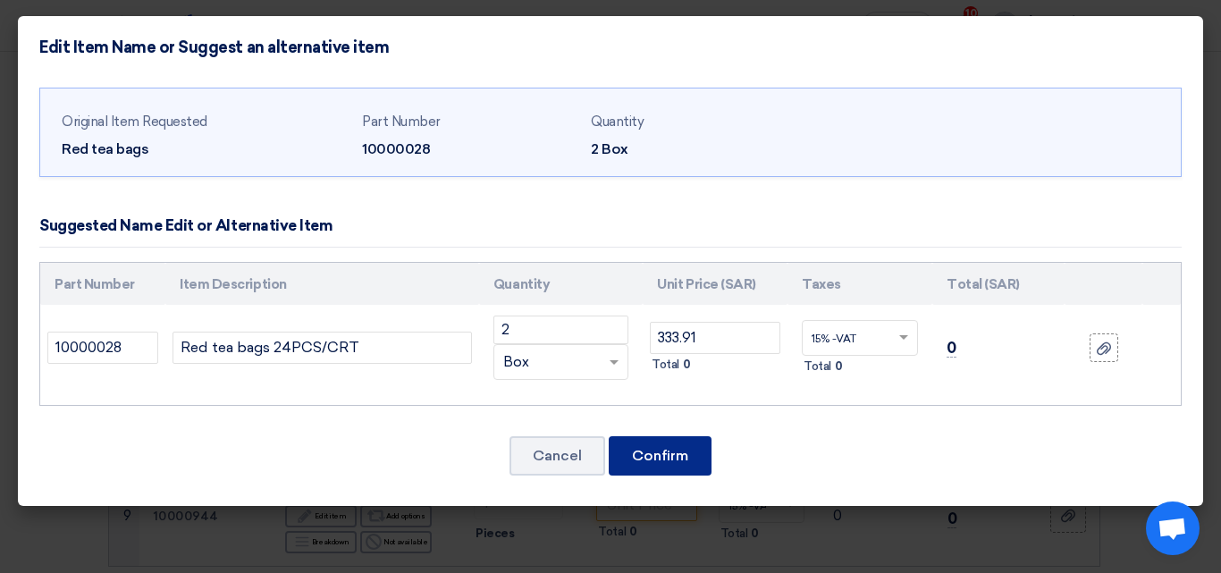
click at [684, 454] on font "Confirm" at bounding box center [660, 455] width 56 height 17
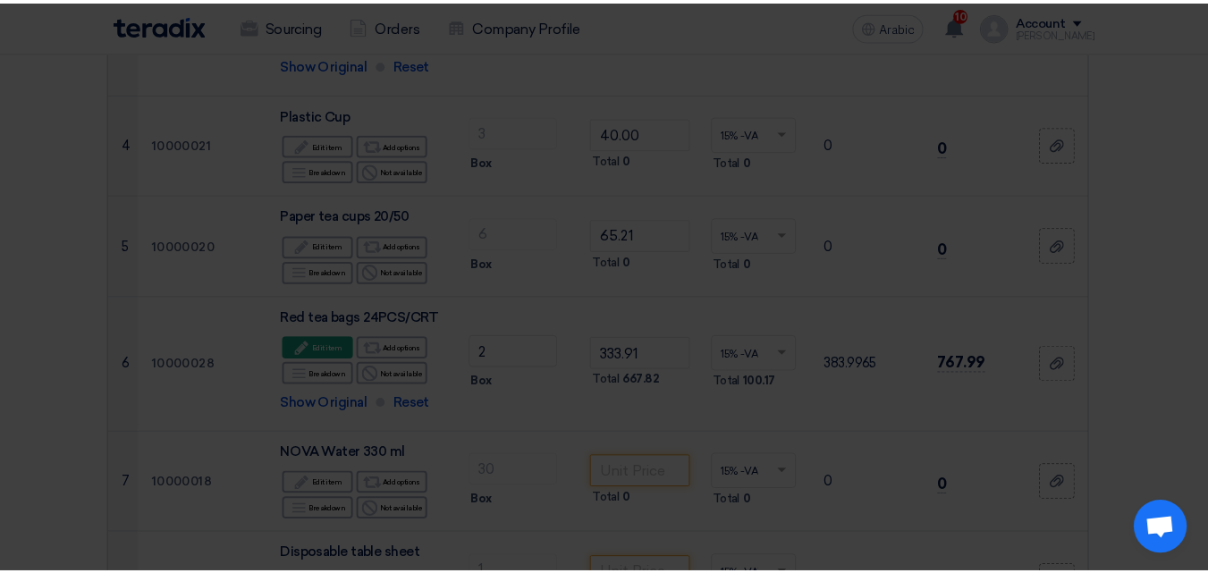
scroll to position [762, 0]
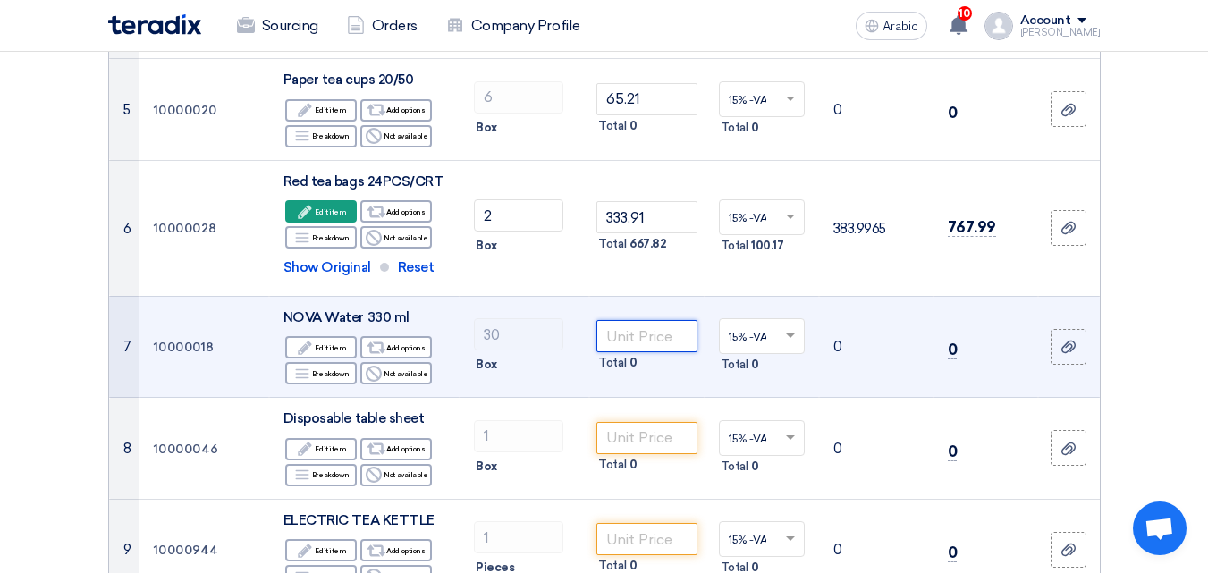
click at [663, 324] on input "number" at bounding box center [646, 336] width 100 height 32
click at [661, 326] on input "number" at bounding box center [646, 336] width 100 height 32
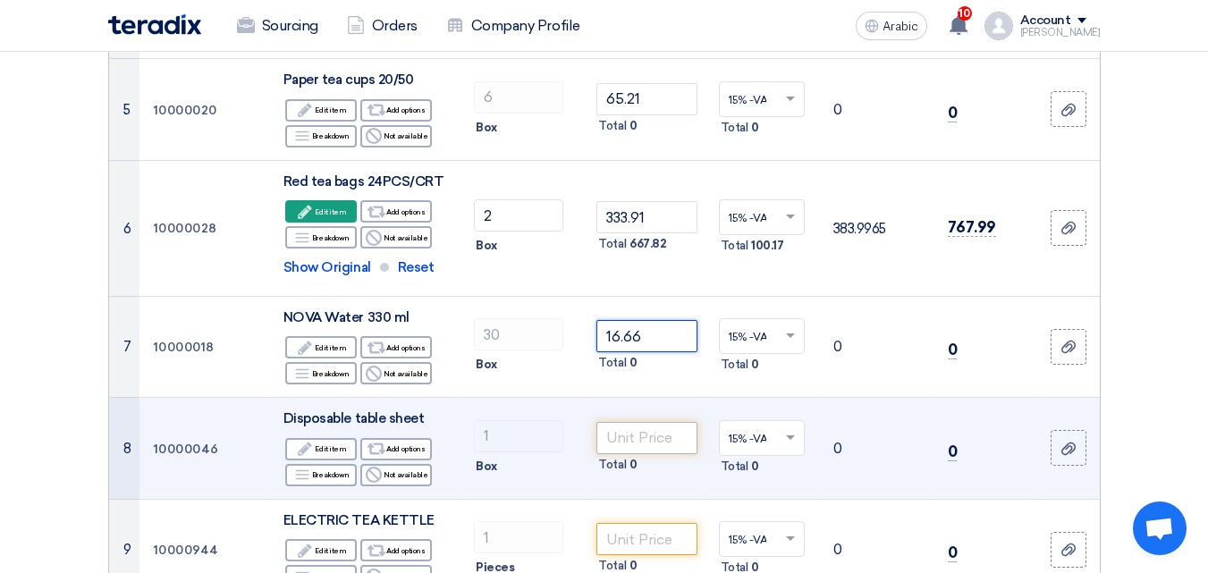
type input "16.66"
click at [657, 422] on input "number" at bounding box center [646, 438] width 100 height 32
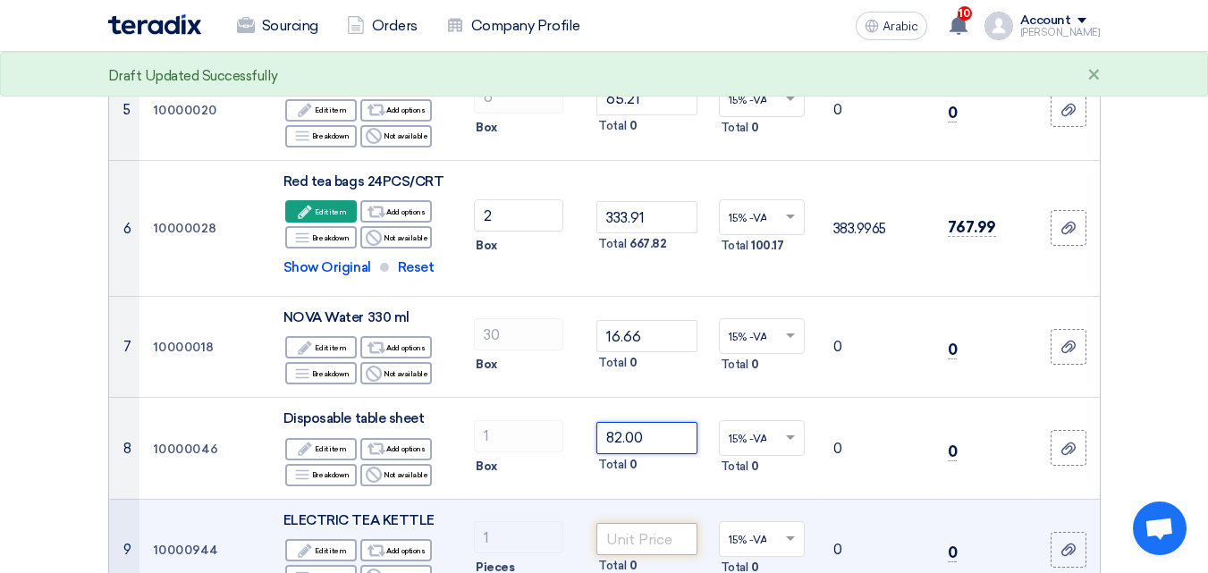
type input "82.00"
click at [672, 523] on input "number" at bounding box center [646, 539] width 100 height 32
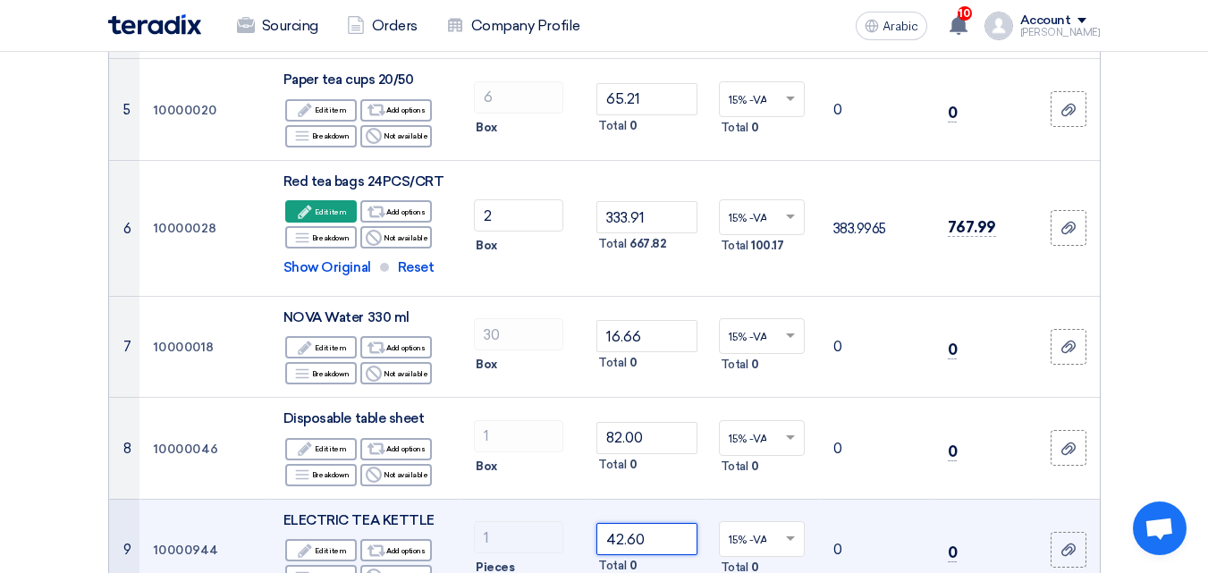
scroll to position [941, 0]
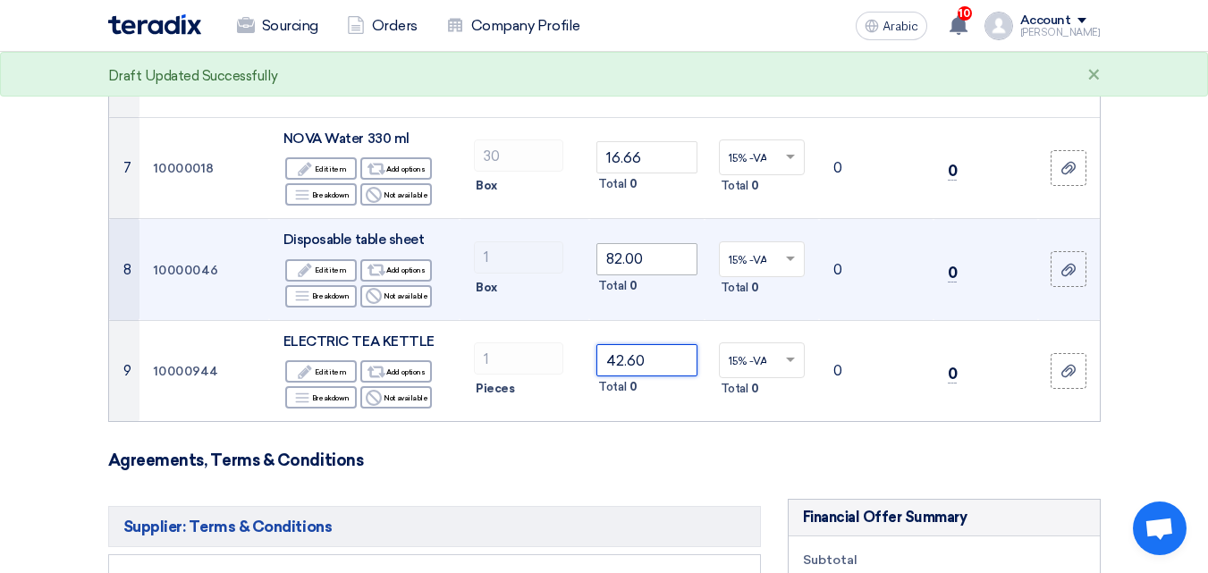
type input "42.60"
click at [675, 243] on input "82.00" at bounding box center [646, 259] width 100 height 32
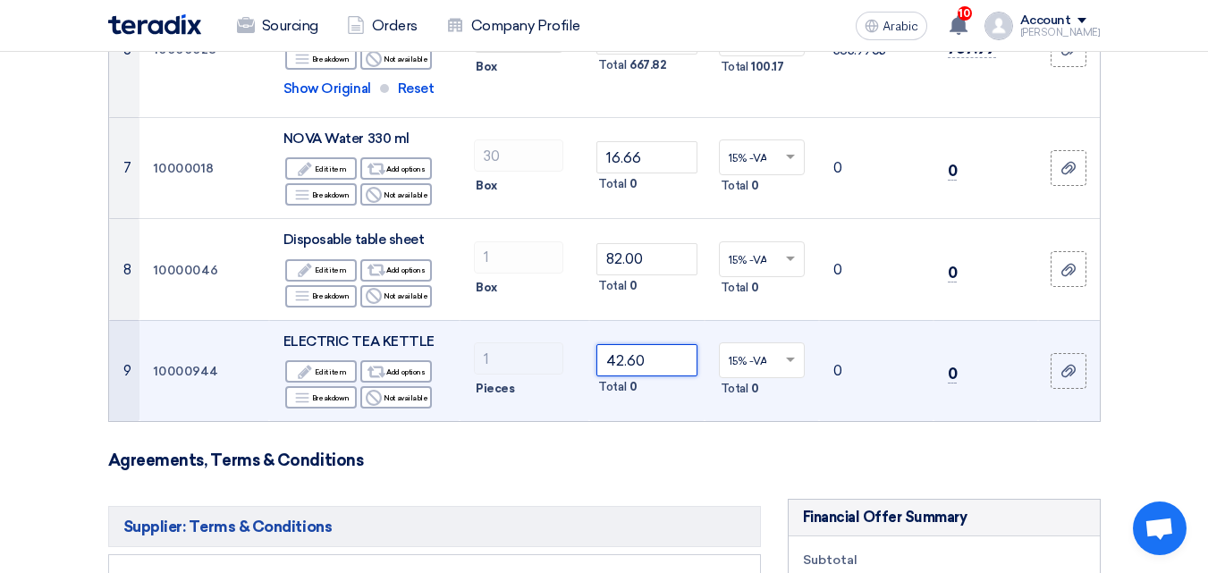
click at [656, 344] on input "42.60" at bounding box center [646, 360] width 100 height 32
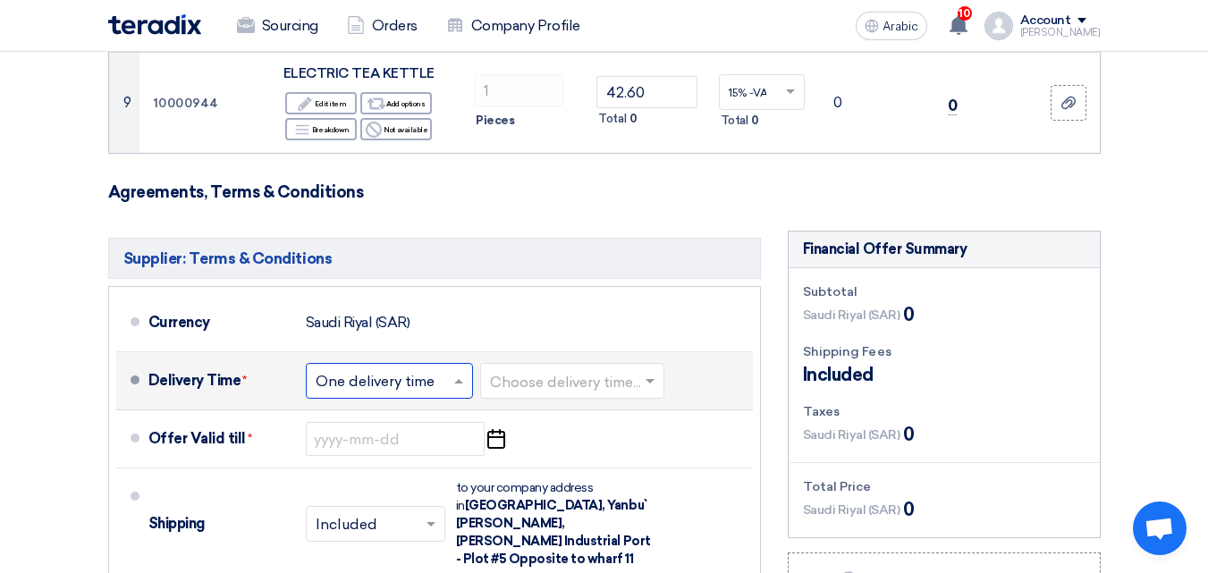
click at [418, 370] on input "text" at bounding box center [390, 383] width 149 height 26
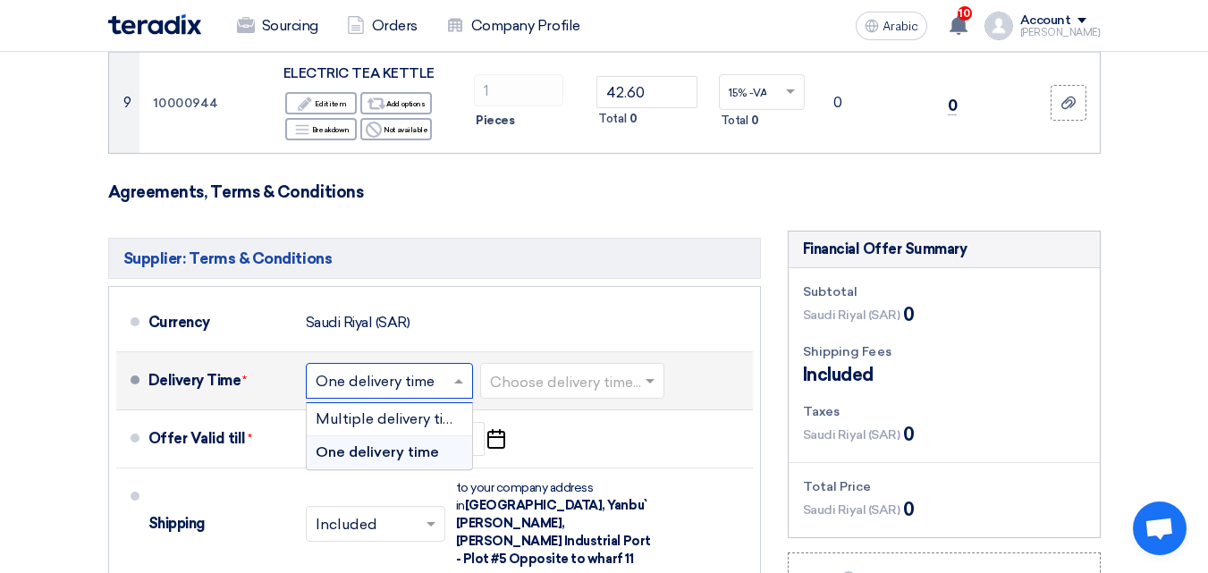
click at [417, 370] on input "text" at bounding box center [390, 383] width 149 height 26
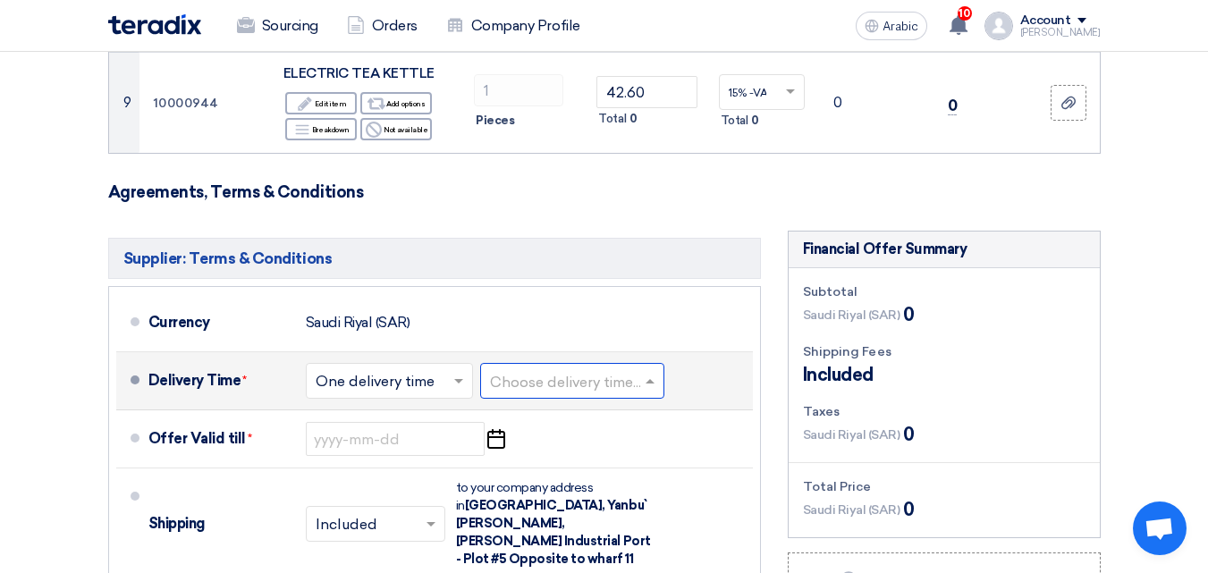
click at [537, 370] on input "text" at bounding box center [573, 383] width 166 height 26
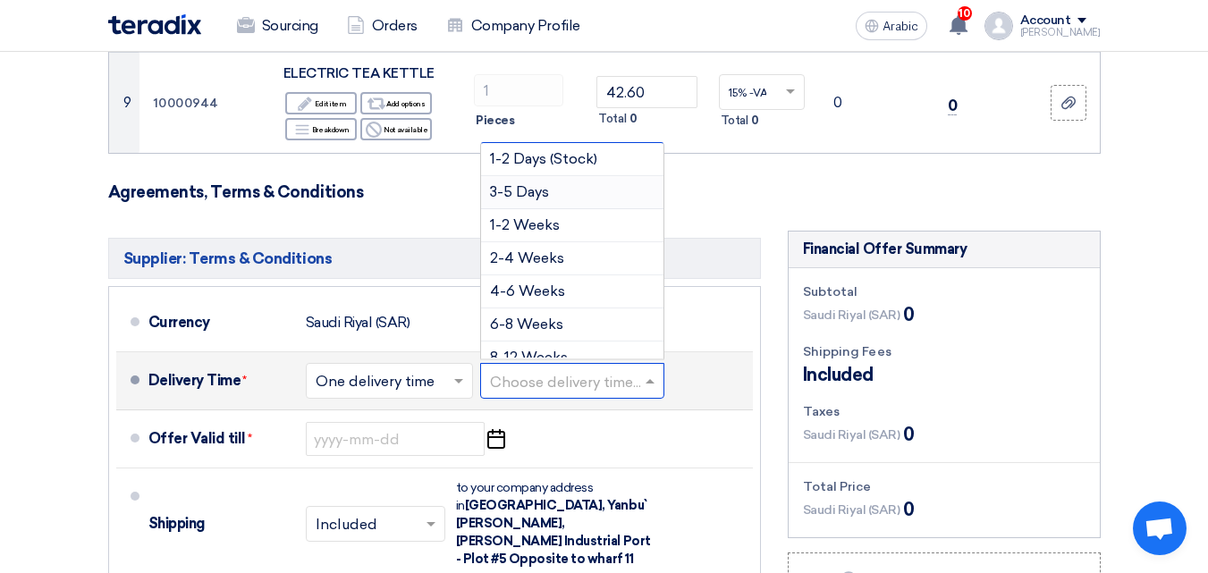
click at [540, 183] on font "3-5 Days" at bounding box center [519, 191] width 59 height 17
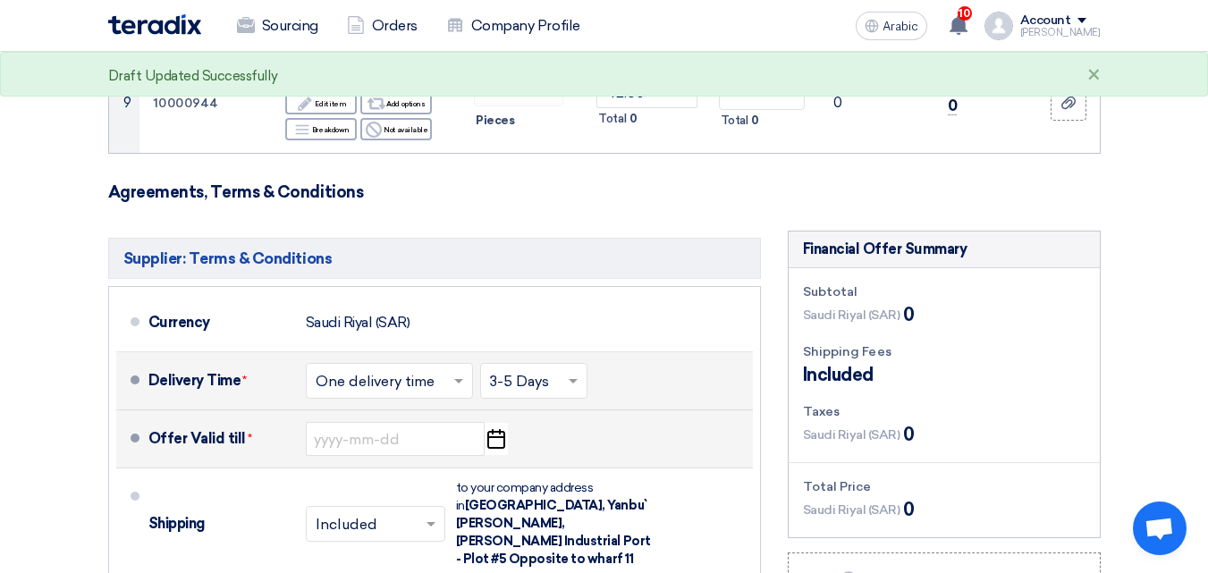
click at [492, 423] on icon "Pick a date" at bounding box center [496, 439] width 24 height 32
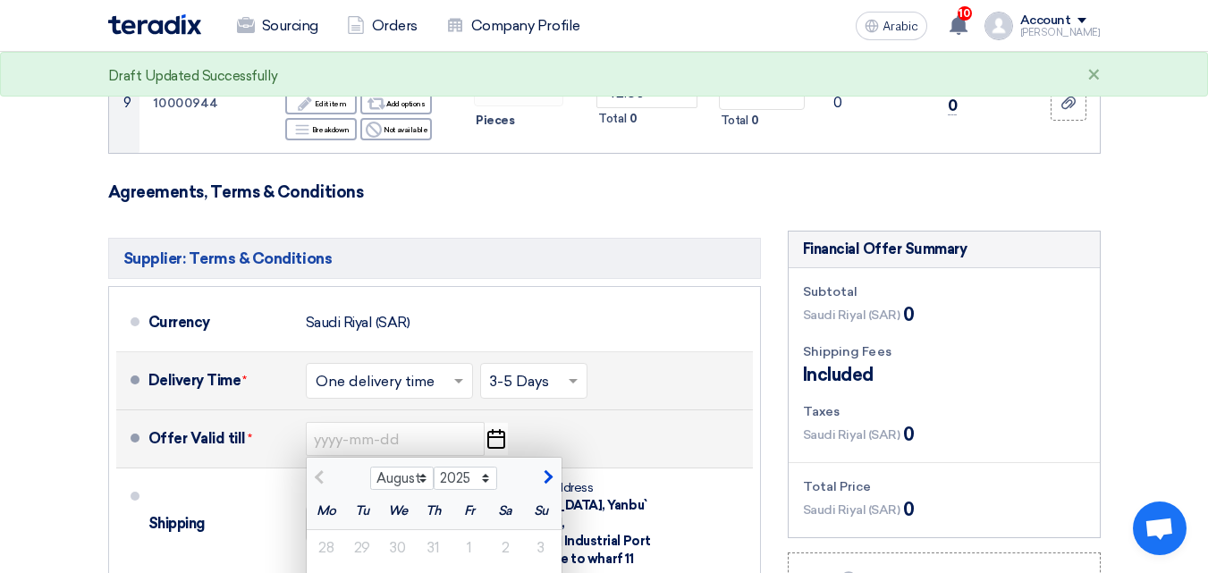
scroll to position [1745, 0]
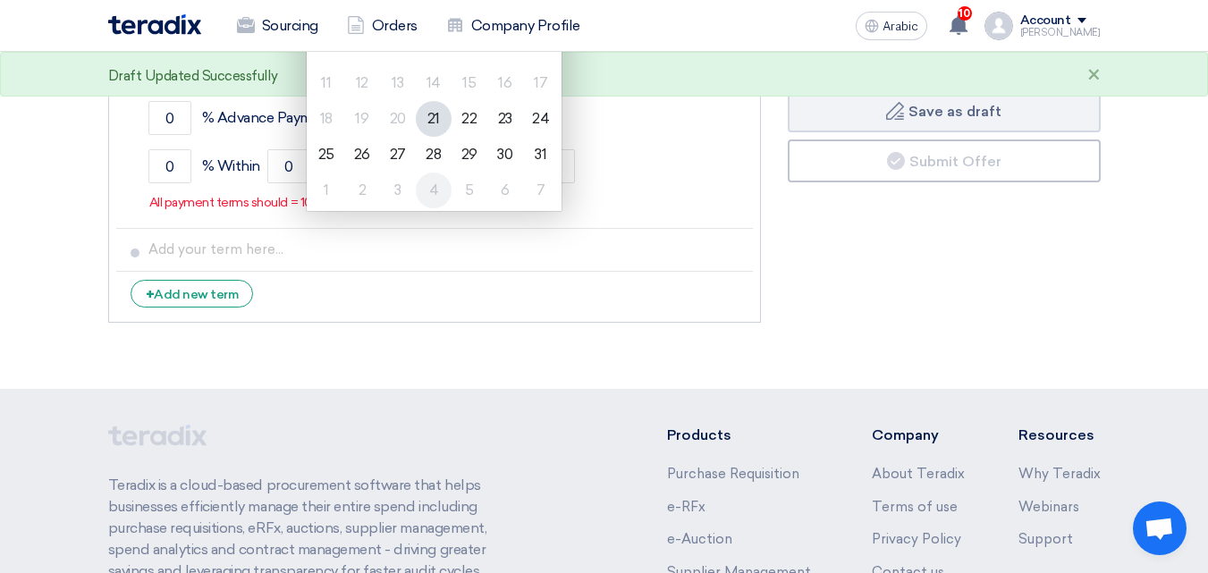
click at [432, 182] on font "4" at bounding box center [434, 190] width 10 height 17
type input "[DATE]"
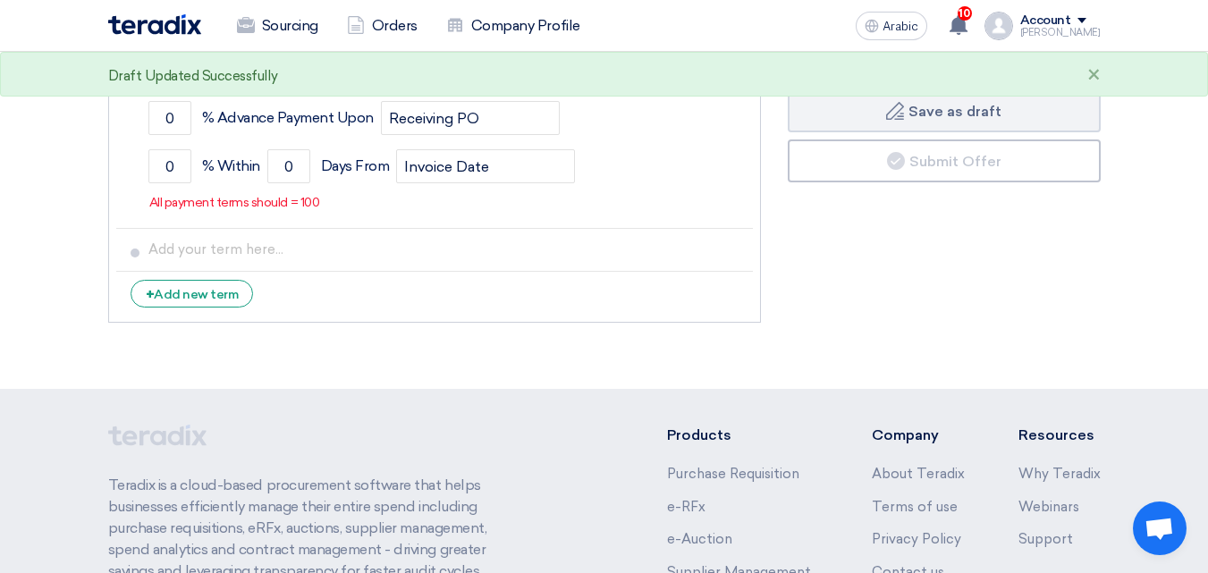
scroll to position [1477, 0]
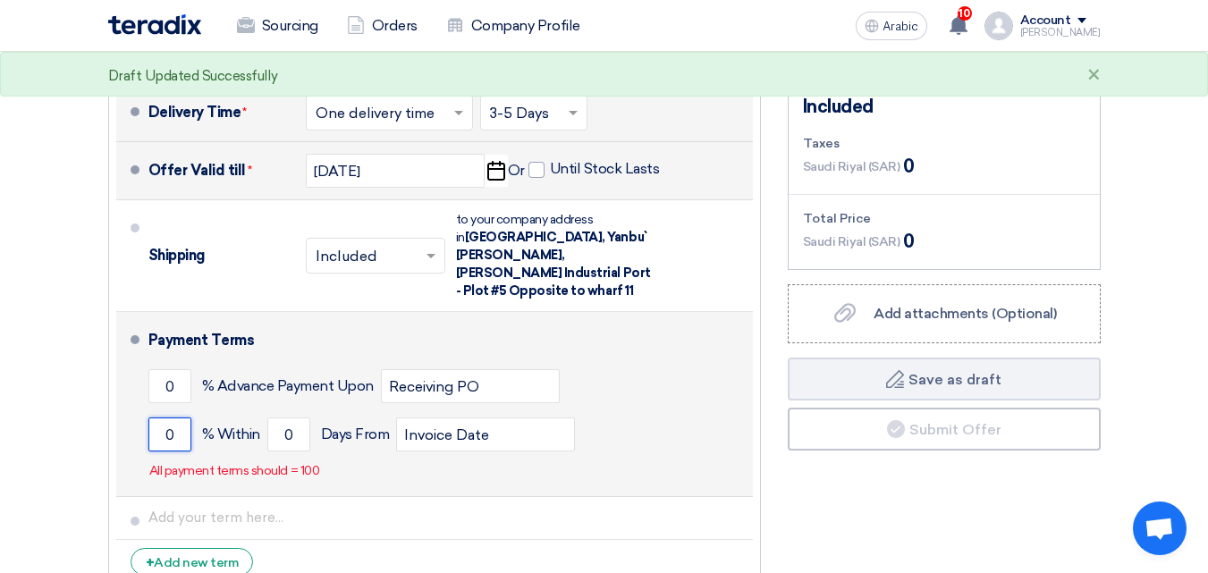
drag, startPoint x: 179, startPoint y: 401, endPoint x: 153, endPoint y: 396, distance: 26.3
click at [159, 418] on input "0" at bounding box center [169, 435] width 43 height 34
type input "100"
drag, startPoint x: 292, startPoint y: 399, endPoint x: 283, endPoint y: 403, distance: 10.0
click at [283, 418] on input "0" at bounding box center [288, 435] width 43 height 34
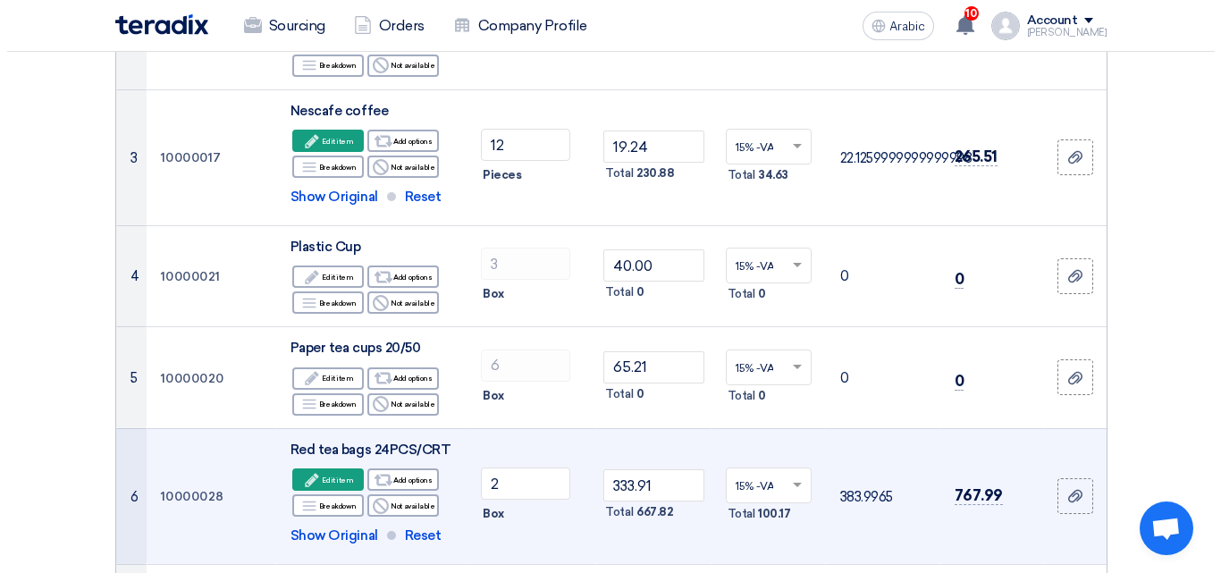
scroll to position [583, 0]
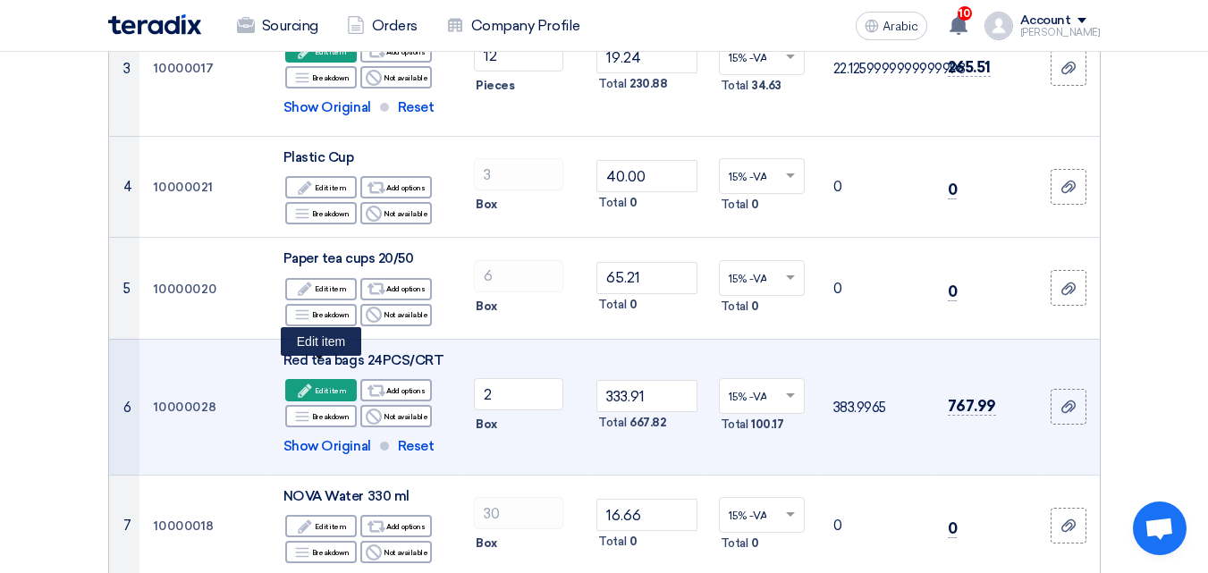
type input "15"
click at [317, 386] on font "Edit item" at bounding box center [330, 390] width 31 height 9
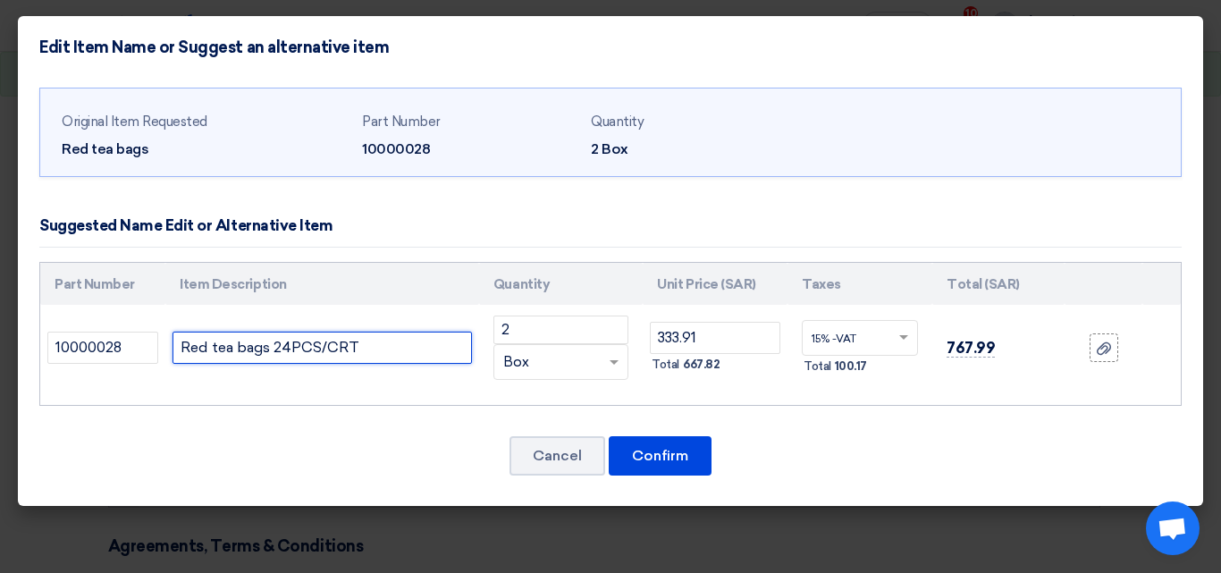
click at [316, 349] on input "Red tea bags 24PCS/CRT" at bounding box center [323, 348] width 300 height 32
click at [268, 353] on input "Red tea bags 24PKT/CRT" at bounding box center [323, 348] width 300 height 32
click at [435, 351] on input "Red tea bags 100Bag 24PKT/CRT" at bounding box center [323, 348] width 300 height 32
type input "Red tea bags 100Bag 24PKT/CRT"
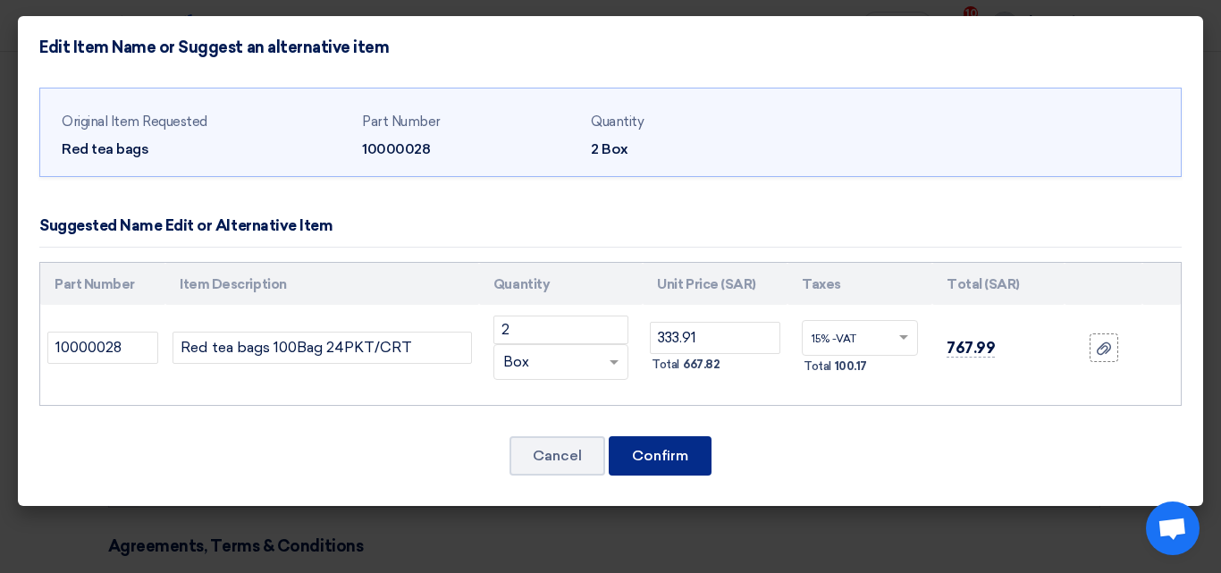
click at [672, 452] on font "Confirm" at bounding box center [660, 455] width 56 height 17
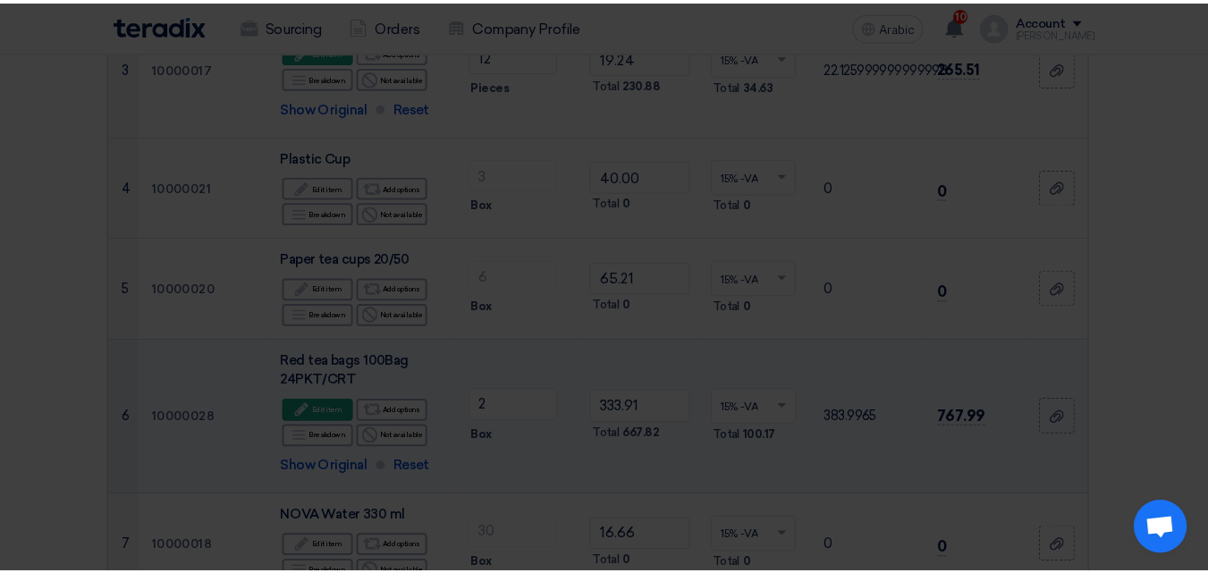
scroll to position [719, 0]
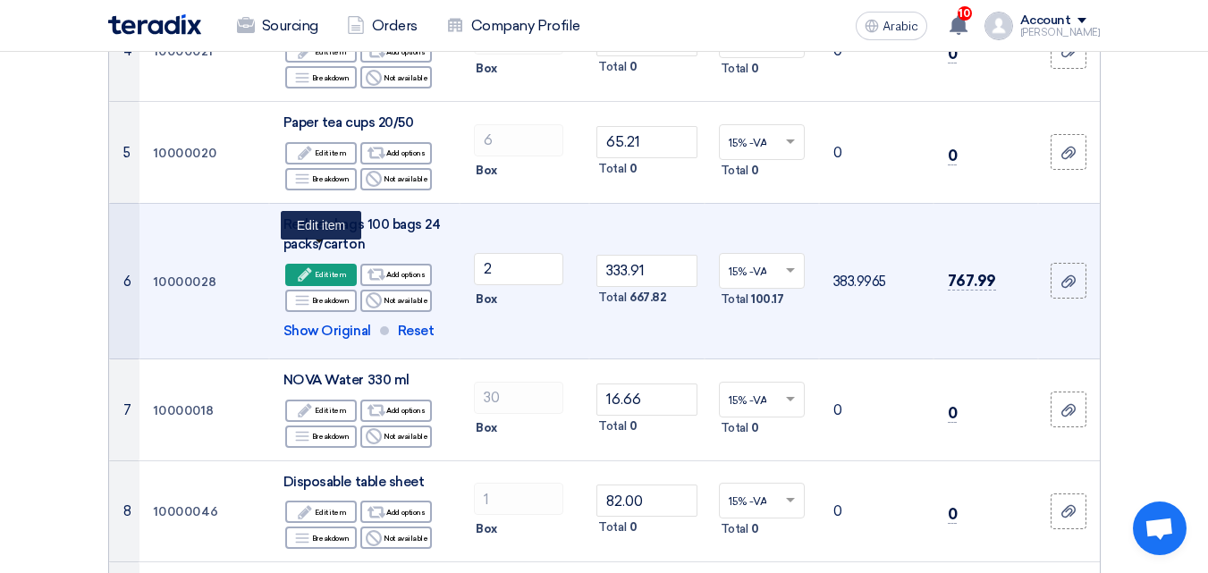
click at [316, 264] on div "Edit Edit item" at bounding box center [321, 275] width 72 height 22
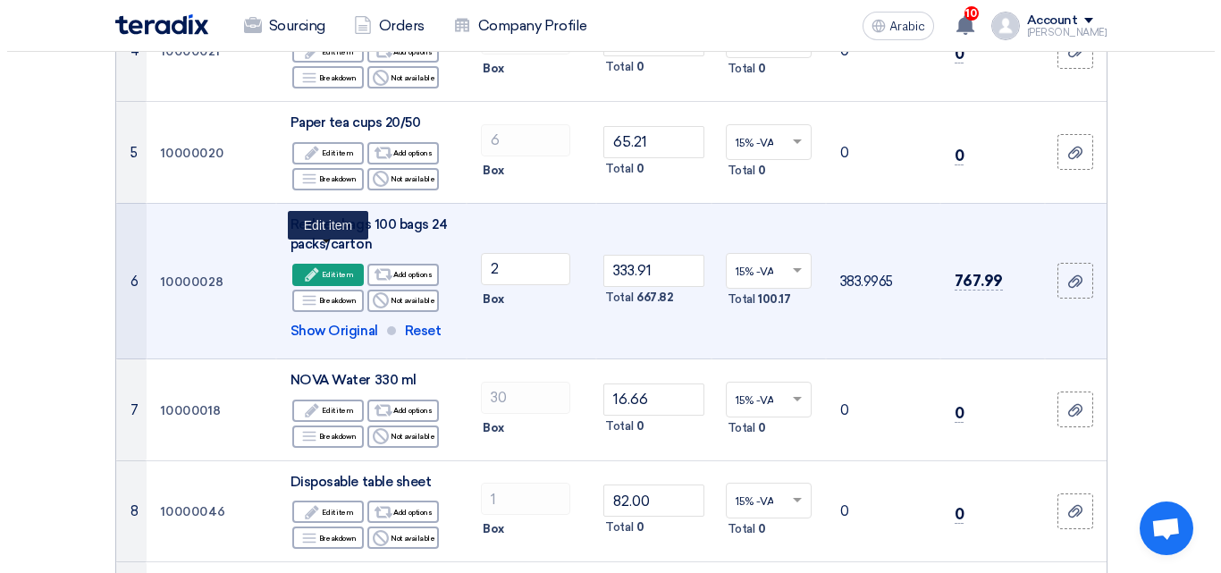
scroll to position [583, 0]
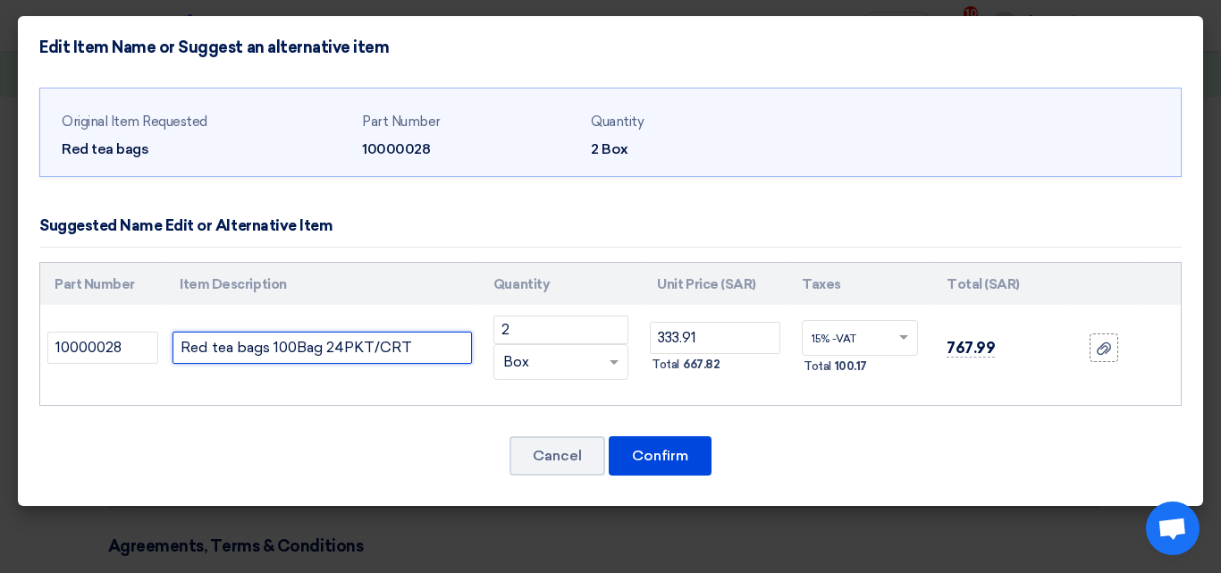
click at [410, 347] on input "Red tea bags 100Bag 24PKT/CRT" at bounding box center [323, 348] width 300 height 32
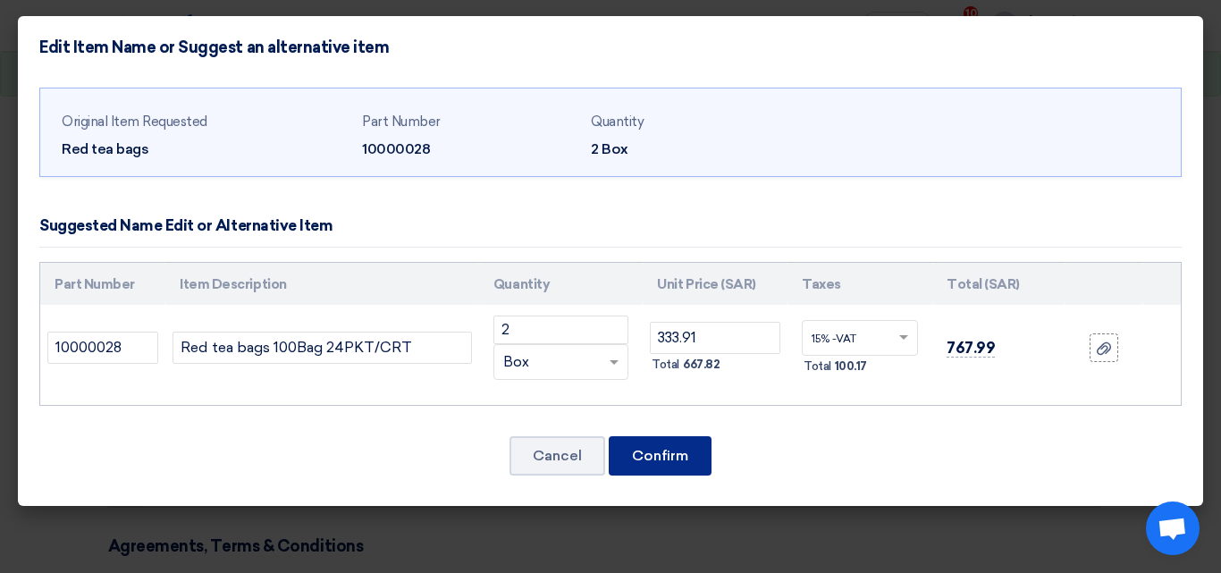
click at [683, 465] on button "Confirm" at bounding box center [660, 455] width 103 height 39
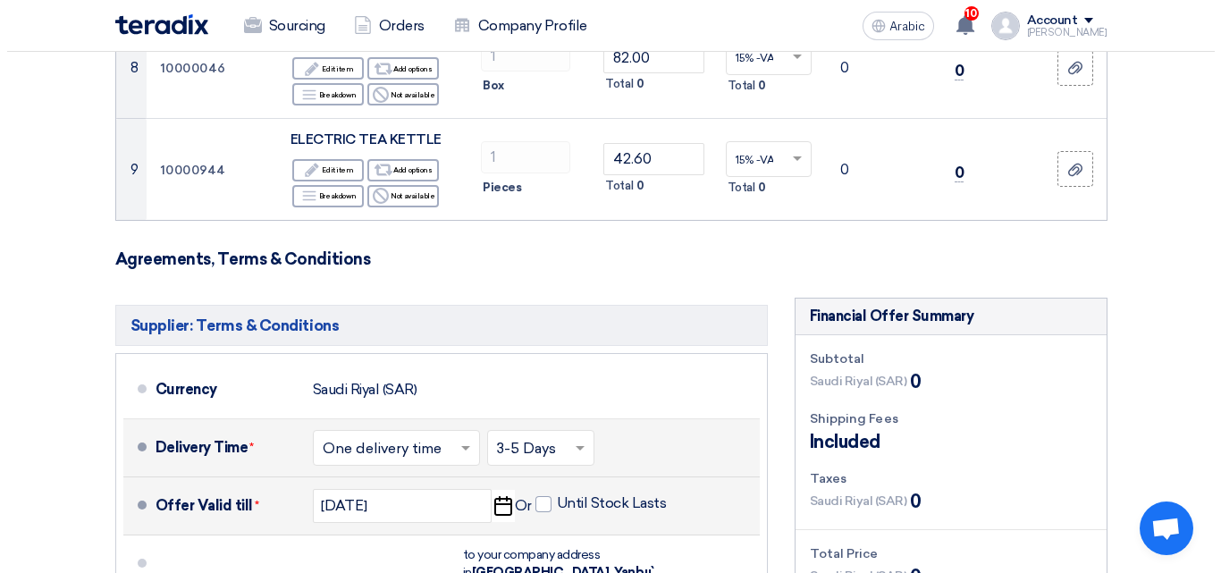
scroll to position [1610, 0]
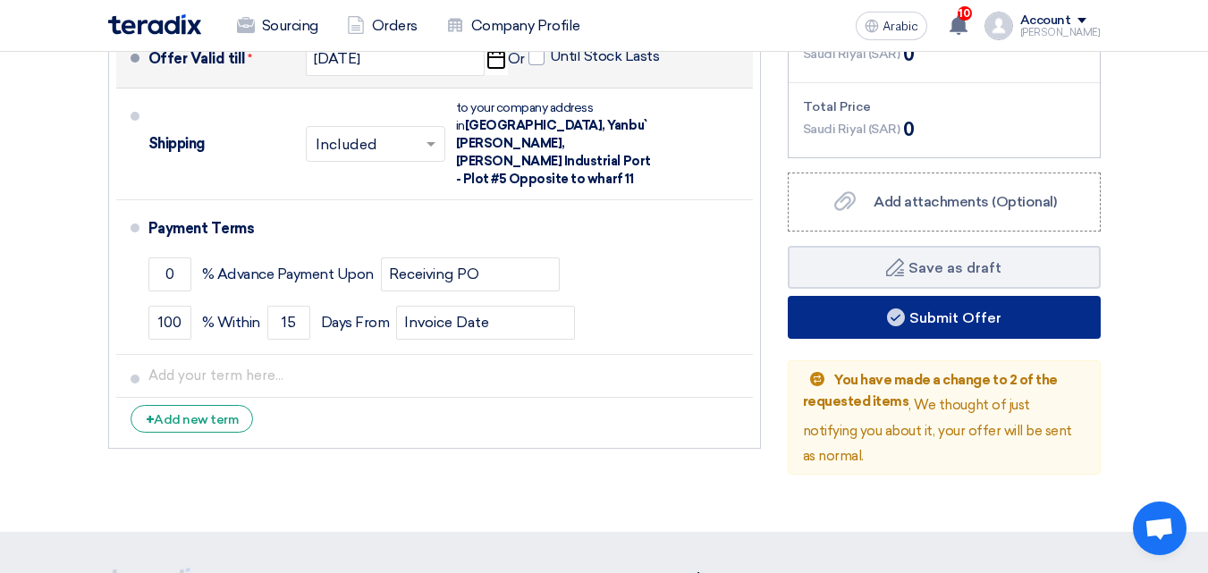
click at [939, 308] on font "Submit Offer" at bounding box center [955, 316] width 92 height 17
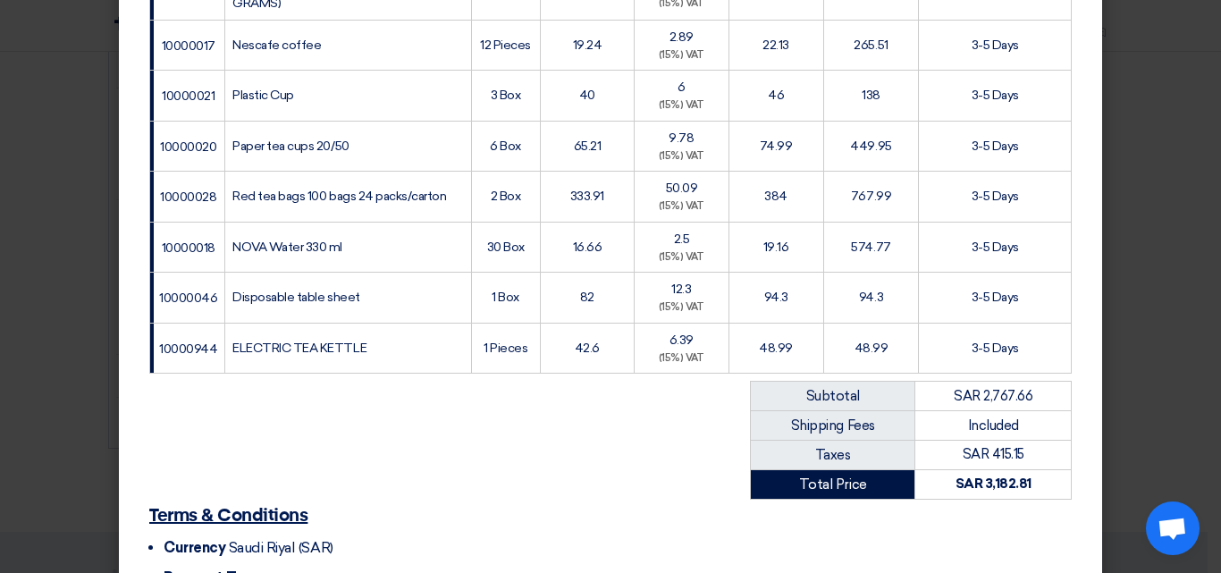
scroll to position [631, 0]
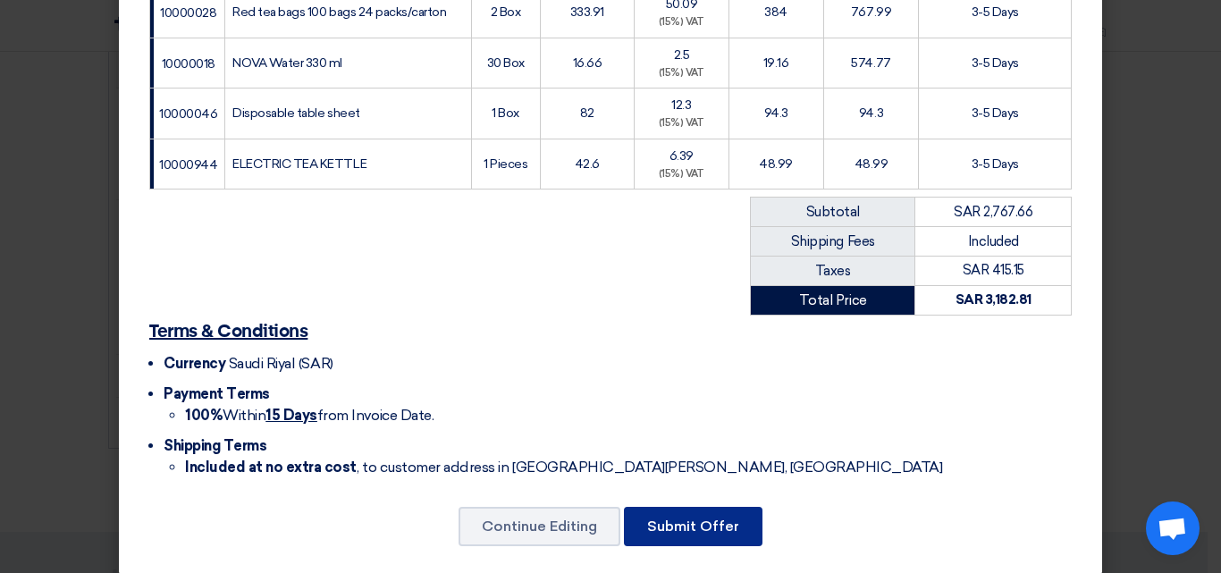
click at [697, 518] on font "Submit Offer" at bounding box center [693, 526] width 92 height 17
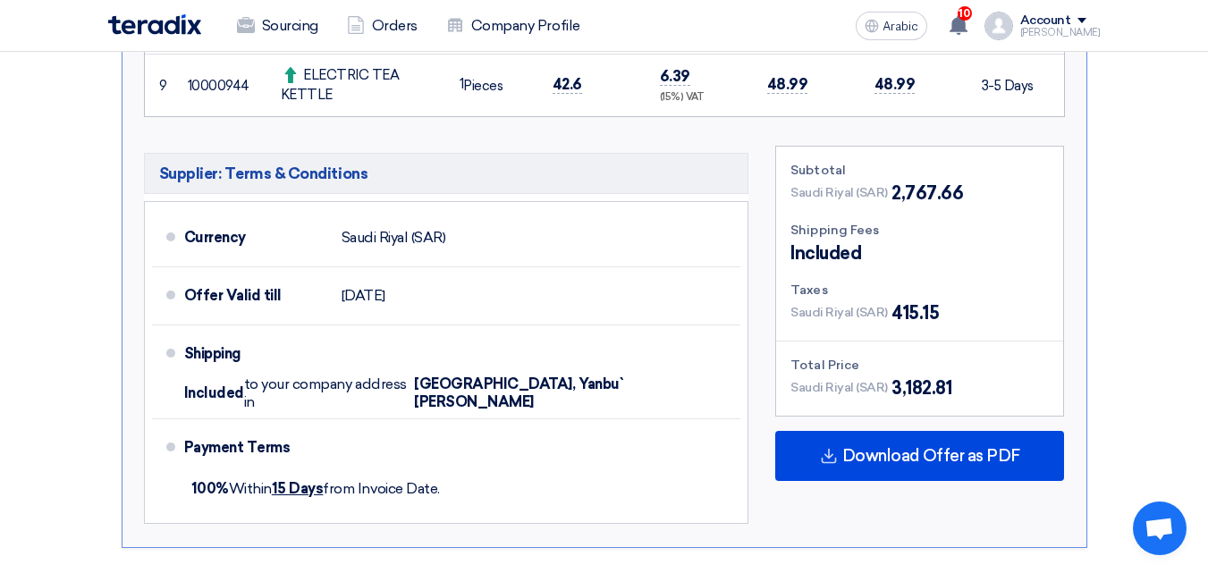
scroll to position [1431, 0]
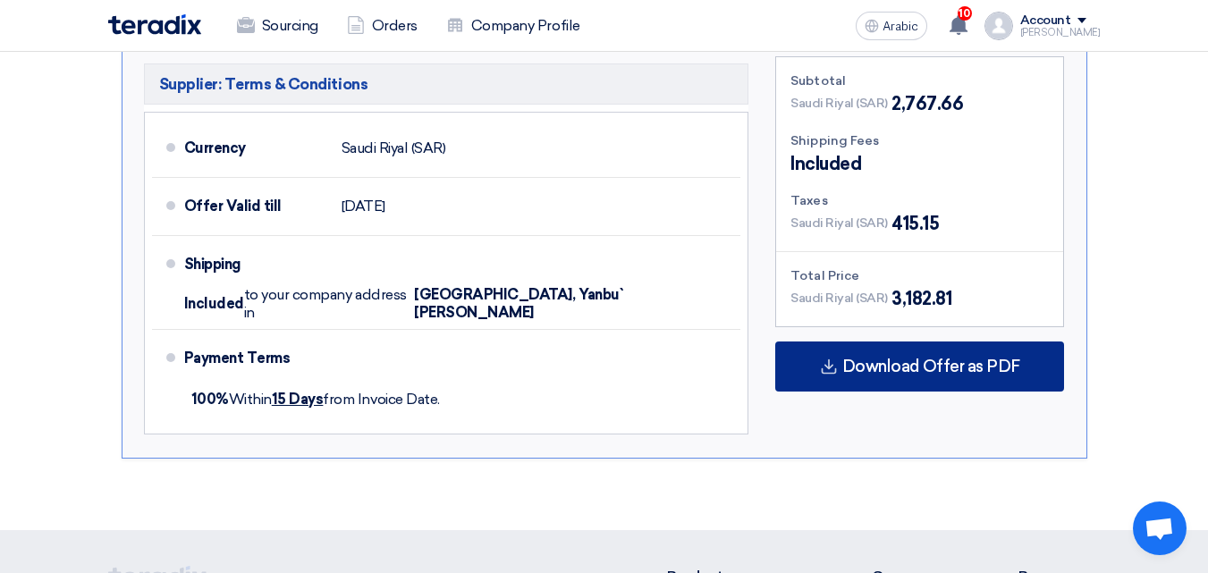
click at [842, 379] on div "Download Offer as PDF" at bounding box center [919, 367] width 289 height 50
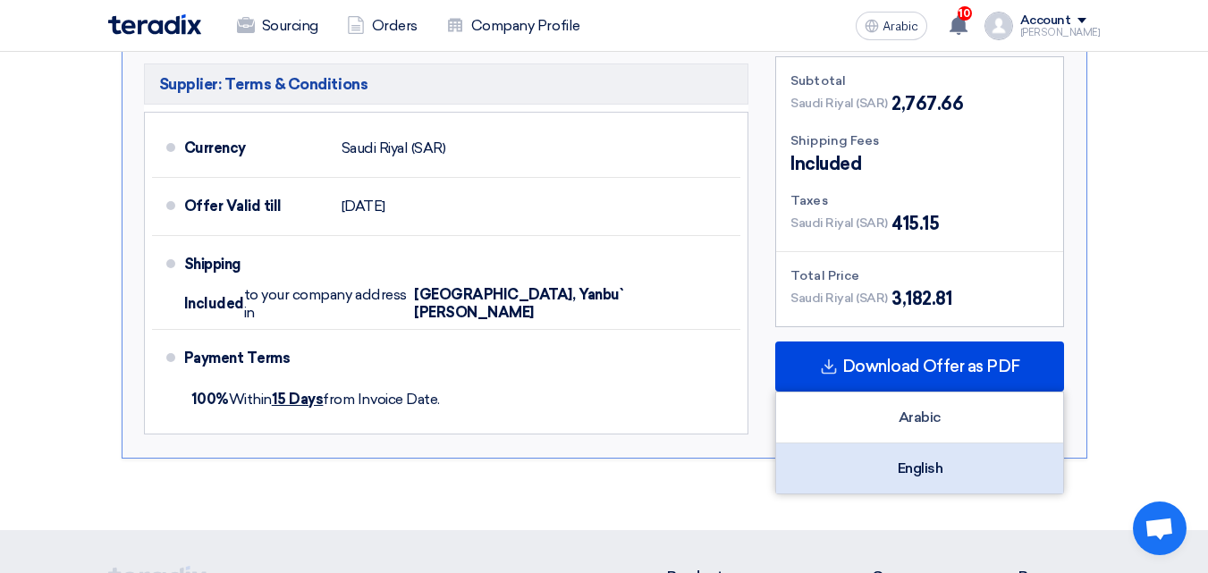
click at [902, 457] on div "English" at bounding box center [919, 469] width 287 height 50
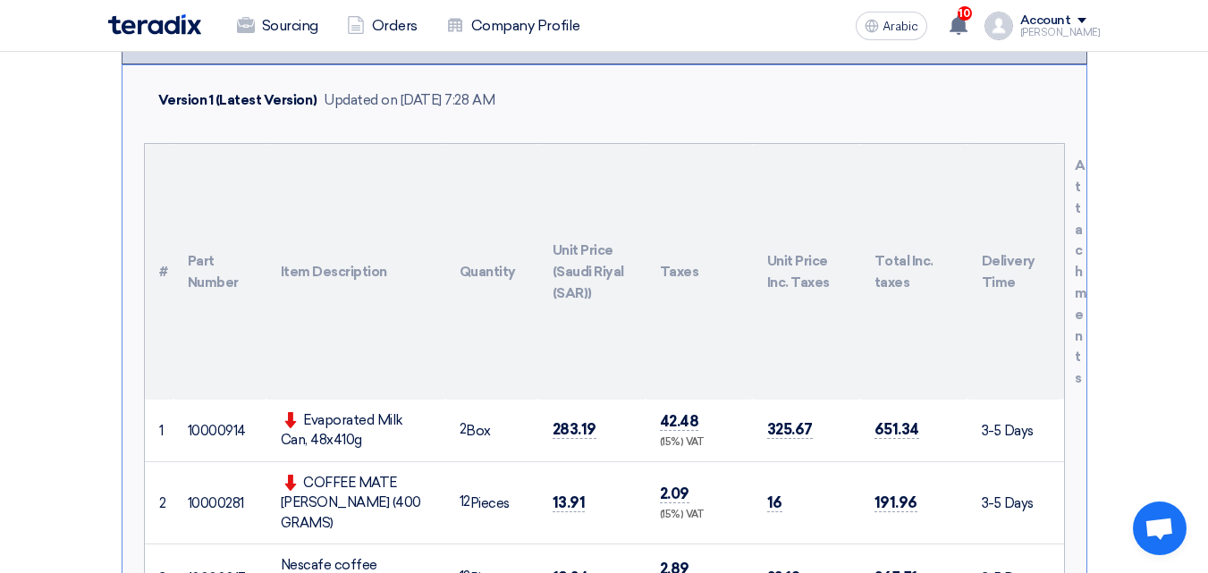
scroll to position [0, 0]
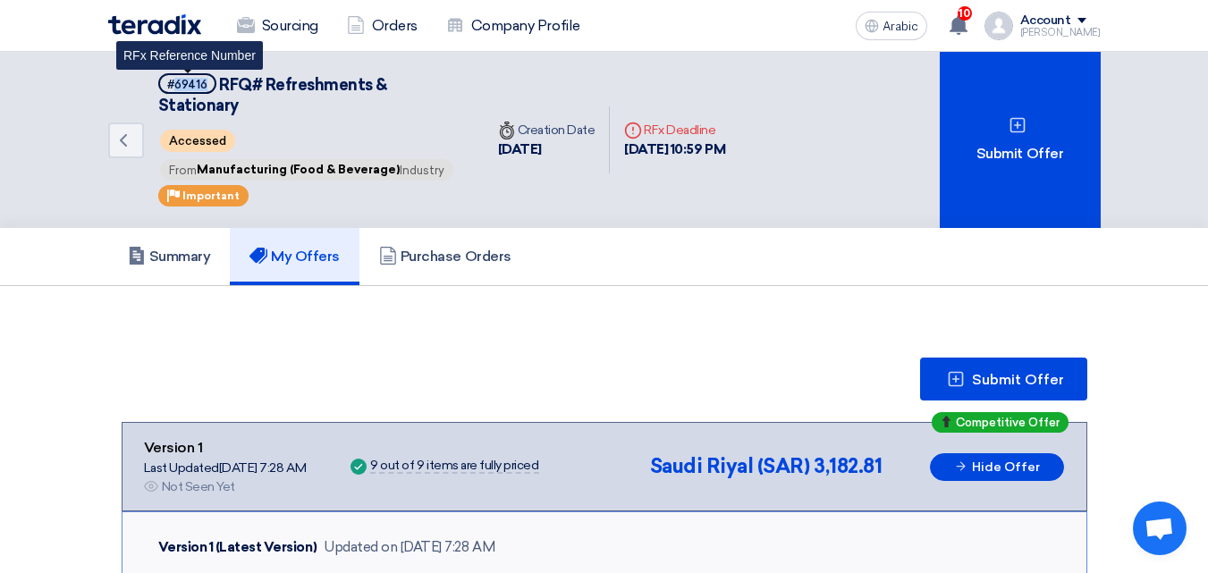
drag, startPoint x: 209, startPoint y: 82, endPoint x: 174, endPoint y: 86, distance: 35.1
click at [174, 86] on span "#69416" at bounding box center [187, 83] width 58 height 21
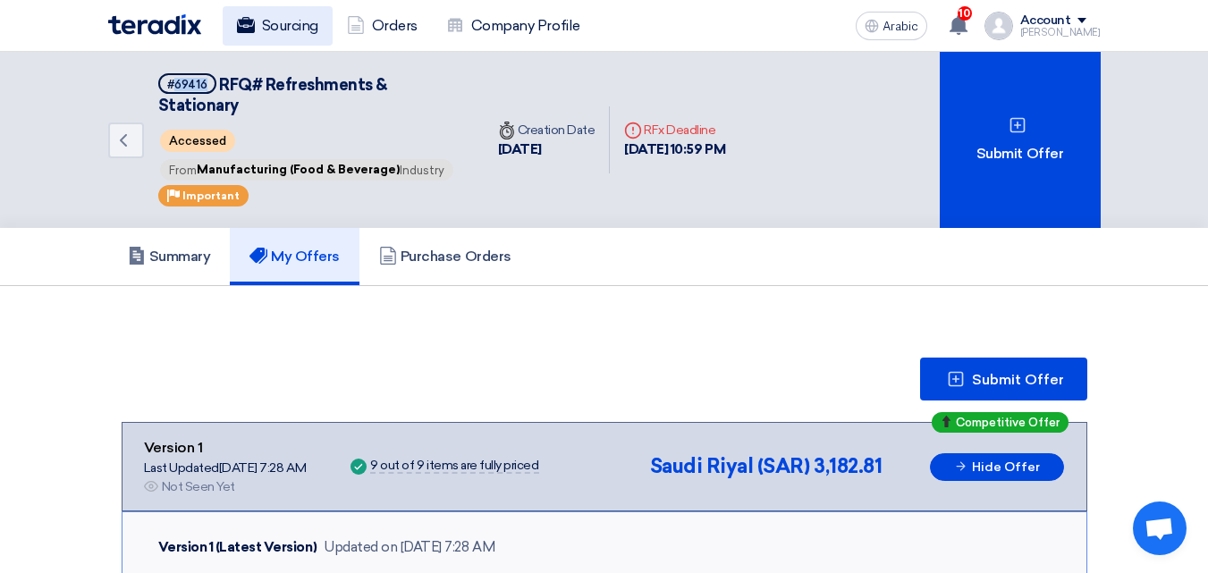
copy font "69416"
click at [266, 28] on font "Sourcing" at bounding box center [290, 25] width 56 height 17
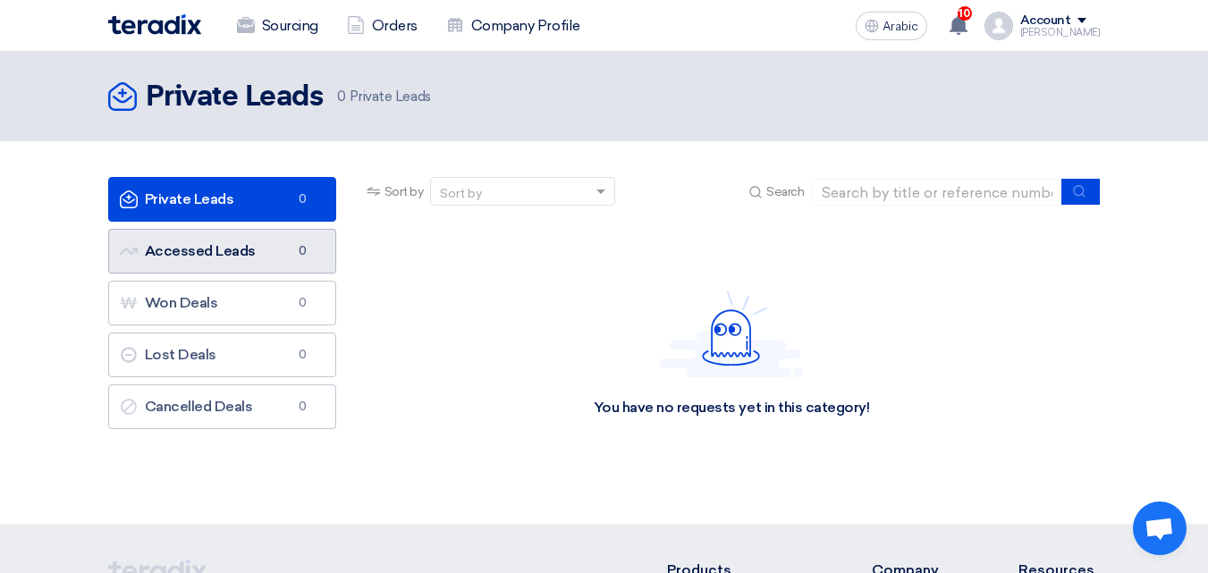
click at [224, 247] on font "Accessed Leads" at bounding box center [200, 250] width 111 height 17
